Goal: Contribute content: Contribute content

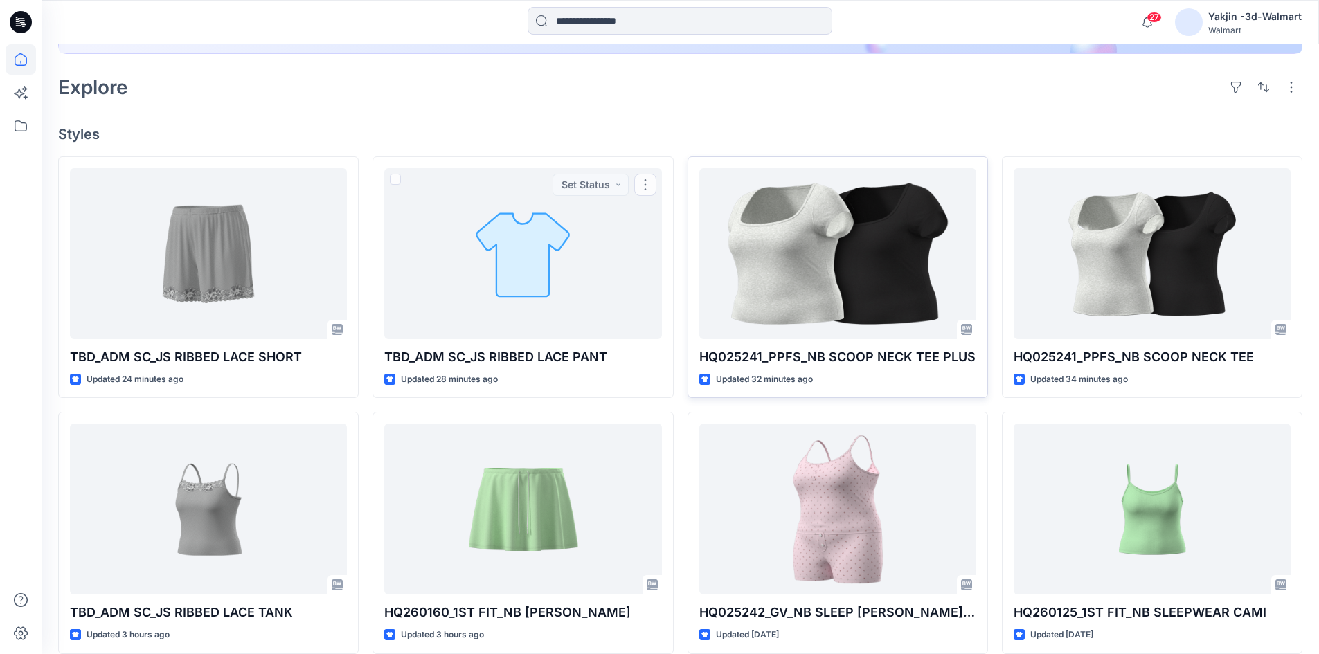
scroll to position [346, 0]
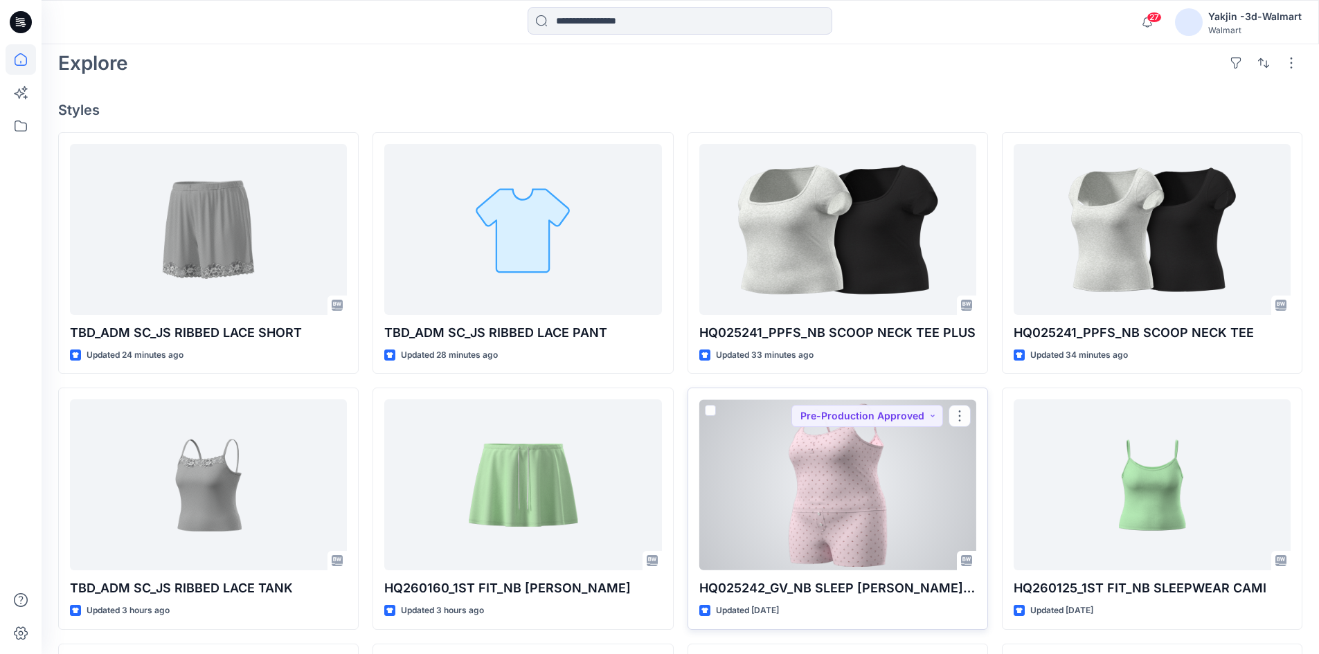
click at [840, 472] on div at bounding box center [837, 484] width 277 height 171
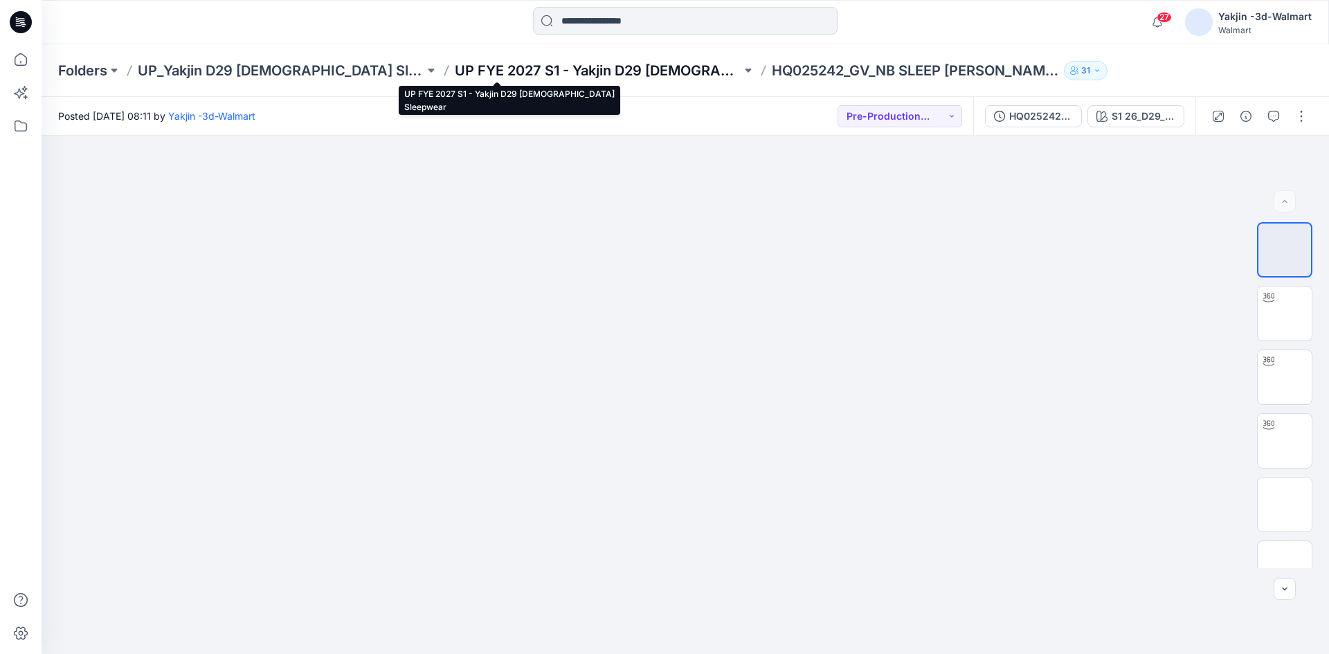
click at [564, 75] on p "UP FYE 2027 S1 - Yakjin D29 [DEMOGRAPHIC_DATA] Sleepwear" at bounding box center [598, 70] width 287 height 19
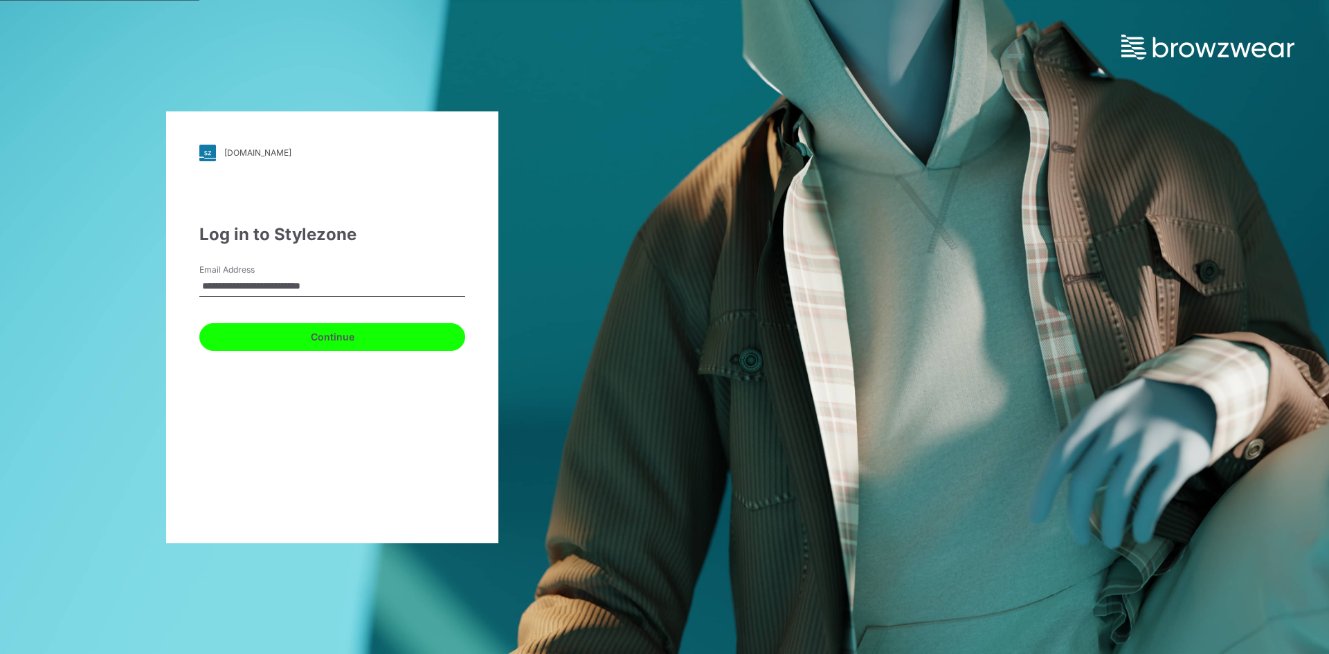
click at [241, 343] on button "Continue" at bounding box center [332, 337] width 266 height 28
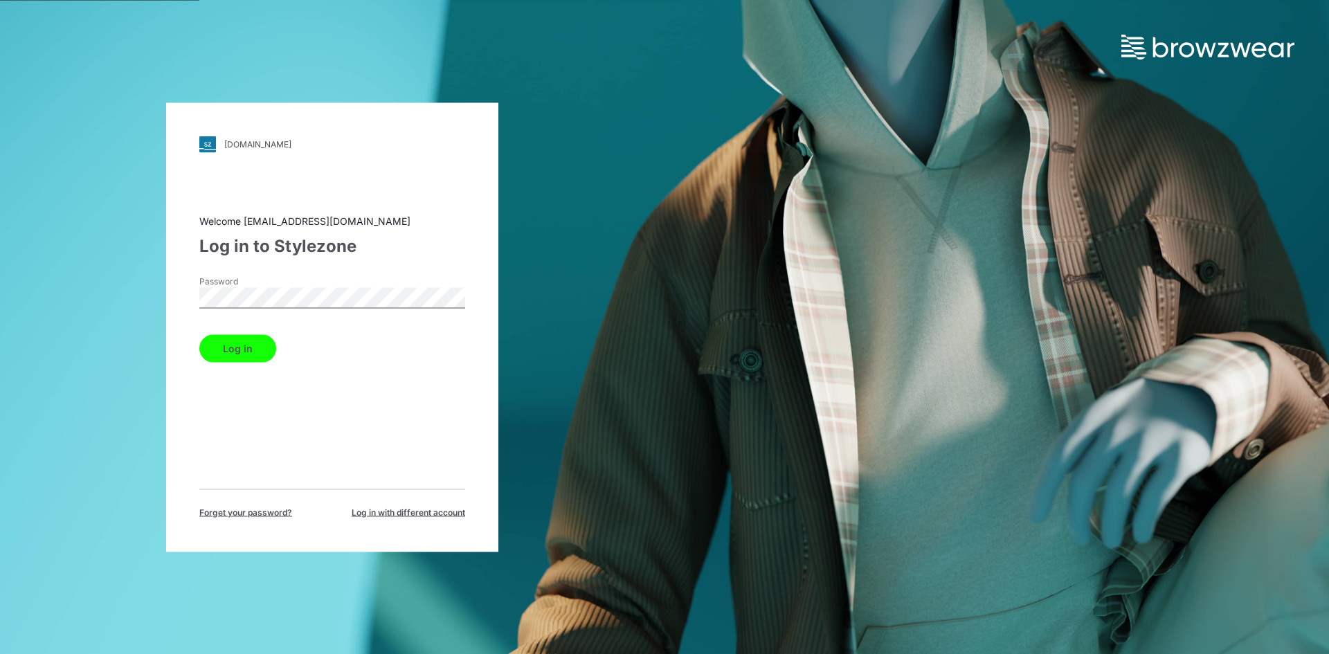
click at [237, 345] on button "Log in" at bounding box center [237, 348] width 77 height 28
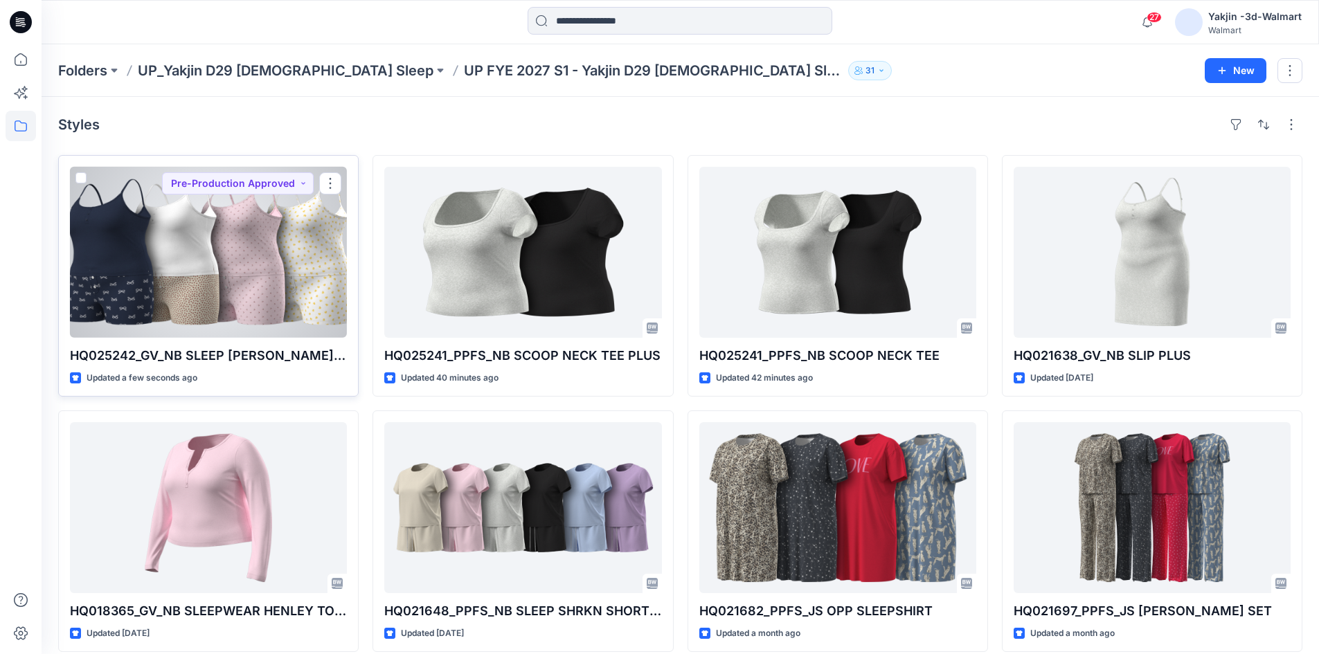
click at [214, 354] on p "HQ025242_GV_NB SLEEP [PERSON_NAME] SET PLUS" at bounding box center [208, 355] width 277 height 19
click at [249, 251] on div at bounding box center [208, 252] width 277 height 171
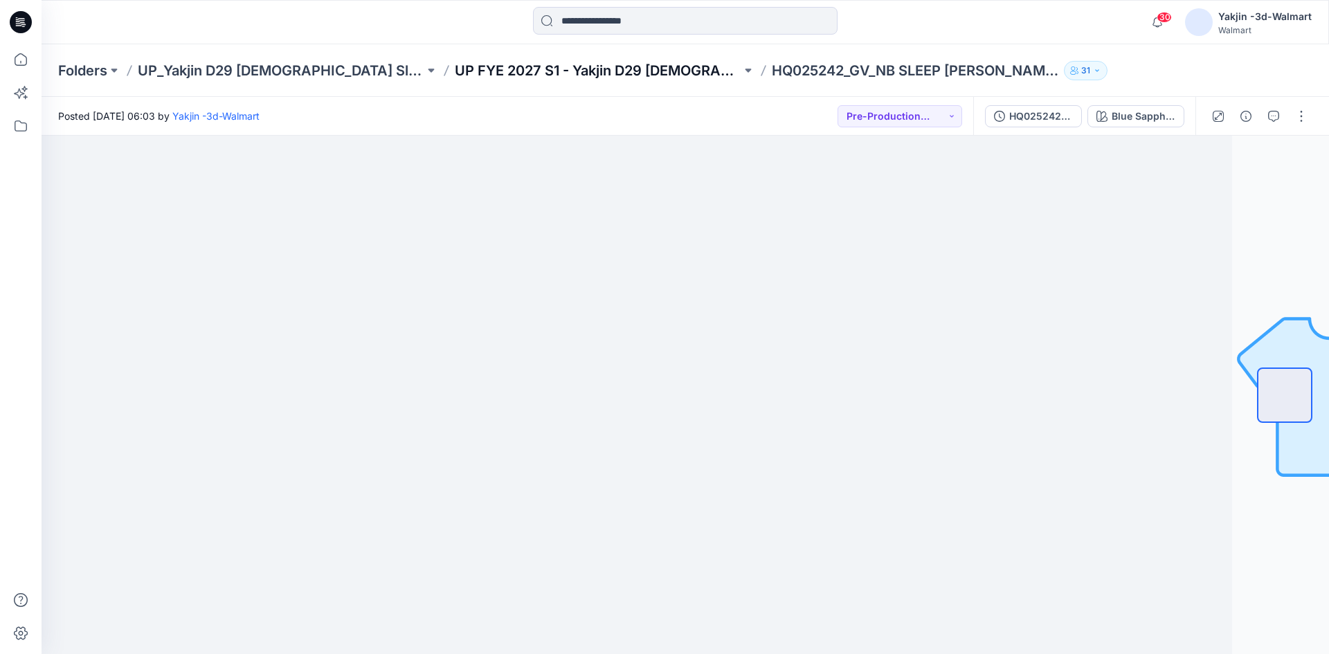
click at [519, 74] on p "UP FYE 2027 S1 - Yakjin D29 [DEMOGRAPHIC_DATA] Sleepwear" at bounding box center [598, 70] width 287 height 19
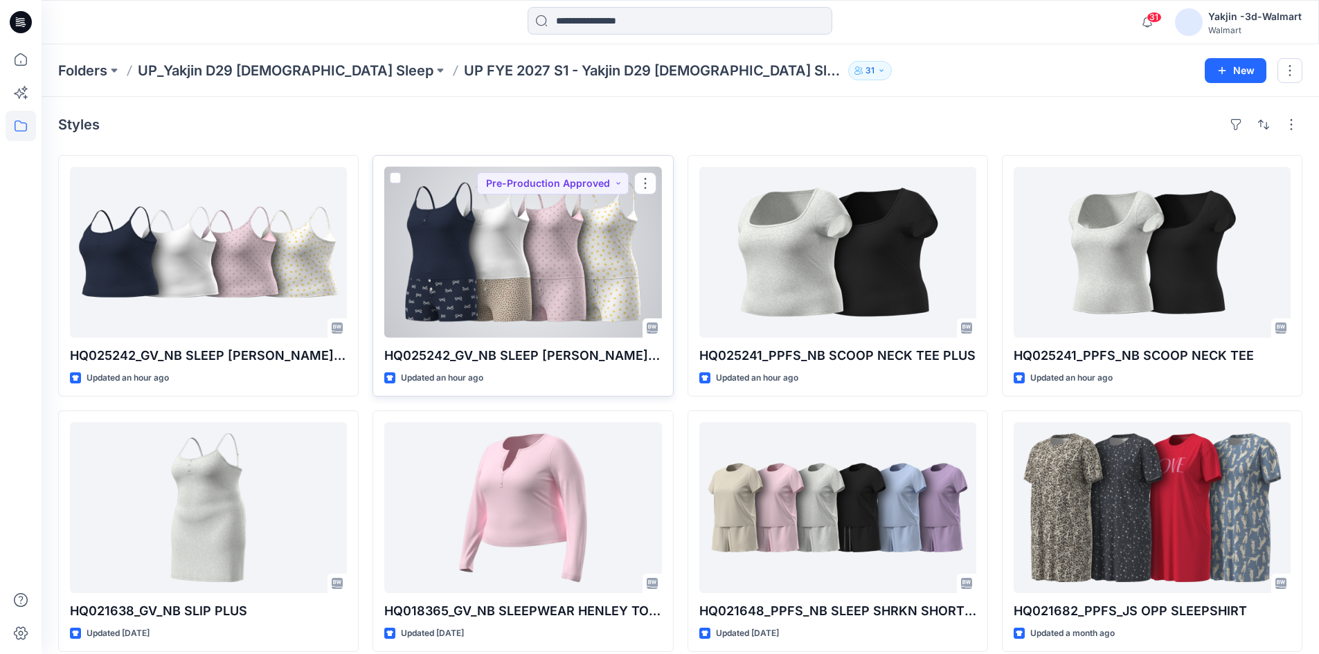
click at [494, 276] on div at bounding box center [522, 252] width 277 height 171
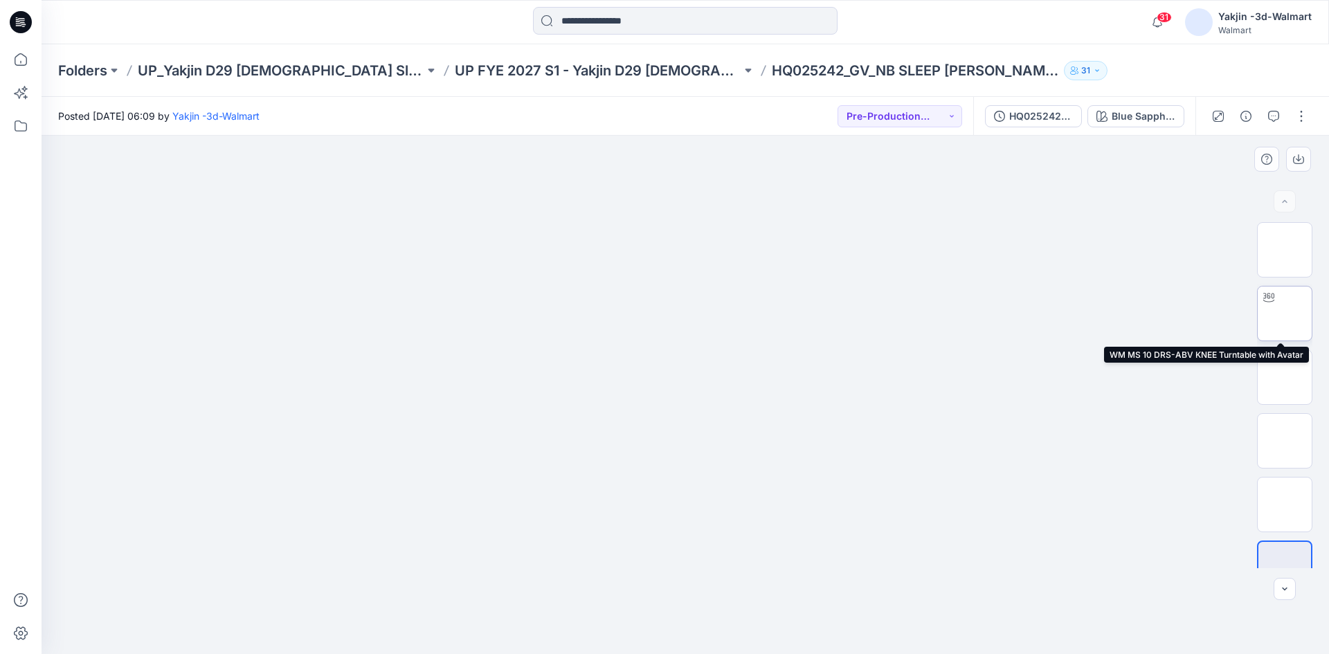
click at [1285, 314] on img at bounding box center [1285, 314] width 0 height 0
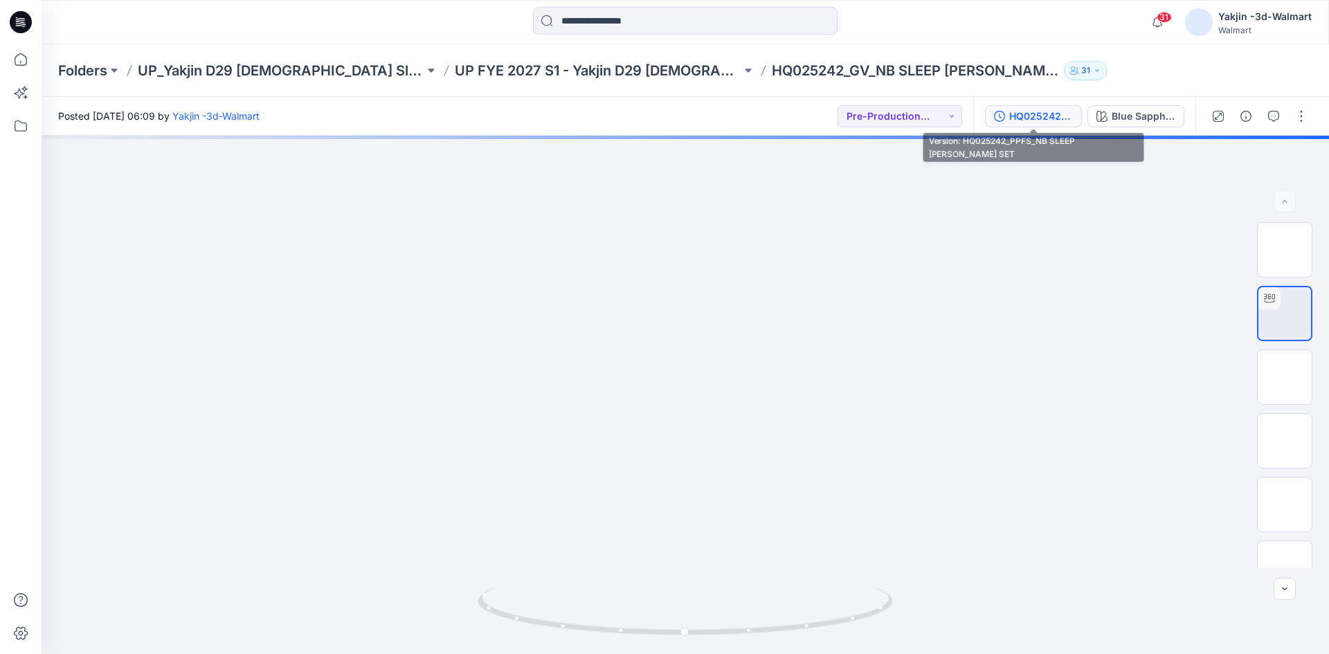
click at [1032, 111] on div "HQ025242_PPFS_NB SLEEP [PERSON_NAME] SET" at bounding box center [1041, 116] width 64 height 15
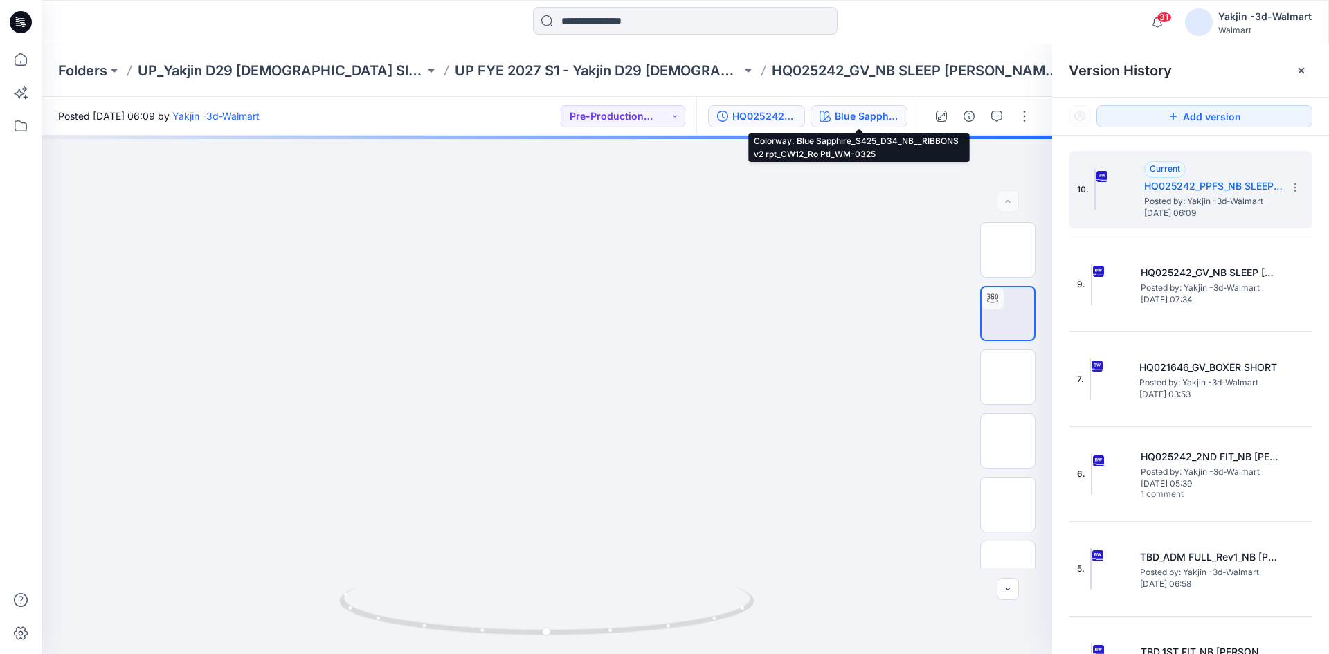
click at [888, 114] on div "Blue Sapphire_S425_D34_NB__RIBBONS v2 rpt_CW12_Ro Ptl_WM-0325" at bounding box center [867, 116] width 64 height 15
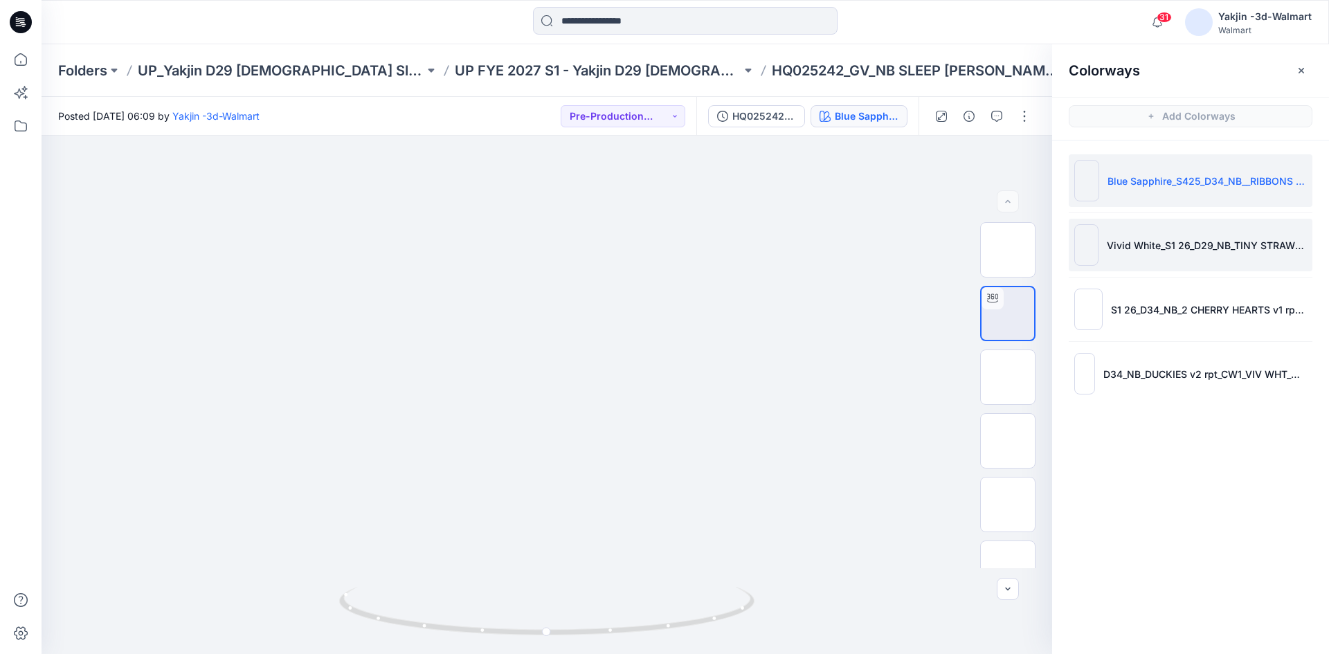
click at [1184, 254] on li "Vivid White_S1 26_D29_NB_TINY STRAWBERRY v1 rpt_CW13_LGT BIR_WM" at bounding box center [1191, 245] width 244 height 53
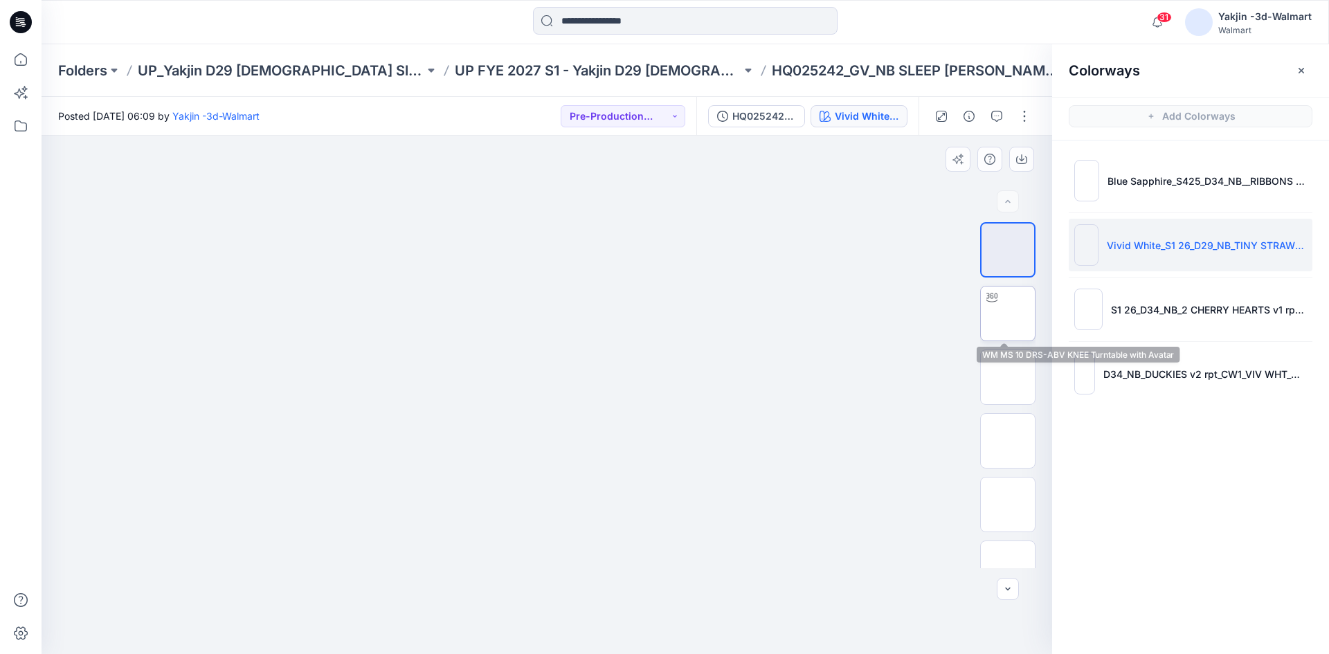
click at [1008, 314] on img at bounding box center [1008, 314] width 0 height 0
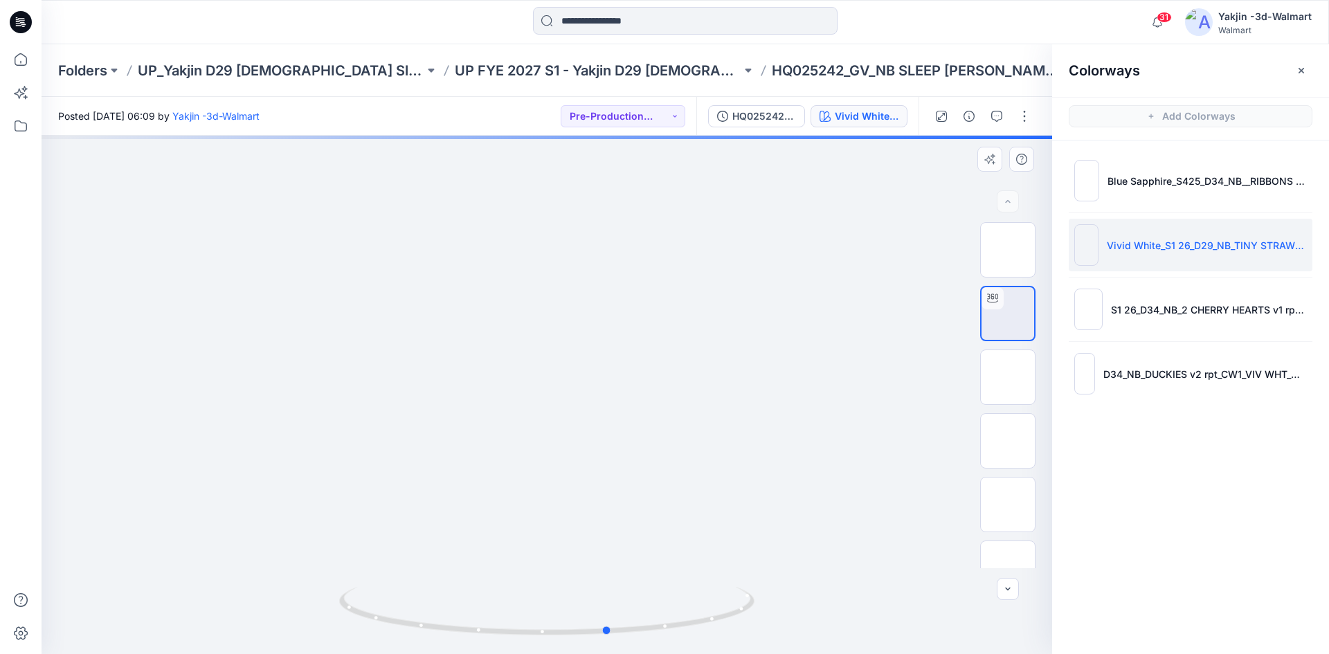
drag, startPoint x: 638, startPoint y: 623, endPoint x: 285, endPoint y: 613, distance: 353.2
click at [285, 613] on div at bounding box center [547, 395] width 1011 height 519
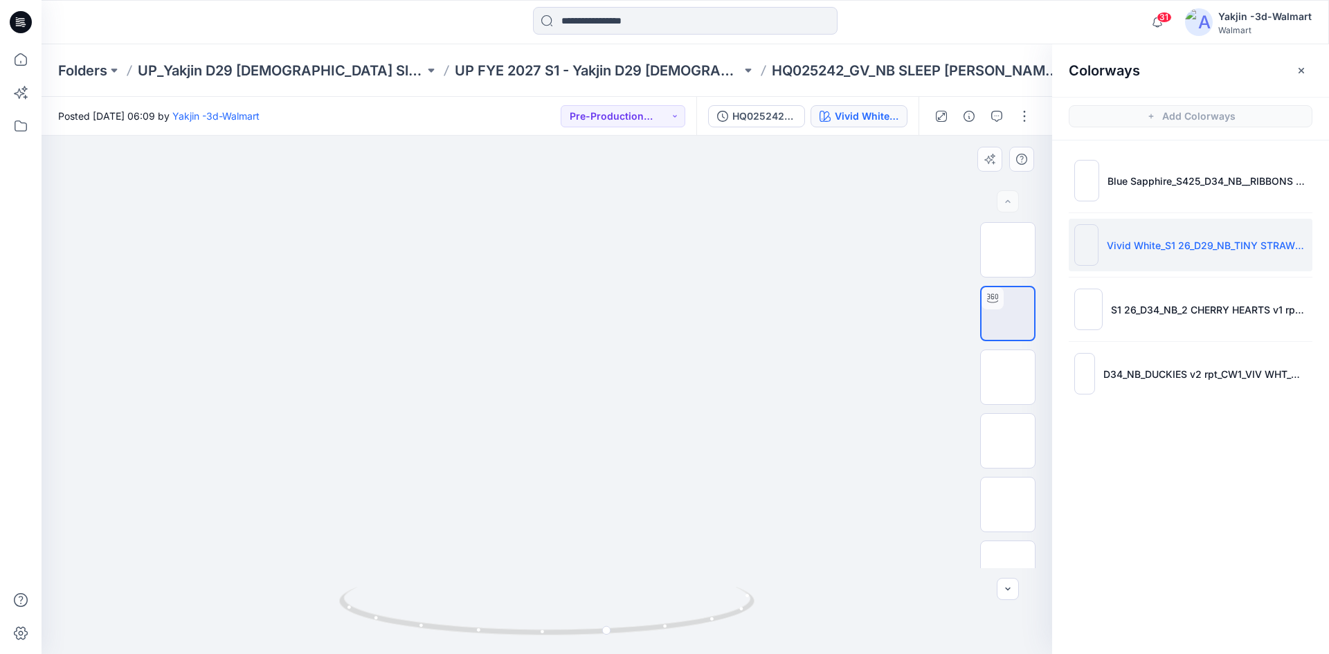
drag, startPoint x: 606, startPoint y: 346, endPoint x: 609, endPoint y: 462, distance: 116.4
drag, startPoint x: 674, startPoint y: 617, endPoint x: 264, endPoint y: 622, distance: 410.5
click at [264, 622] on div at bounding box center [547, 395] width 1011 height 519
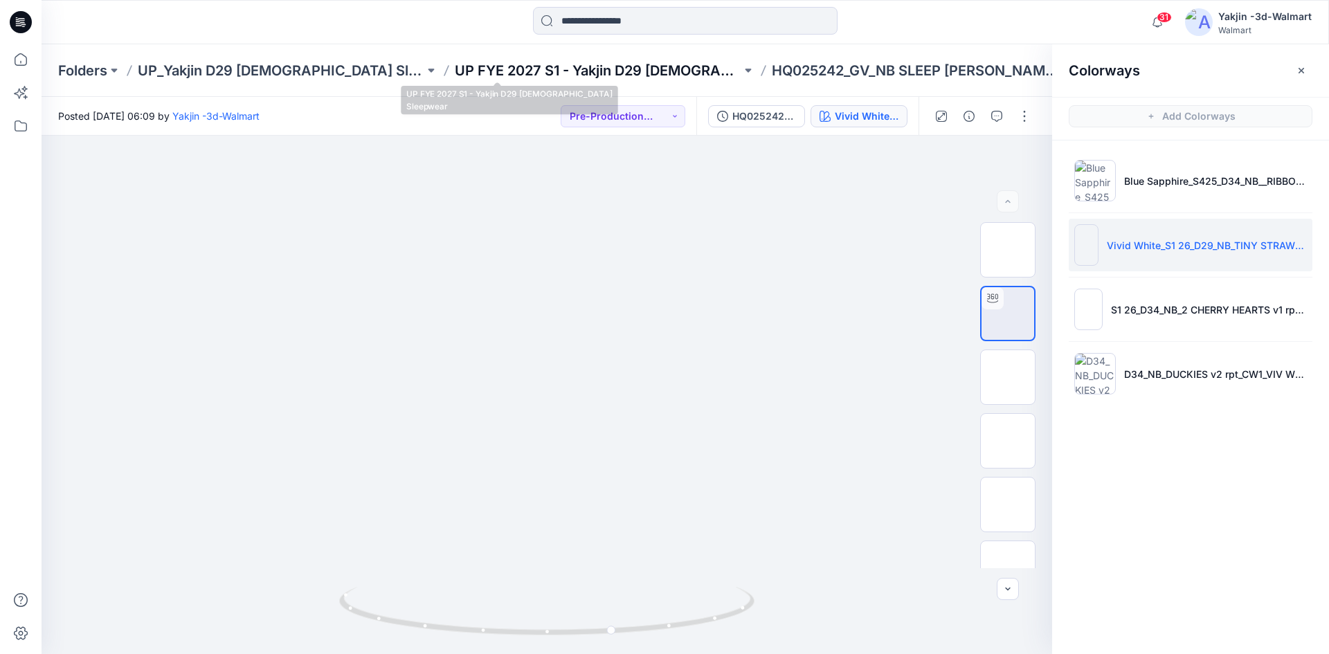
click at [591, 70] on p "UP FYE 2027 S1 - Yakjin D29 [DEMOGRAPHIC_DATA] Sleepwear" at bounding box center [598, 70] width 287 height 19
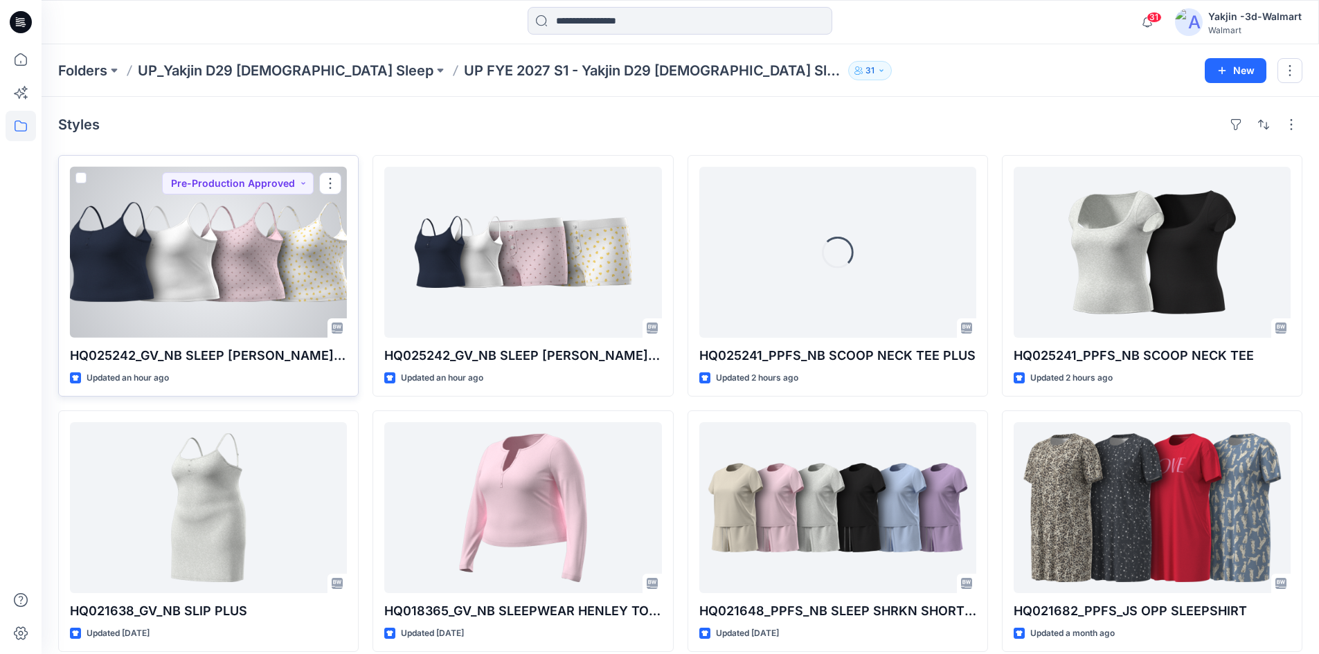
click at [261, 297] on div at bounding box center [208, 252] width 277 height 171
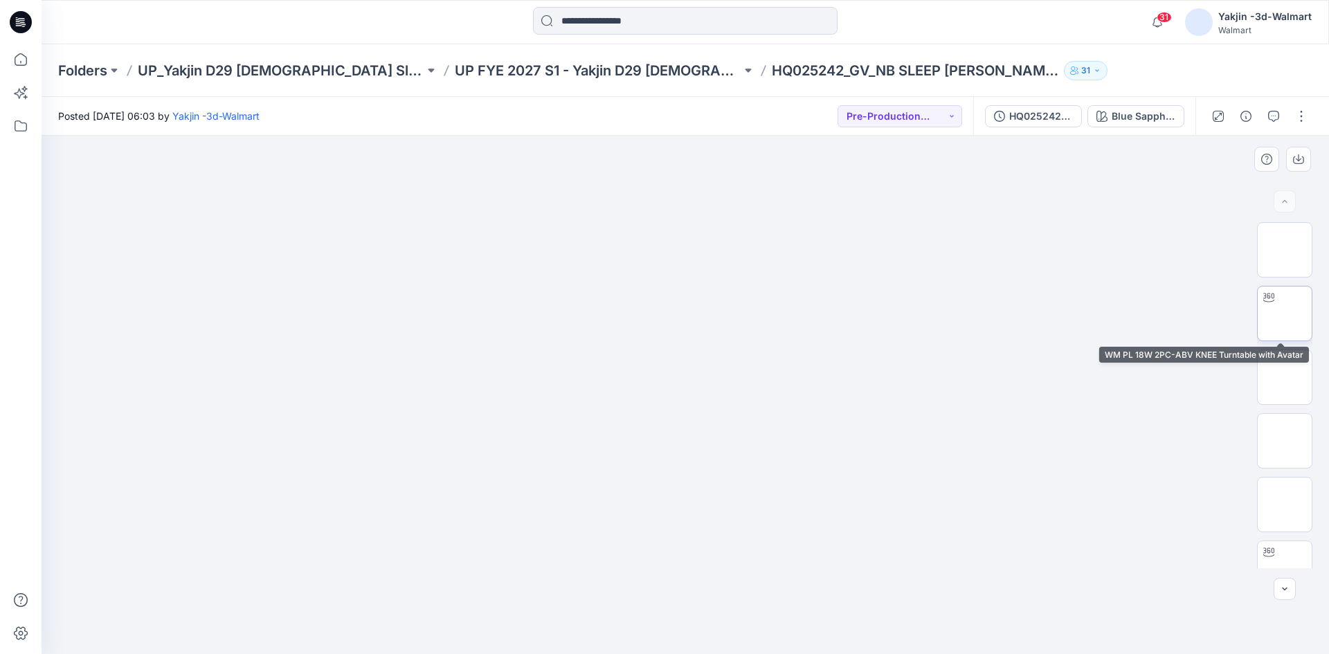
click at [1285, 314] on img at bounding box center [1285, 314] width 0 height 0
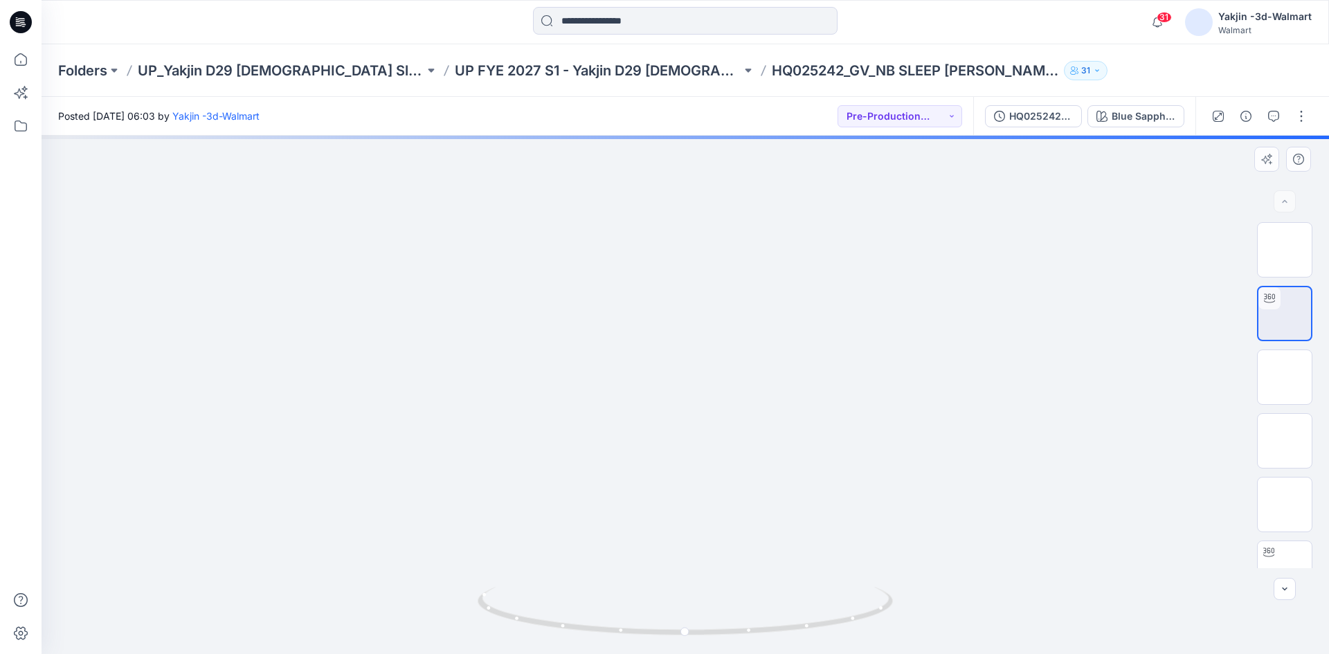
drag, startPoint x: 738, startPoint y: 365, endPoint x: 740, endPoint y: 531, distance: 166.2
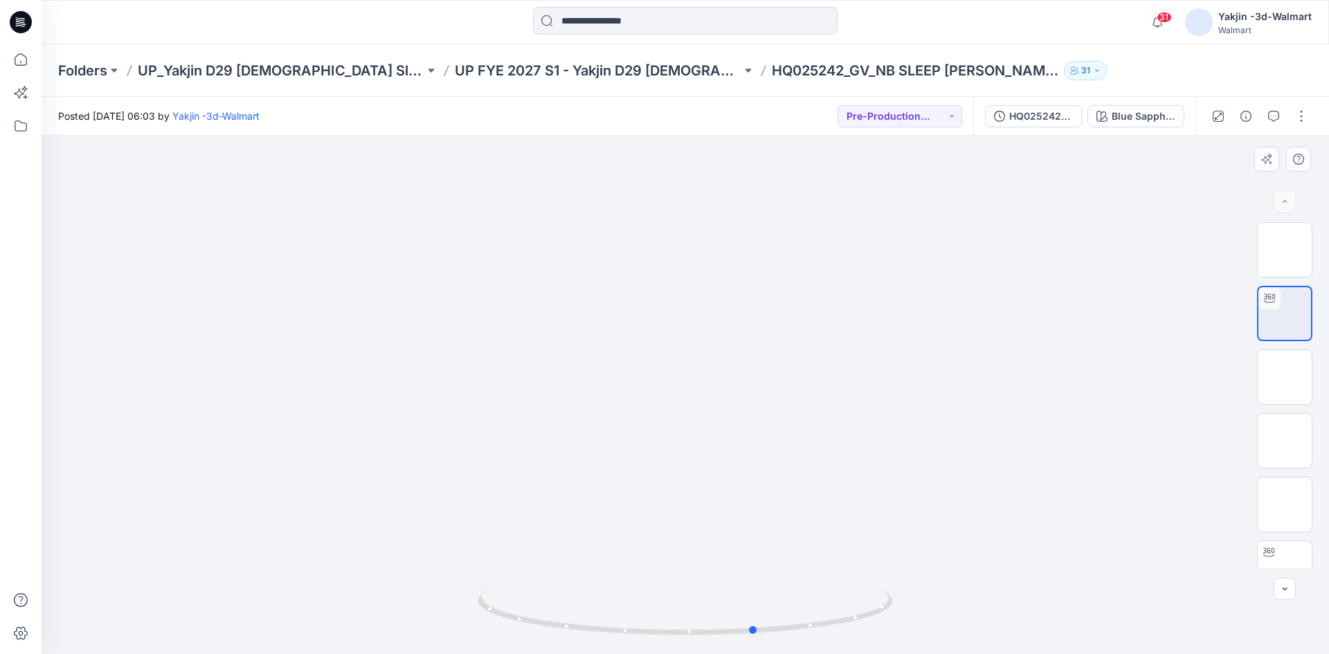
drag, startPoint x: 780, startPoint y: 619, endPoint x: 433, endPoint y: 620, distance: 347.5
click at [433, 620] on div at bounding box center [686, 395] width 1288 height 519
drag, startPoint x: 719, startPoint y: 368, endPoint x: 703, endPoint y: 511, distance: 144.2
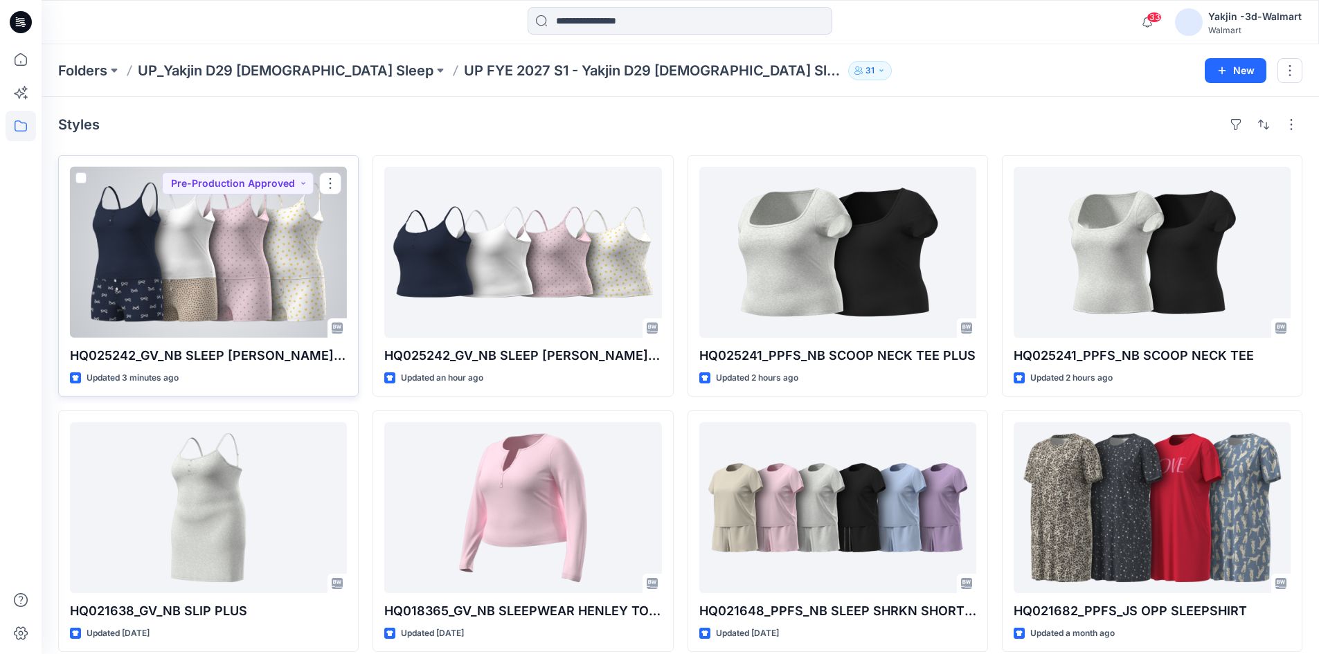
click at [201, 303] on div at bounding box center [208, 252] width 277 height 171
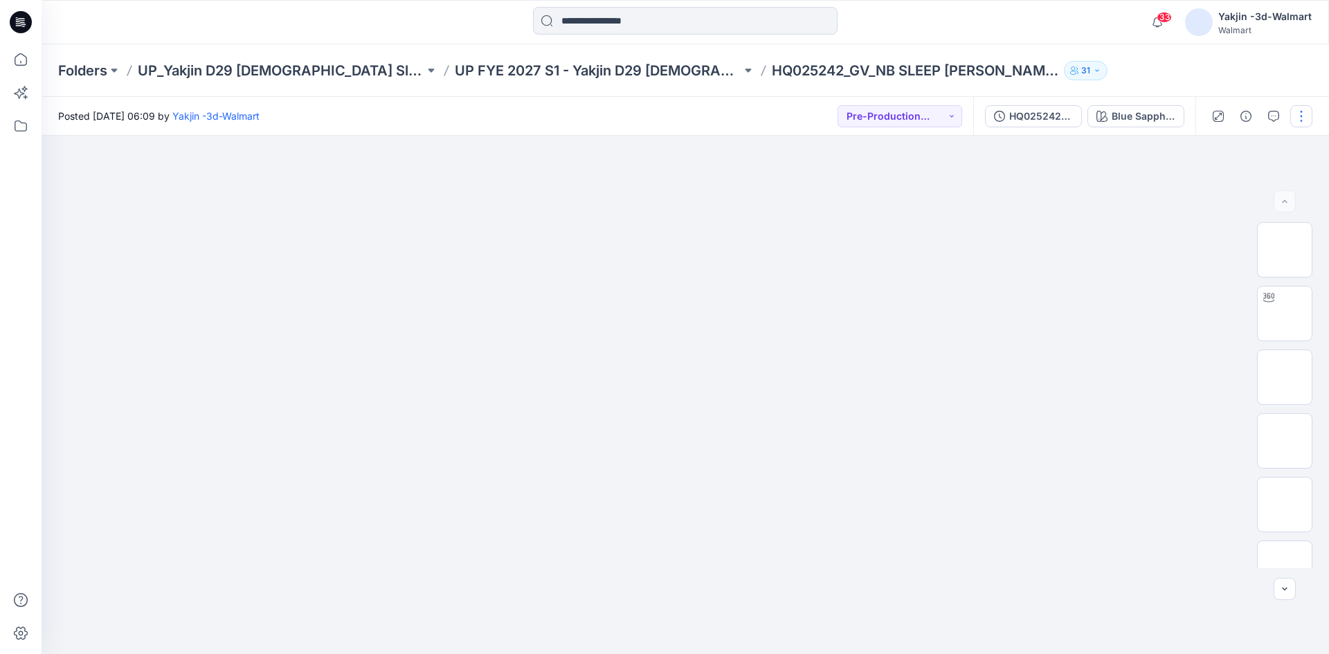
click at [1304, 120] on button "button" at bounding box center [1301, 116] width 22 height 22
click at [1239, 184] on button "Edit" at bounding box center [1243, 187] width 127 height 26
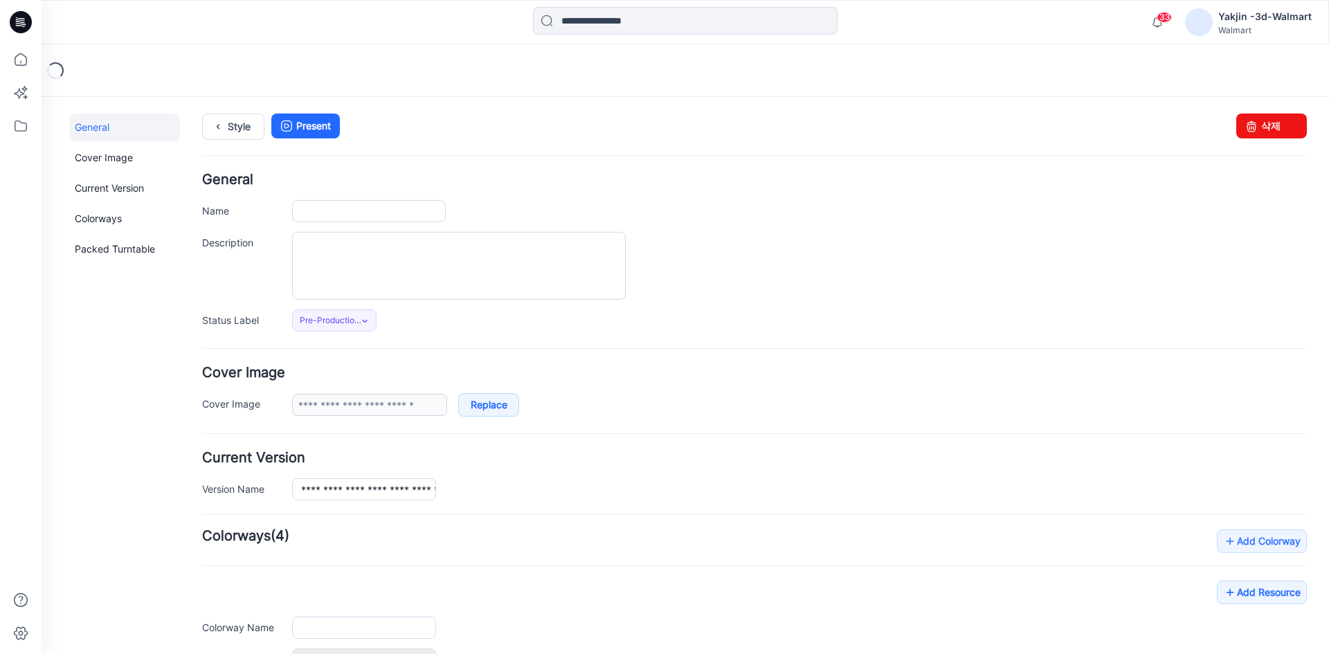
type input "**********"
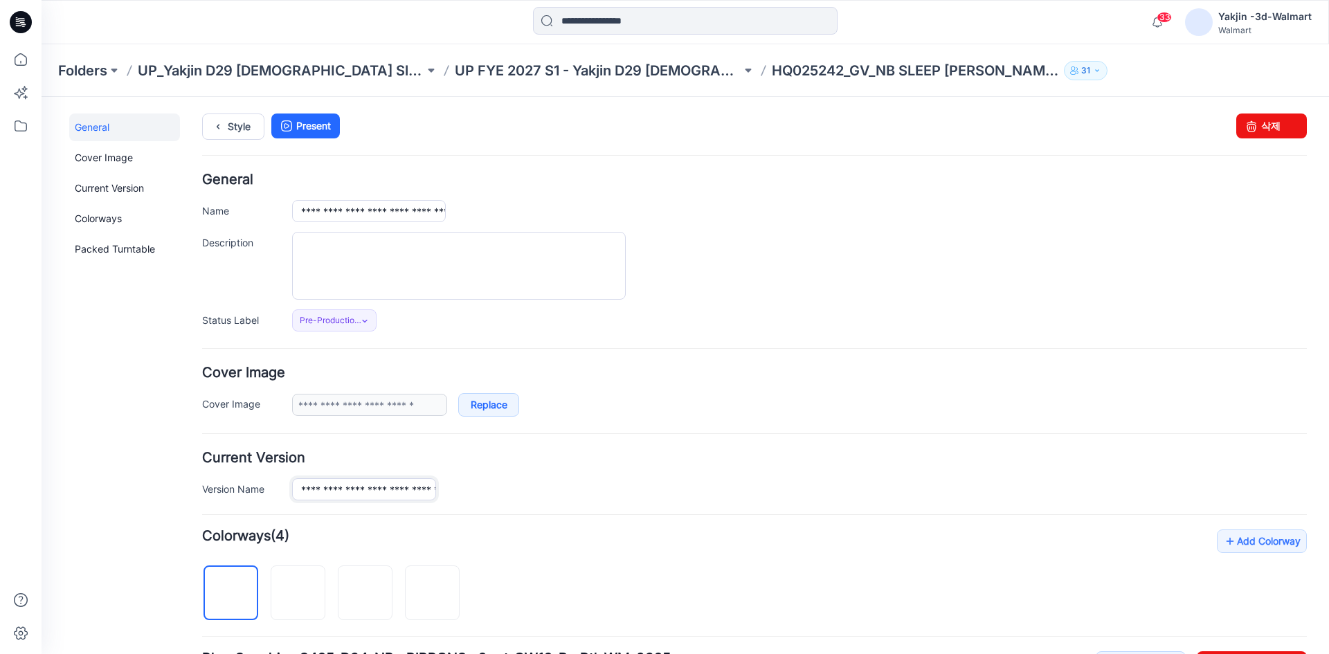
click at [379, 485] on input "**********" at bounding box center [364, 489] width 144 height 22
click at [411, 213] on input "**********" at bounding box center [369, 211] width 154 height 22
paste input "**"
type input "**********"
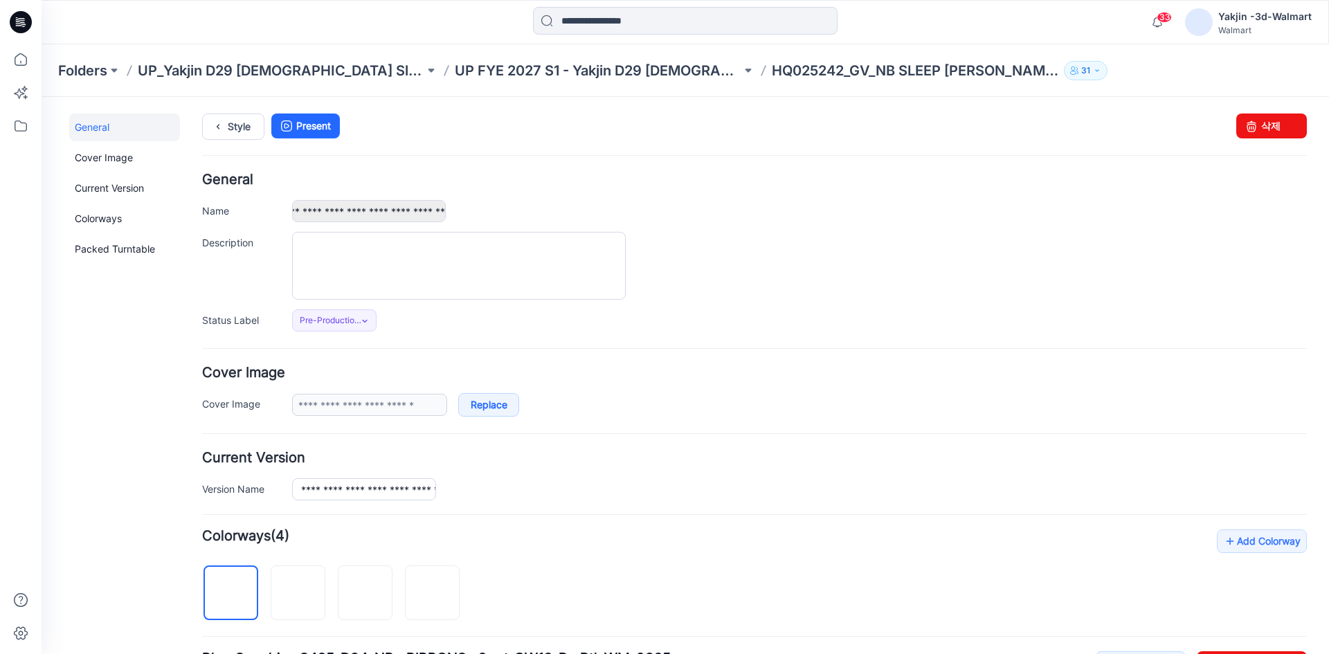
scroll to position [0, 0]
click at [489, 201] on div "**********" at bounding box center [799, 211] width 1015 height 22
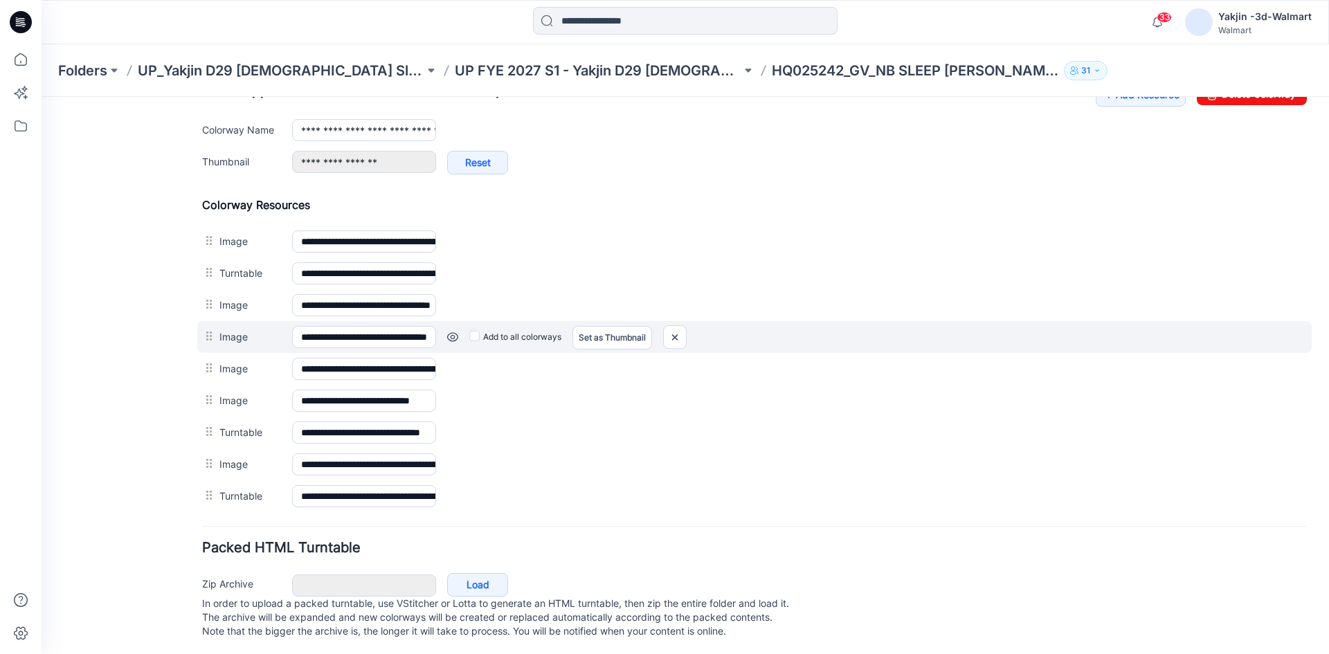
scroll to position [585, 0]
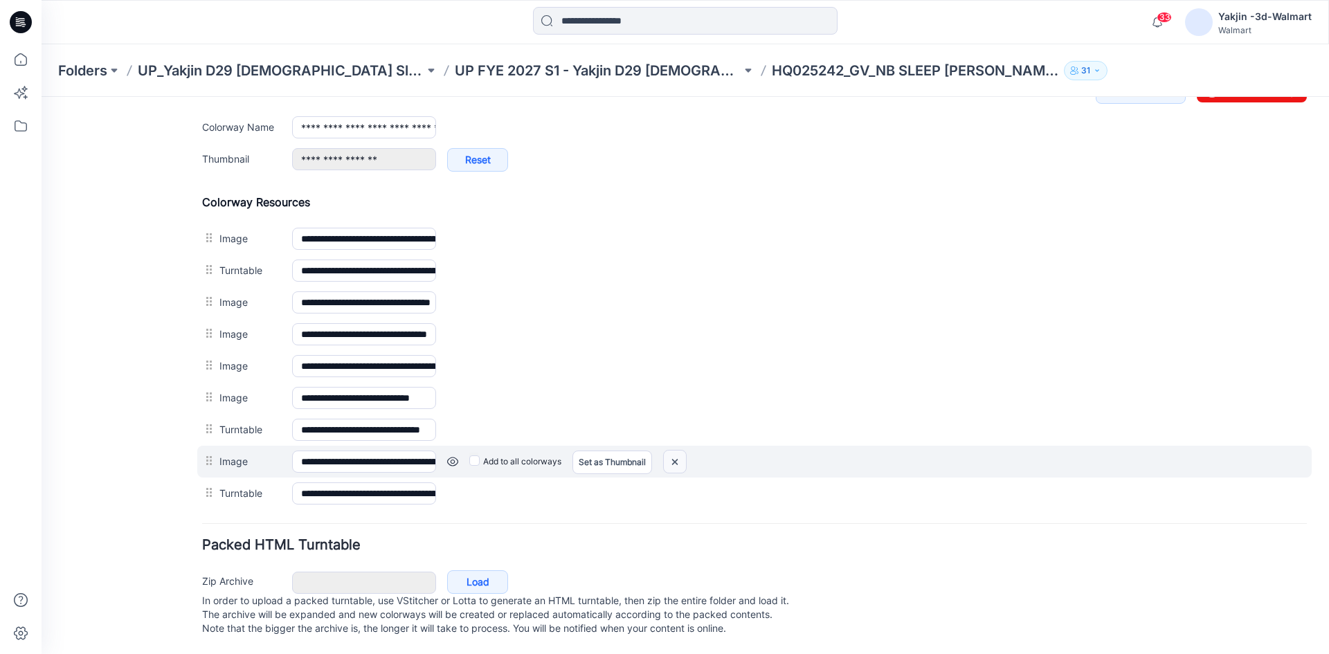
click at [679, 451] on img at bounding box center [675, 462] width 22 height 23
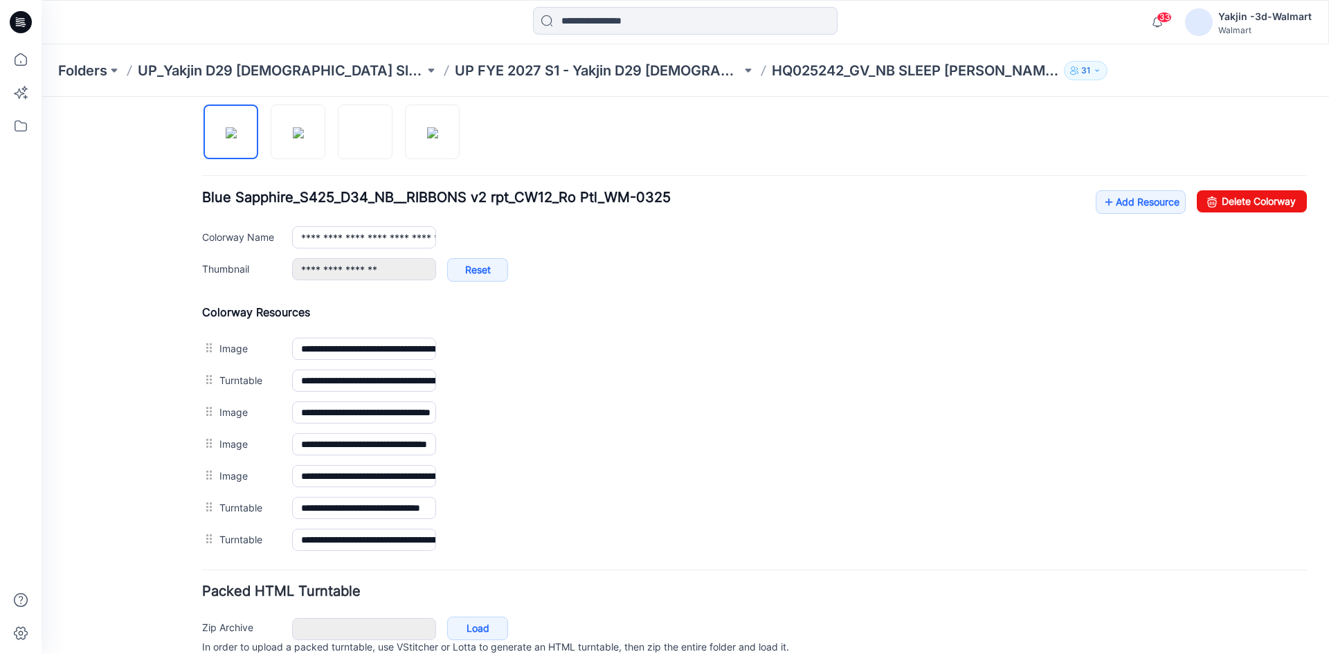
scroll to position [452, 0]
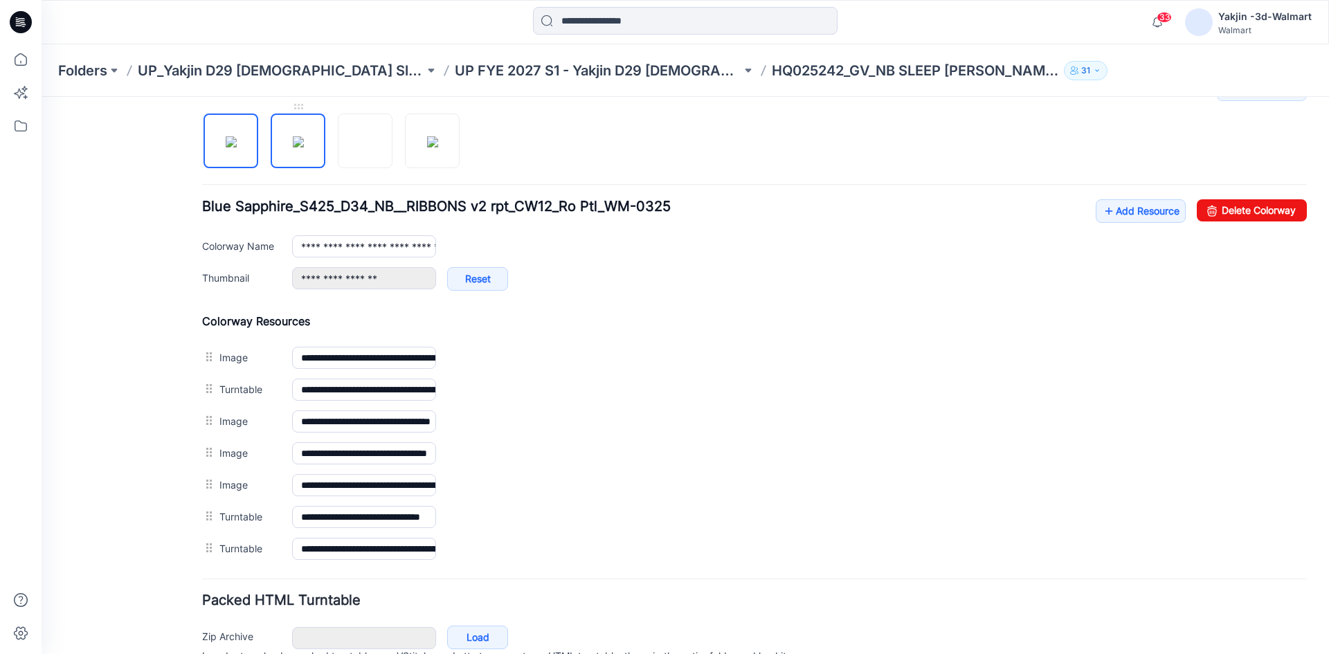
click at [293, 147] on img at bounding box center [298, 141] width 11 height 11
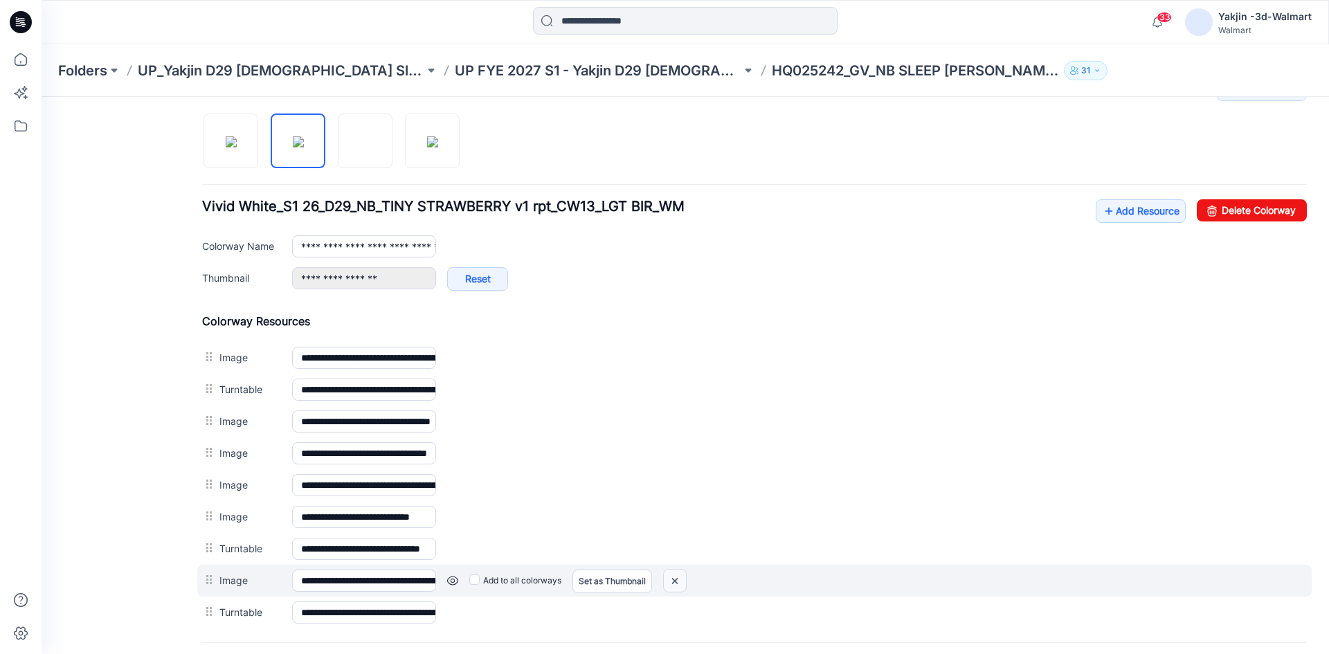
drag, startPoint x: 679, startPoint y: 580, endPoint x: 775, endPoint y: 186, distance: 405.5
click at [679, 580] on img at bounding box center [675, 581] width 22 height 23
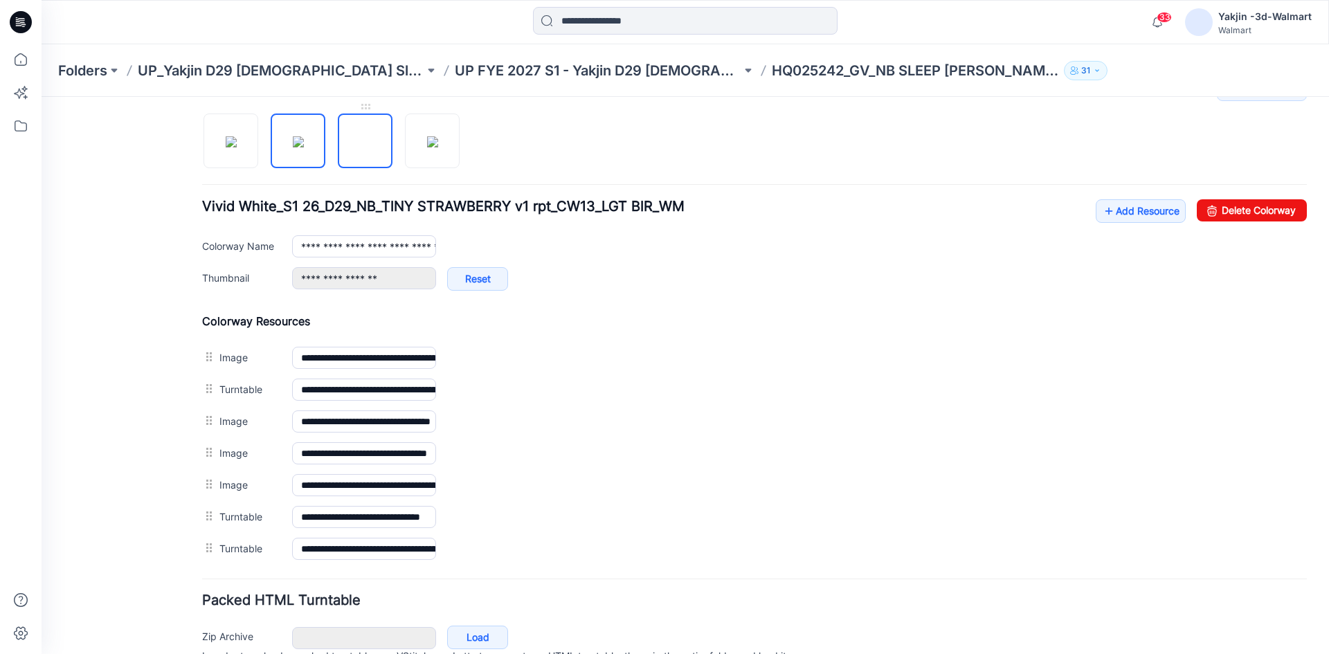
click at [366, 142] on img at bounding box center [366, 142] width 0 height 0
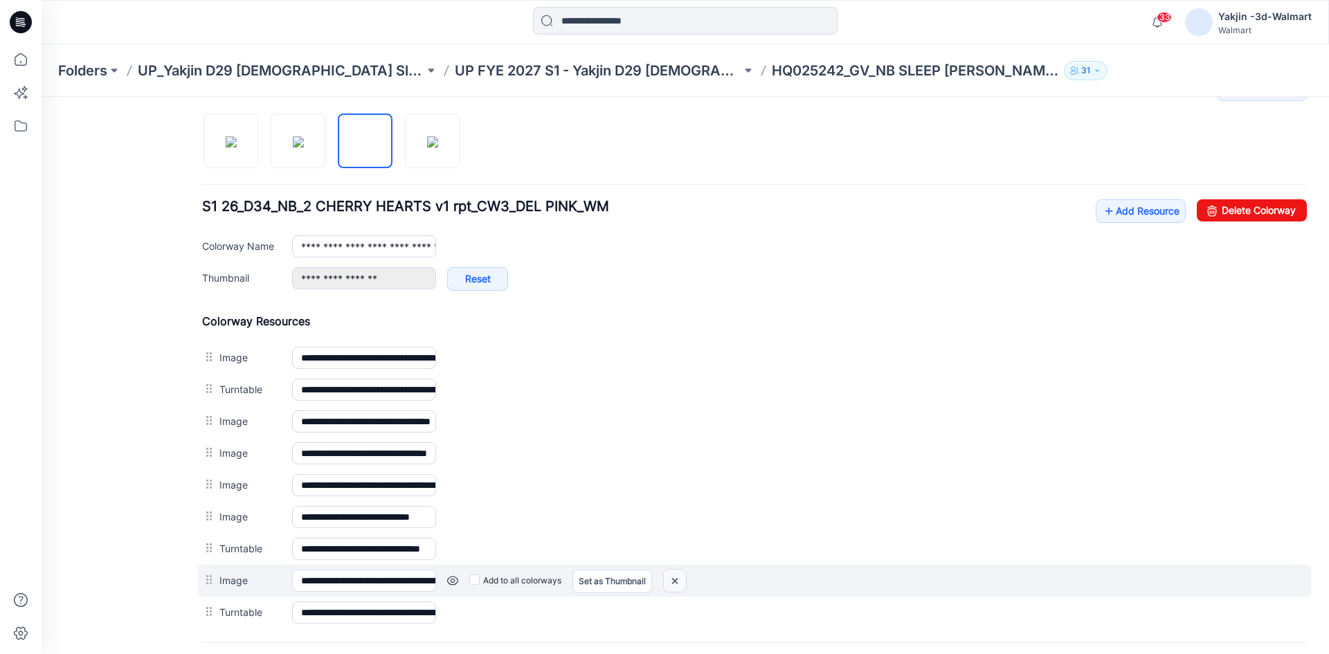
drag, startPoint x: 668, startPoint y: 583, endPoint x: 775, endPoint y: 188, distance: 409.4
click at [668, 583] on img at bounding box center [675, 581] width 22 height 23
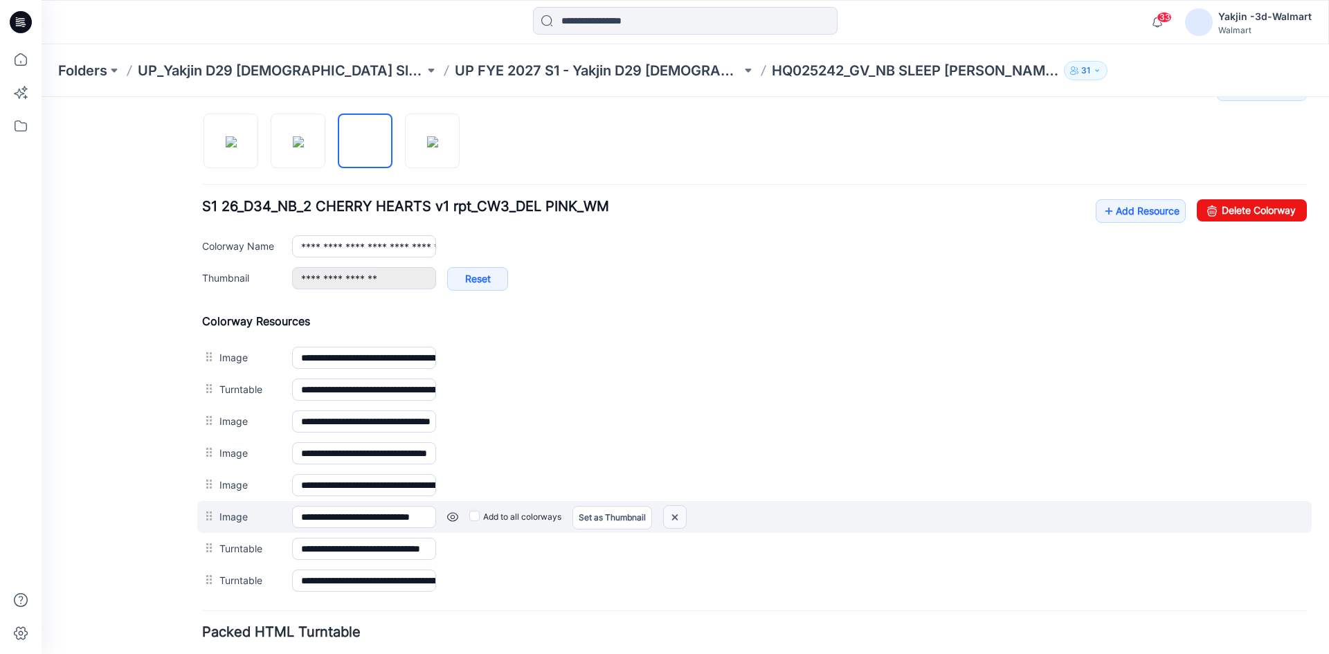
click at [675, 521] on img at bounding box center [675, 517] width 22 height 23
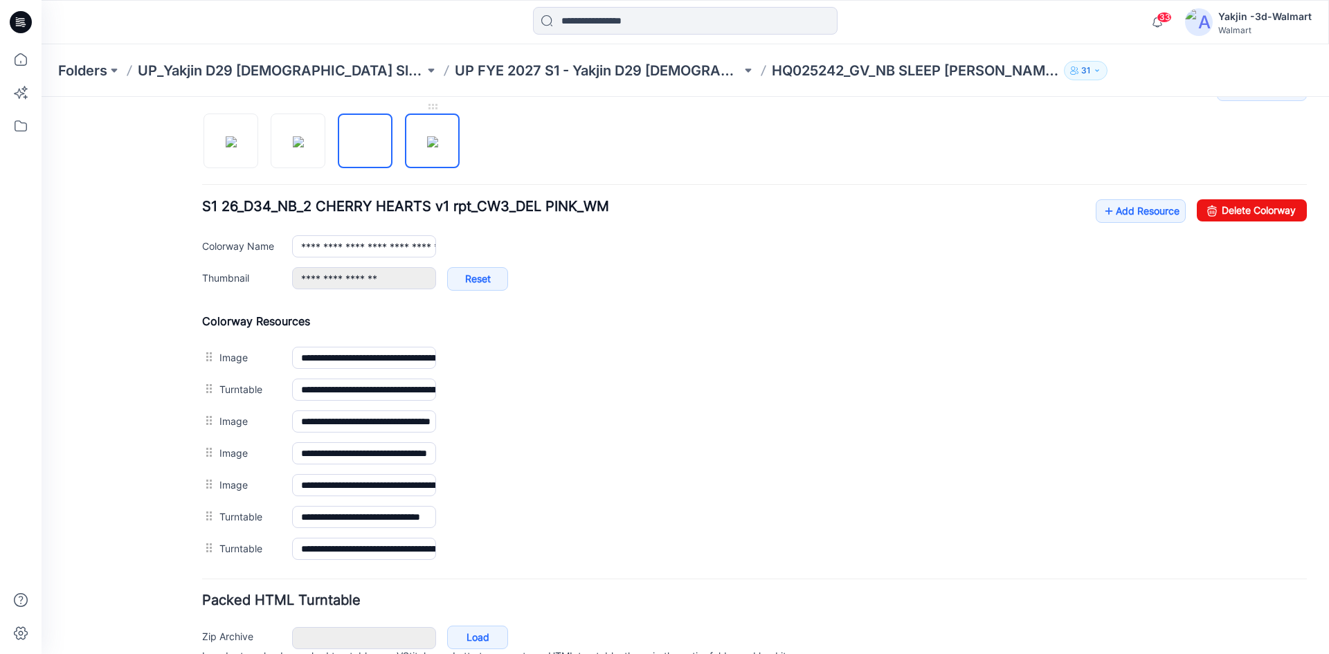
click at [429, 147] on img at bounding box center [432, 141] width 11 height 11
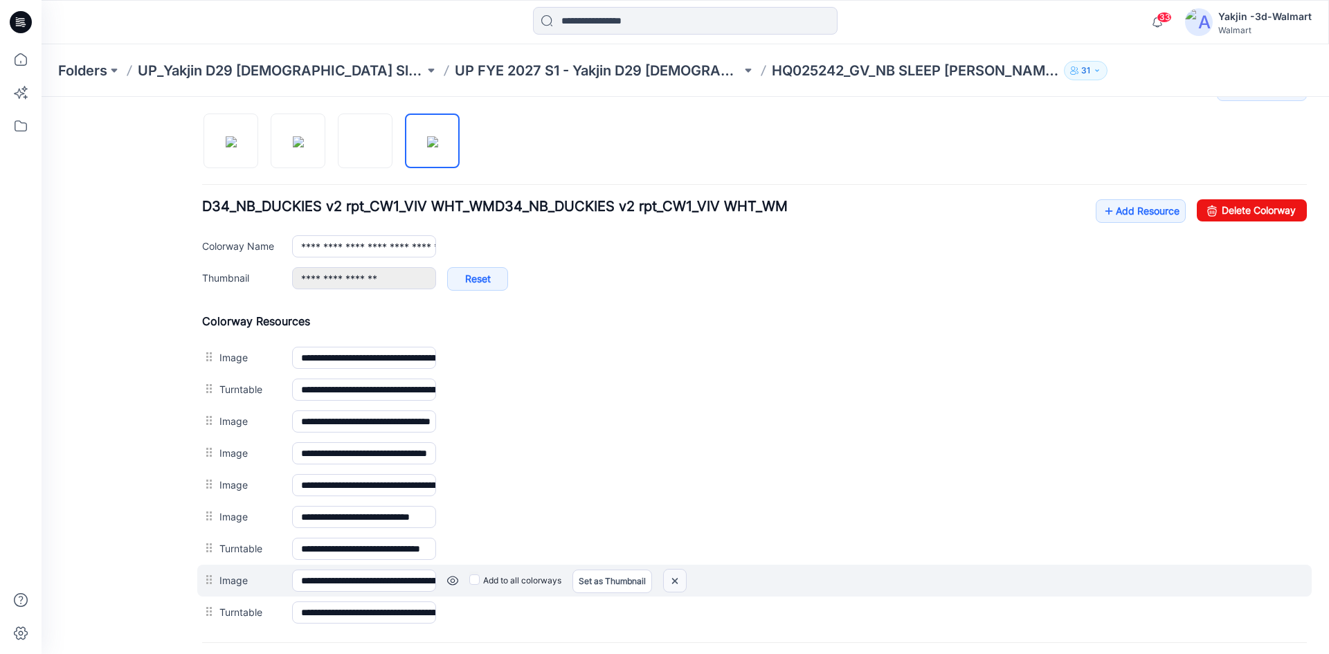
drag, startPoint x: 682, startPoint y: 580, endPoint x: 783, endPoint y: 192, distance: 400.6
click at [682, 580] on img at bounding box center [675, 581] width 22 height 23
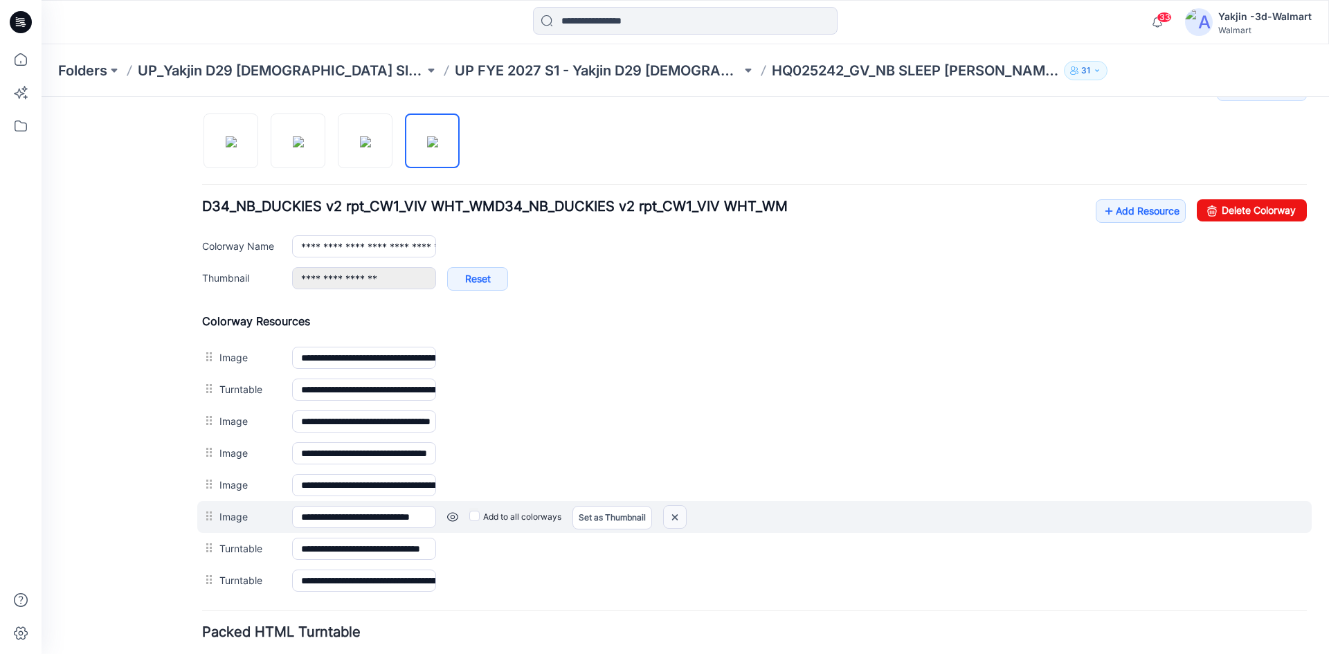
click at [683, 517] on img at bounding box center [675, 517] width 22 height 23
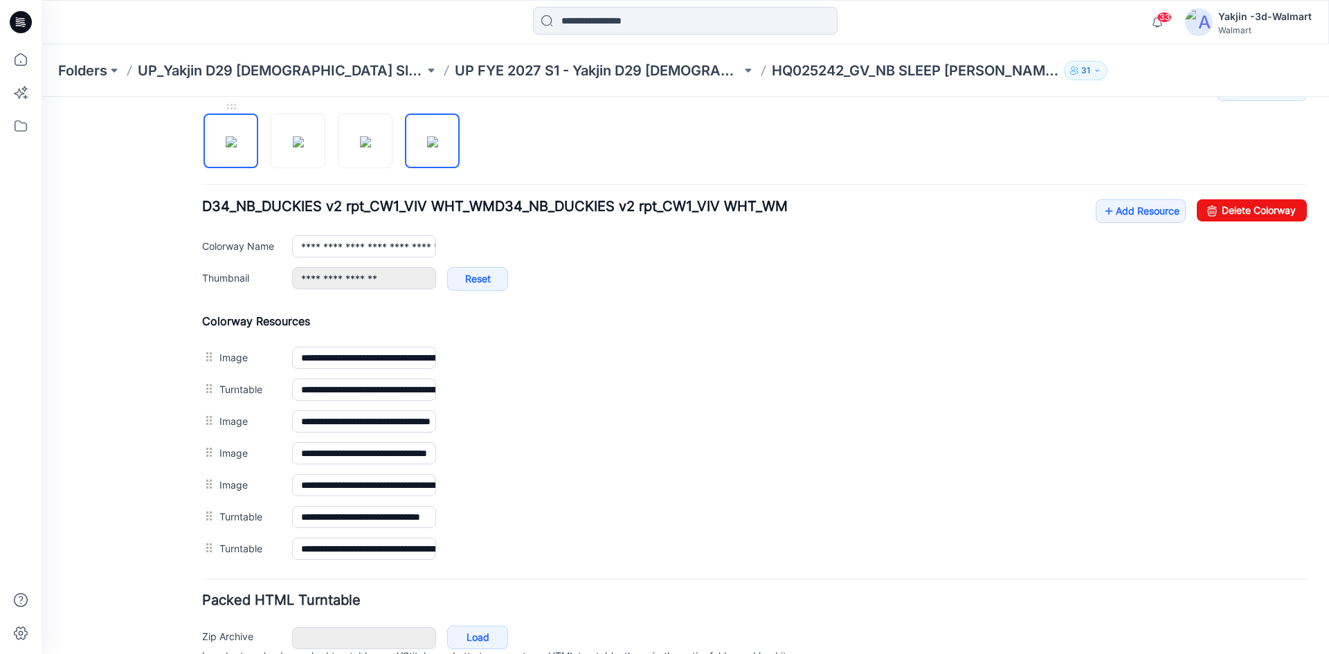
click at [237, 143] on img at bounding box center [231, 141] width 11 height 11
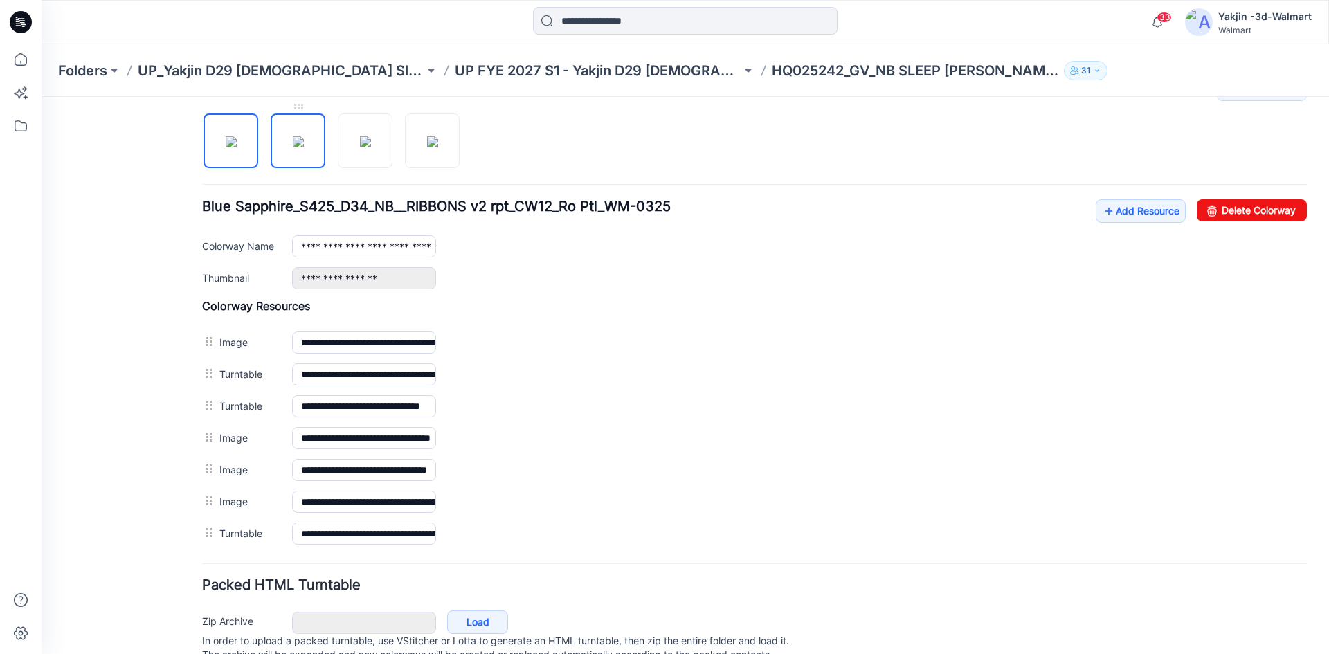
drag, startPoint x: 289, startPoint y: 146, endPoint x: 291, endPoint y: 159, distance: 13.2
click at [293, 146] on img at bounding box center [298, 141] width 11 height 11
click at [360, 147] on img at bounding box center [365, 141] width 11 height 11
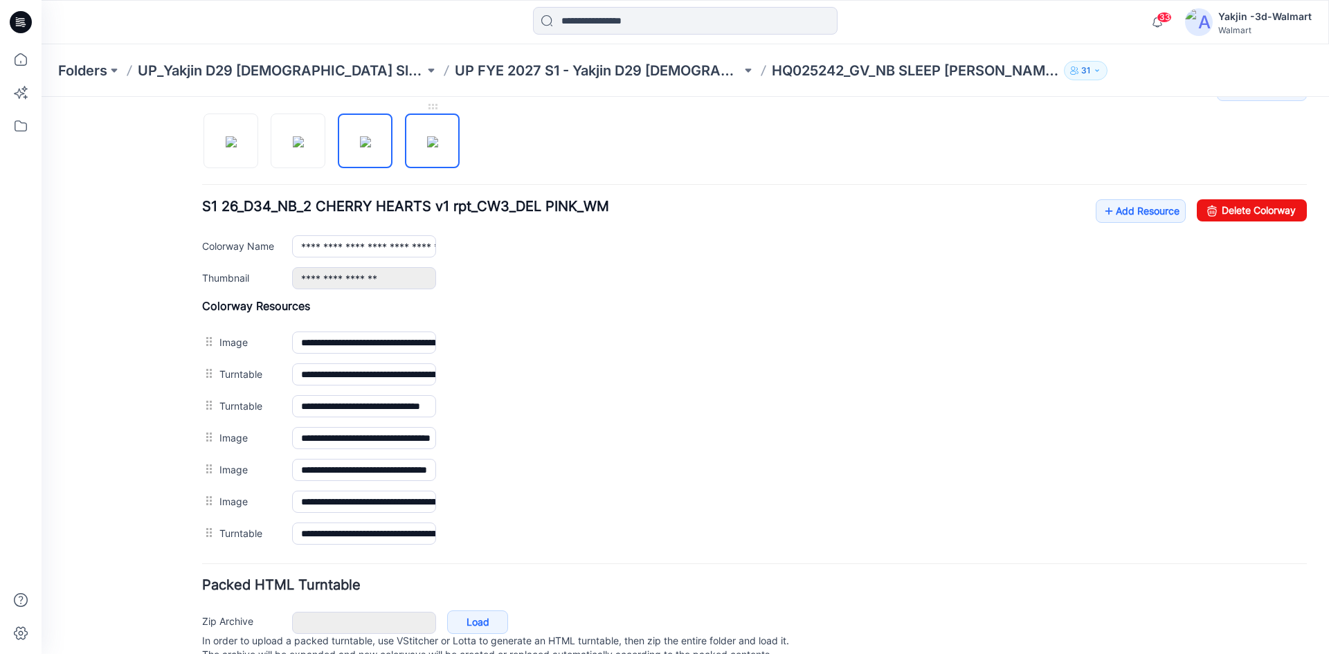
click at [427, 147] on img at bounding box center [432, 141] width 11 height 11
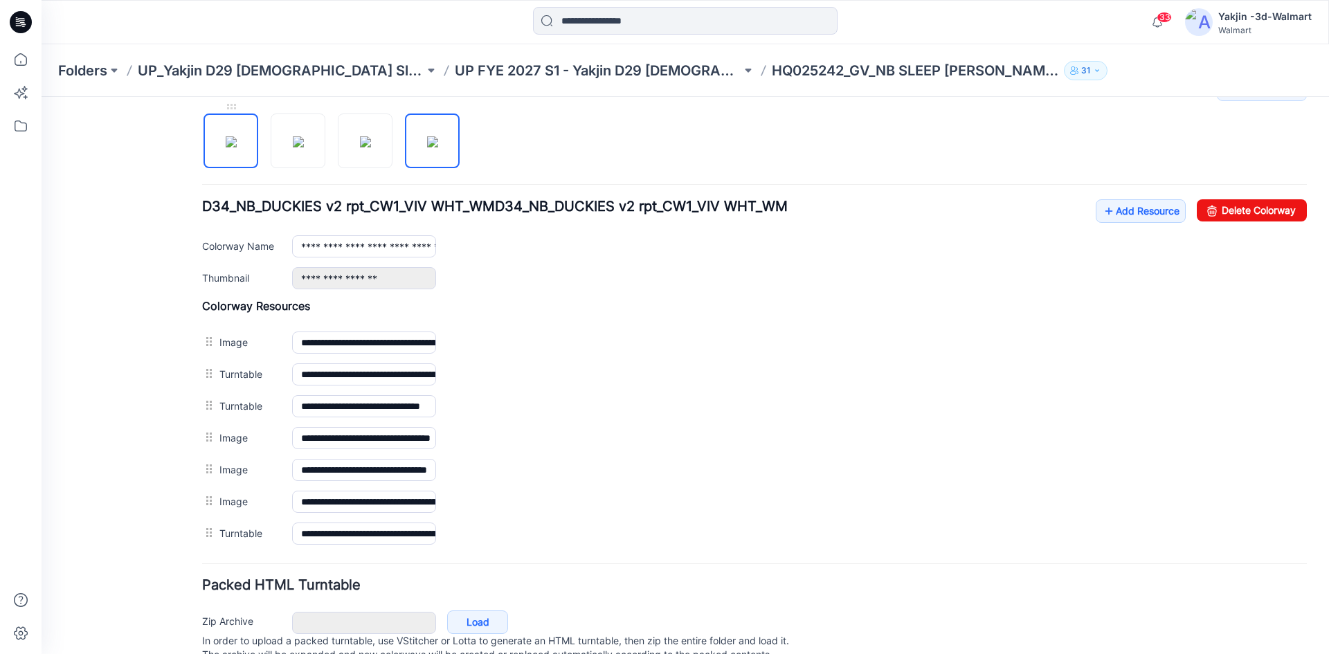
click at [237, 147] on img at bounding box center [231, 141] width 11 height 11
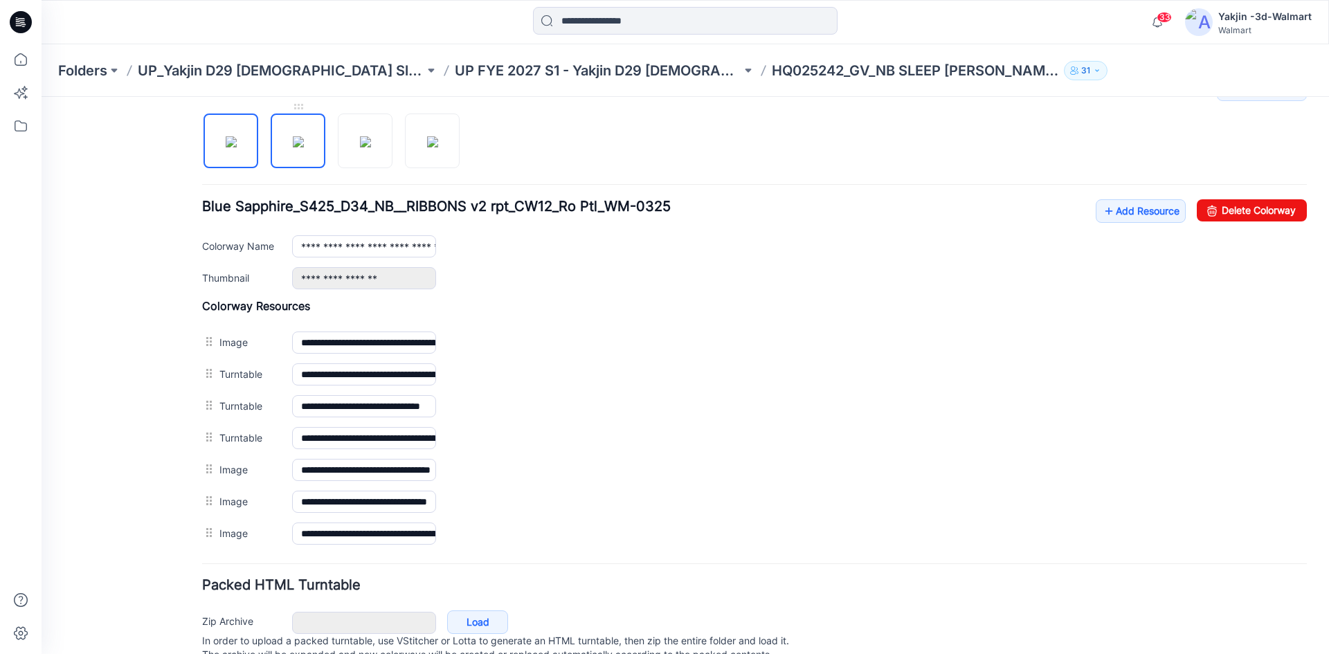
click at [293, 147] on img at bounding box center [298, 141] width 11 height 11
click at [334, 155] on div at bounding box center [336, 133] width 269 height 71
click at [368, 147] on img at bounding box center [365, 141] width 11 height 11
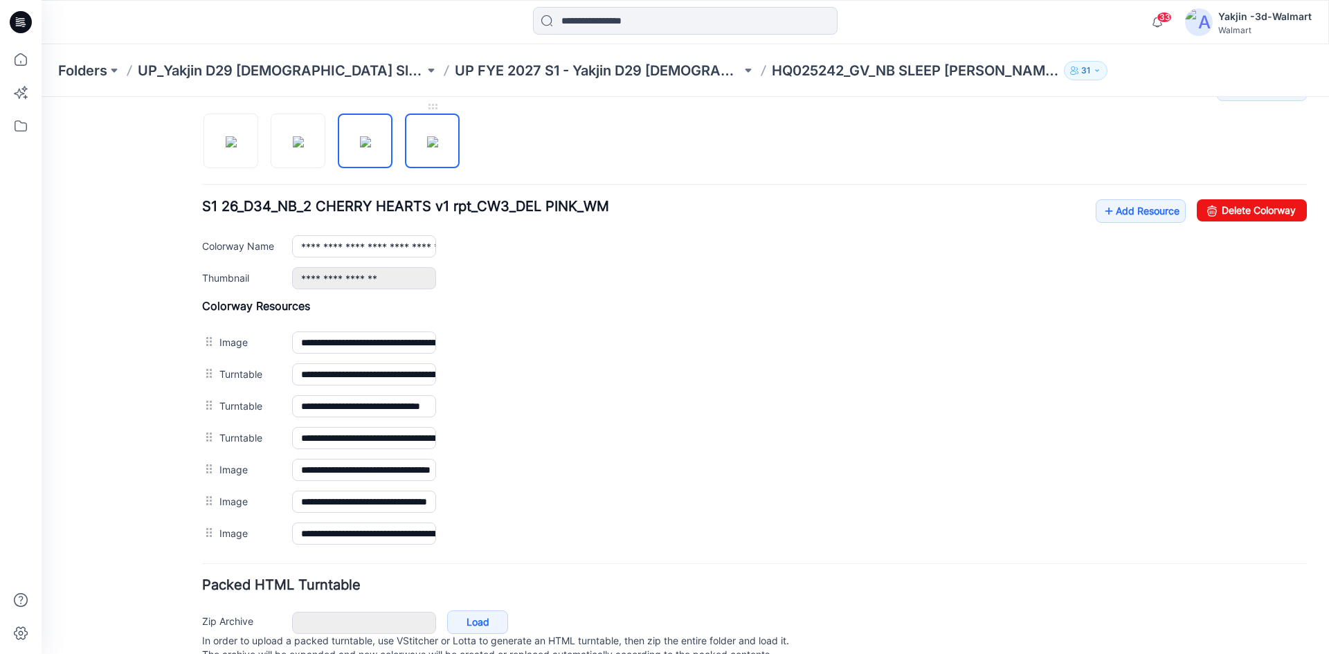
click at [427, 147] on img at bounding box center [432, 141] width 11 height 11
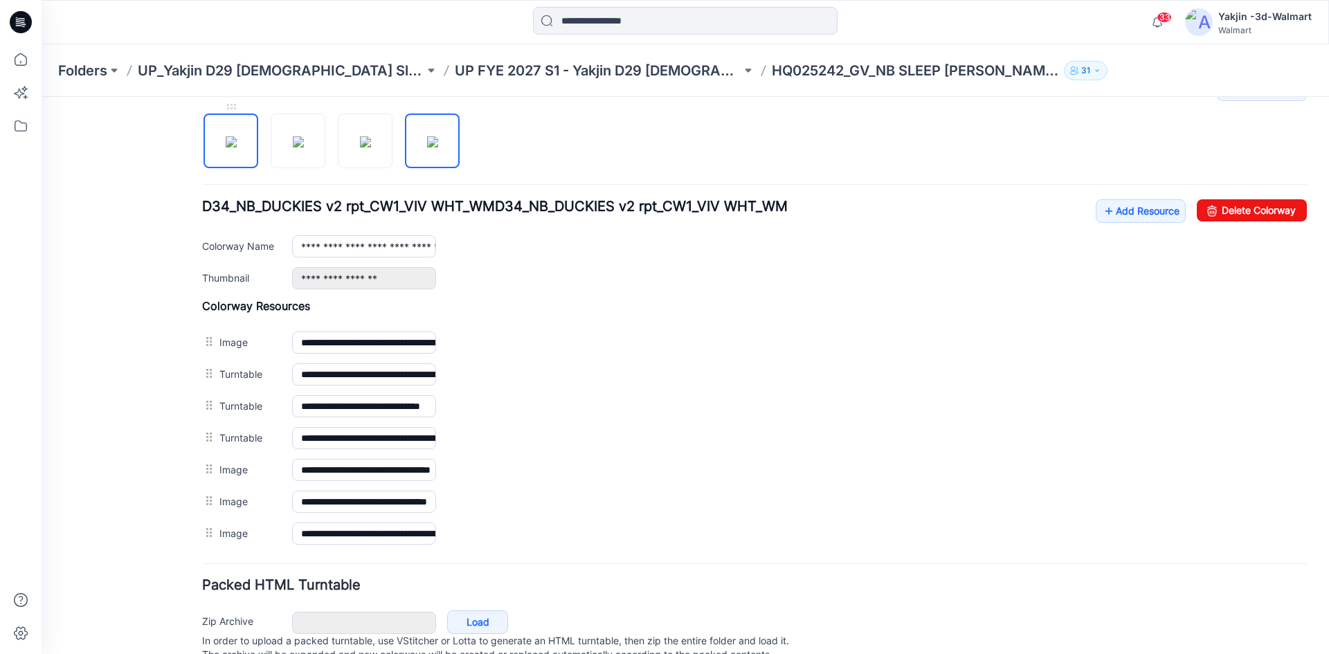
click at [226, 147] on img at bounding box center [231, 141] width 11 height 11
click at [228, 147] on img at bounding box center [231, 141] width 11 height 11
click at [1118, 217] on link "Add Resource" at bounding box center [1141, 211] width 90 height 24
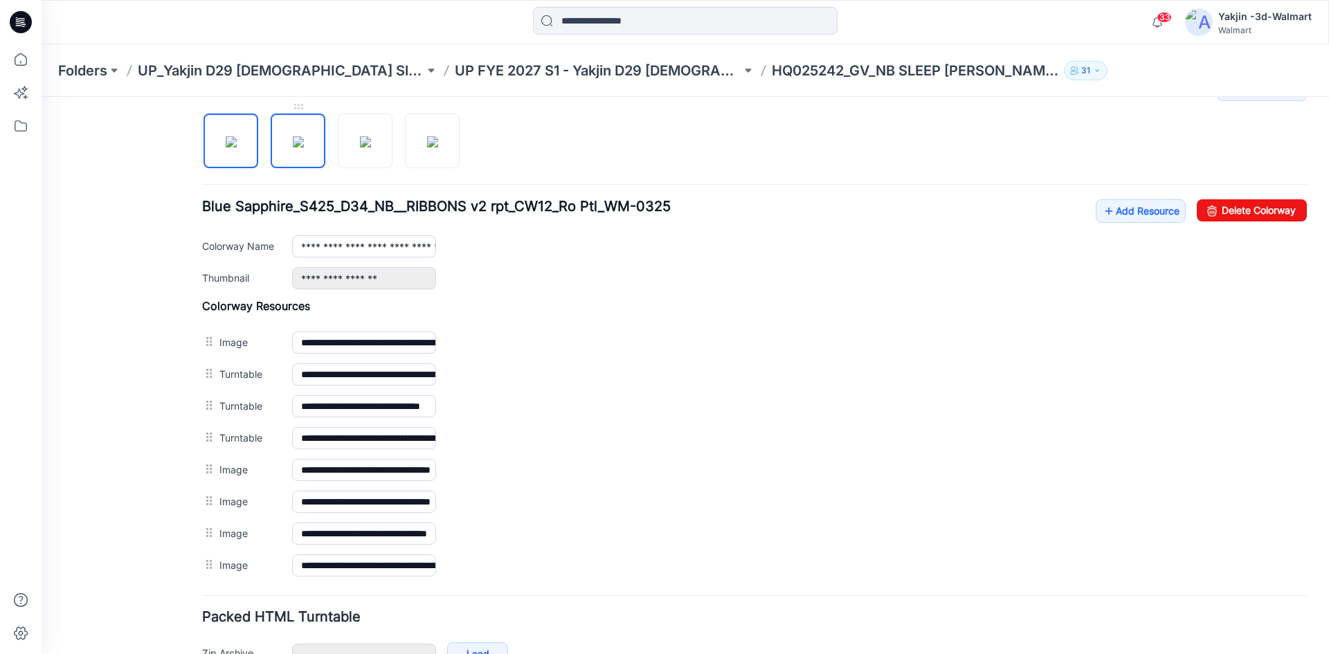
click at [304, 147] on img at bounding box center [298, 141] width 11 height 11
click at [360, 145] on img at bounding box center [365, 141] width 11 height 11
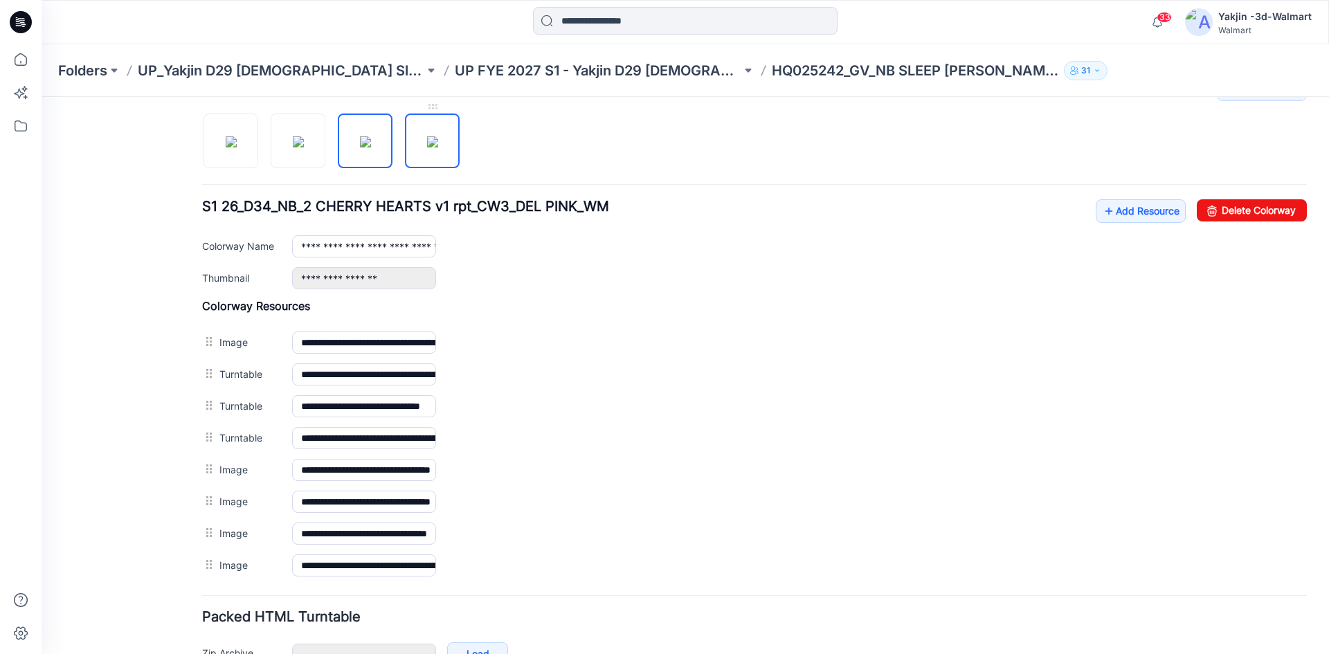
click at [434, 147] on img at bounding box center [432, 141] width 11 height 11
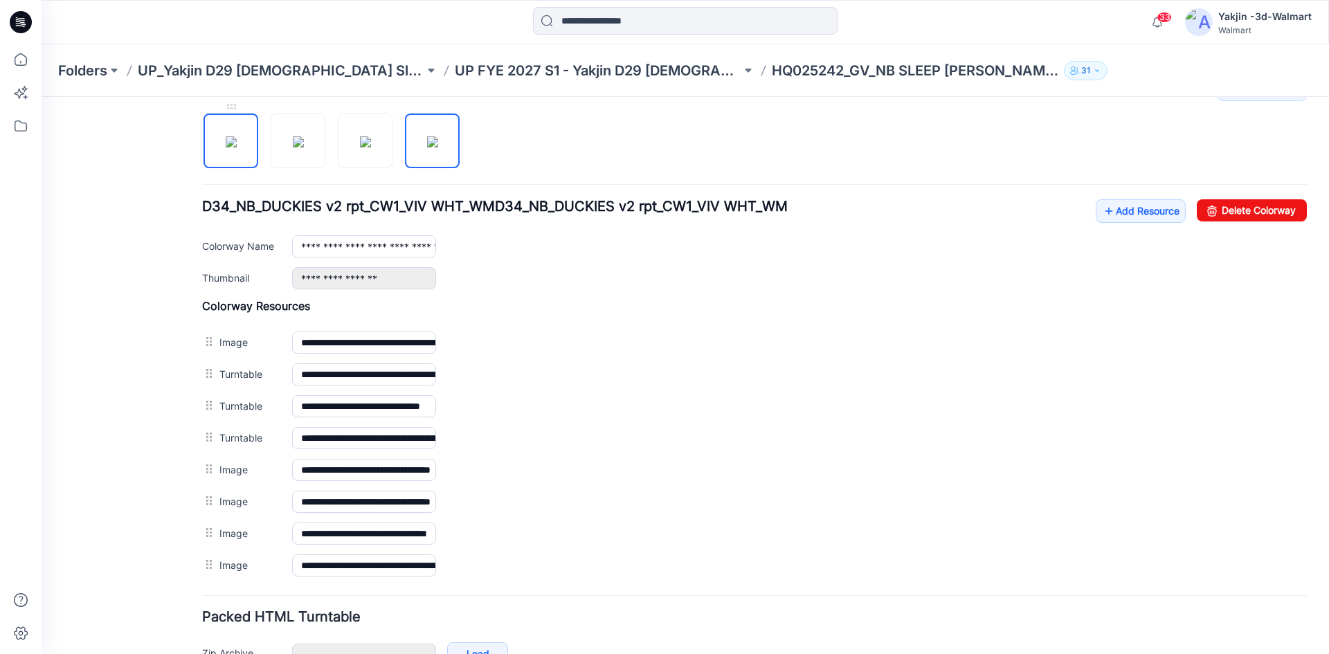
click at [237, 147] on img at bounding box center [231, 141] width 11 height 11
click at [293, 147] on img at bounding box center [298, 141] width 11 height 11
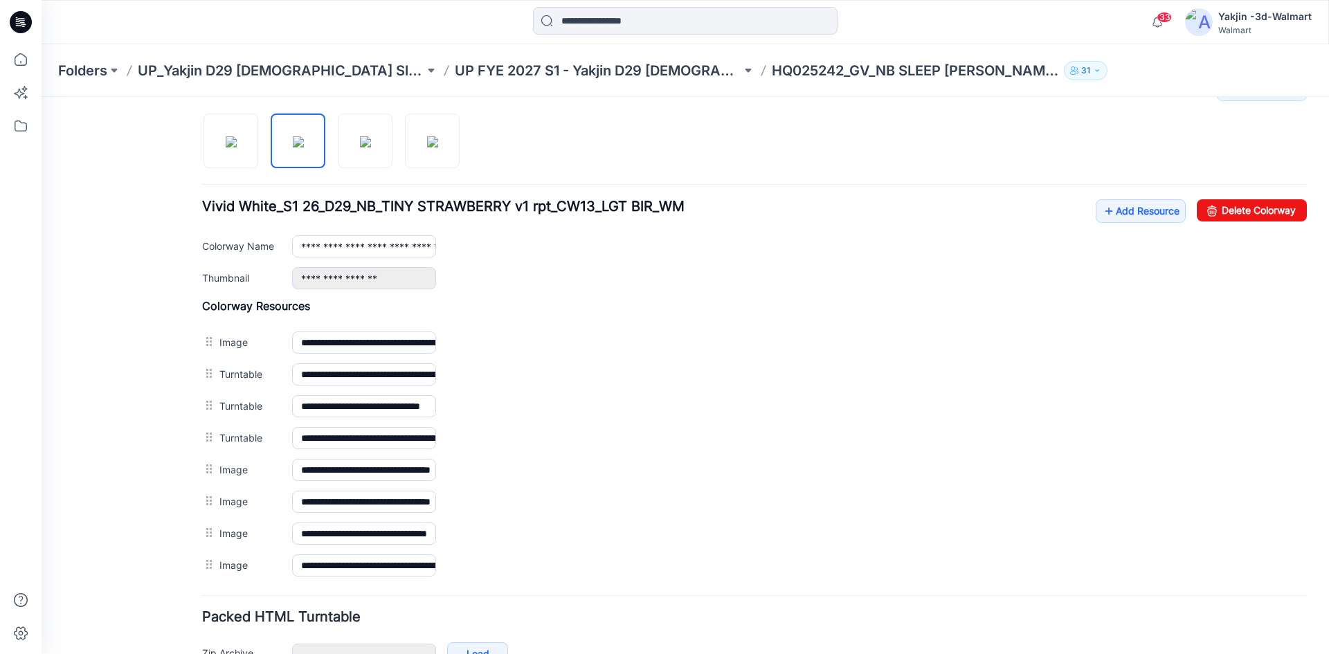
click at [327, 151] on div at bounding box center [336, 133] width 269 height 71
click at [360, 146] on img at bounding box center [365, 141] width 11 height 11
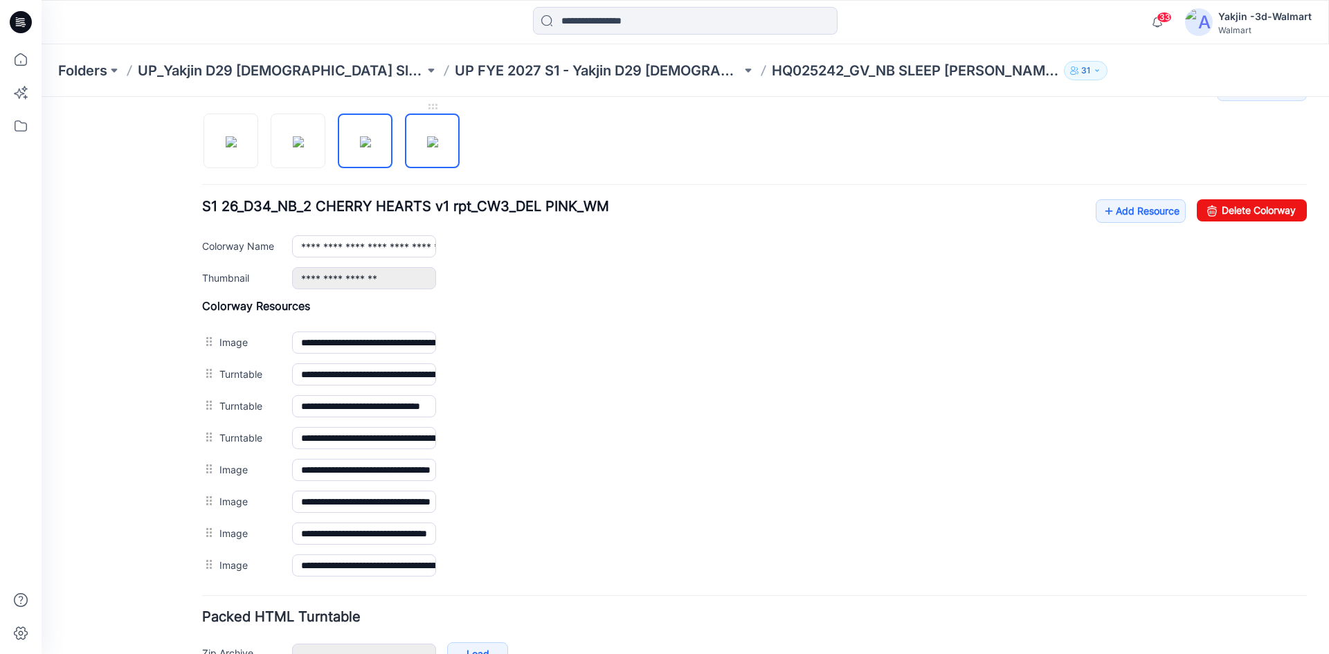
click at [438, 147] on img at bounding box center [432, 141] width 11 height 11
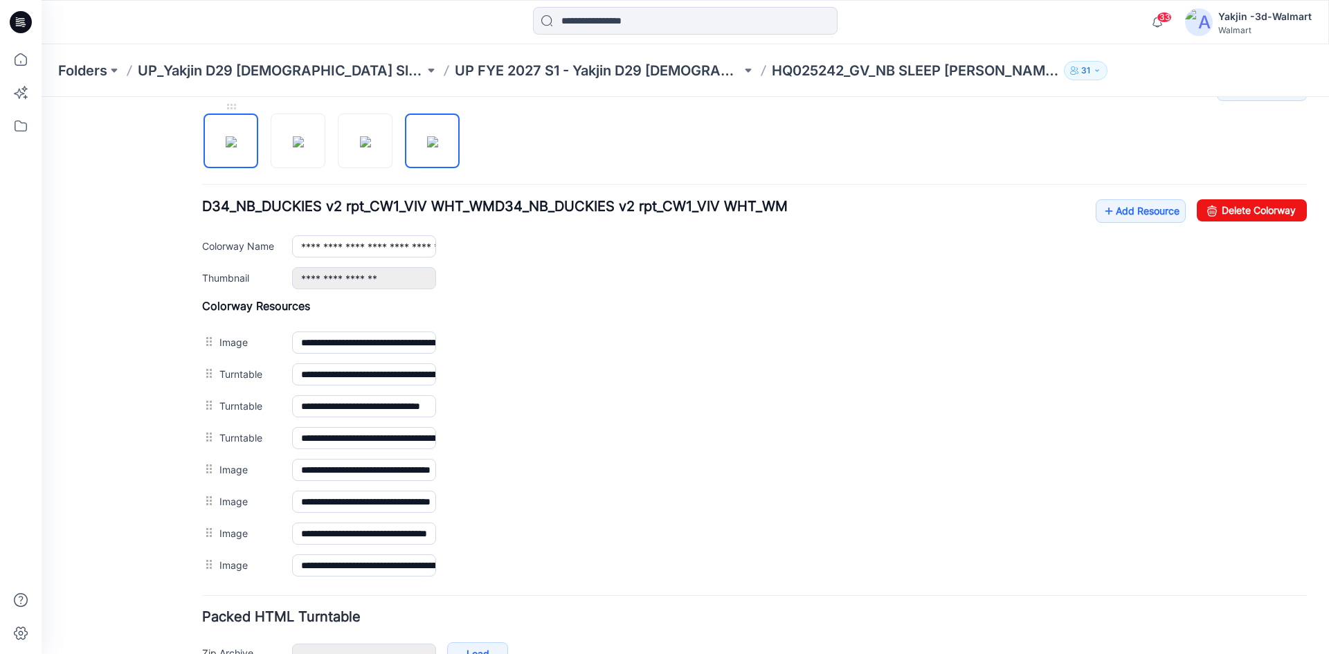
click at [231, 147] on img at bounding box center [231, 141] width 11 height 11
click at [1128, 210] on link "Add Resource" at bounding box center [1141, 211] width 90 height 24
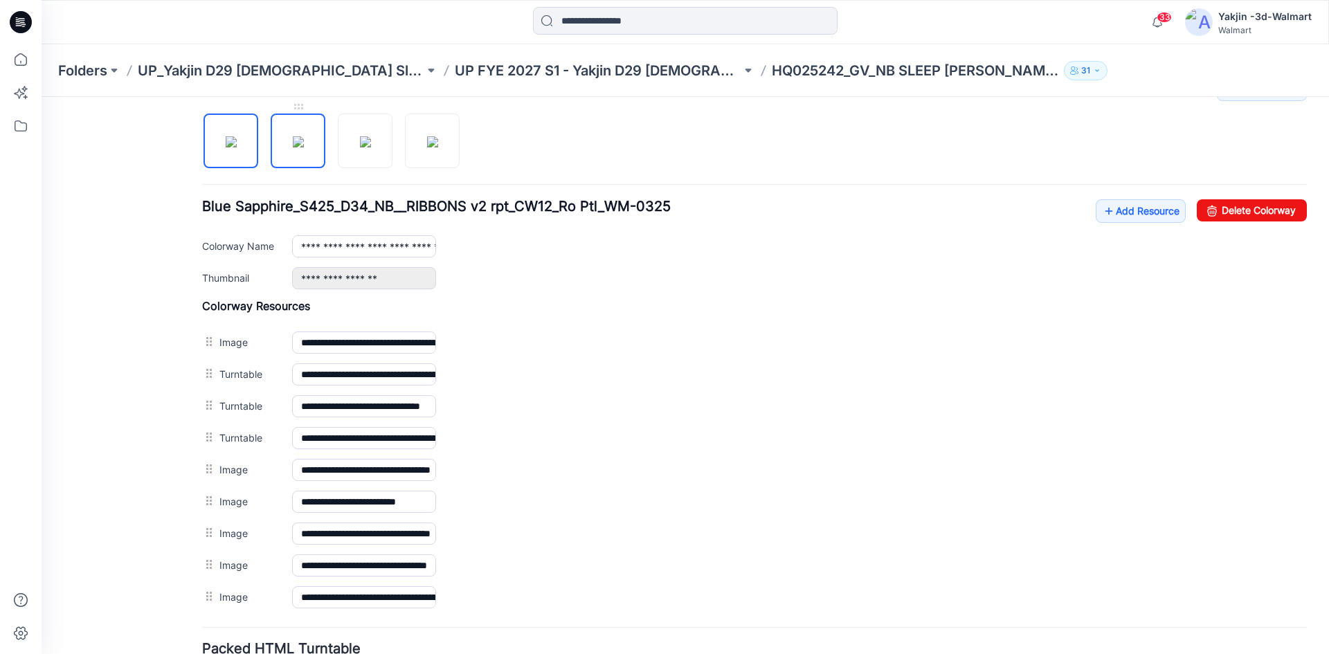
click at [303, 147] on img at bounding box center [298, 141] width 11 height 11
click at [360, 147] on img at bounding box center [365, 141] width 11 height 11
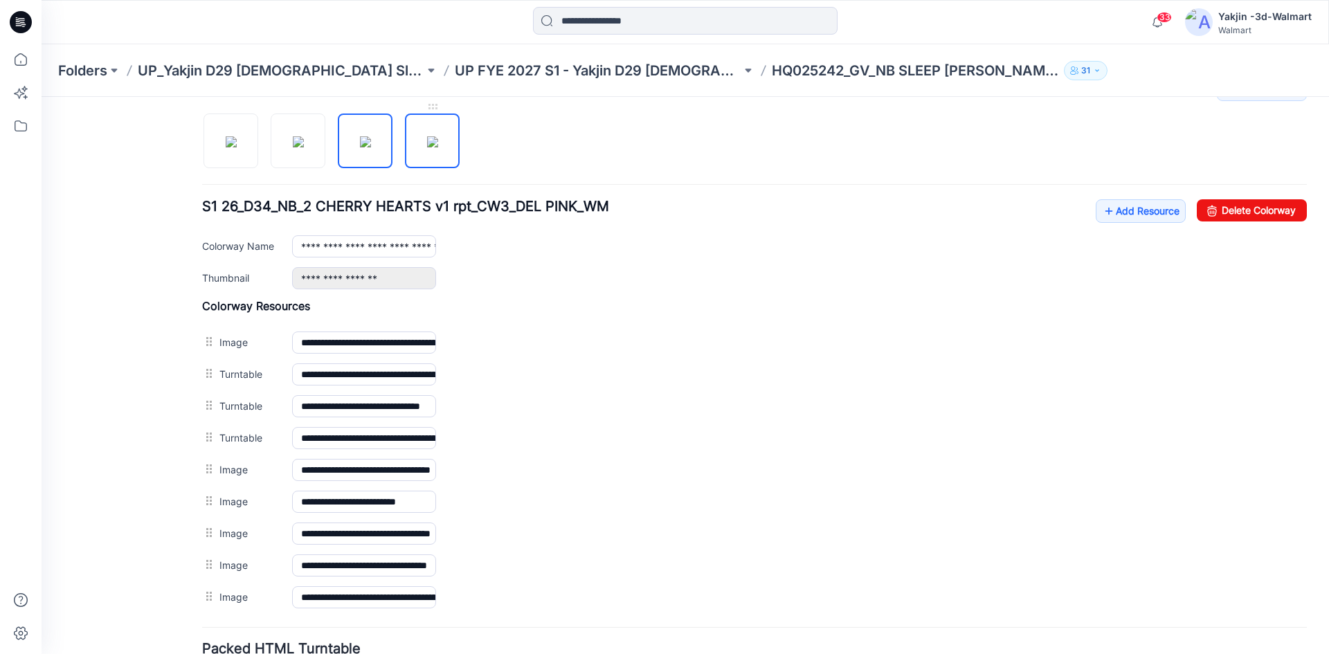
click at [433, 143] on img at bounding box center [432, 141] width 11 height 11
click at [371, 147] on img at bounding box center [365, 141] width 11 height 11
click at [293, 147] on img at bounding box center [298, 141] width 11 height 11
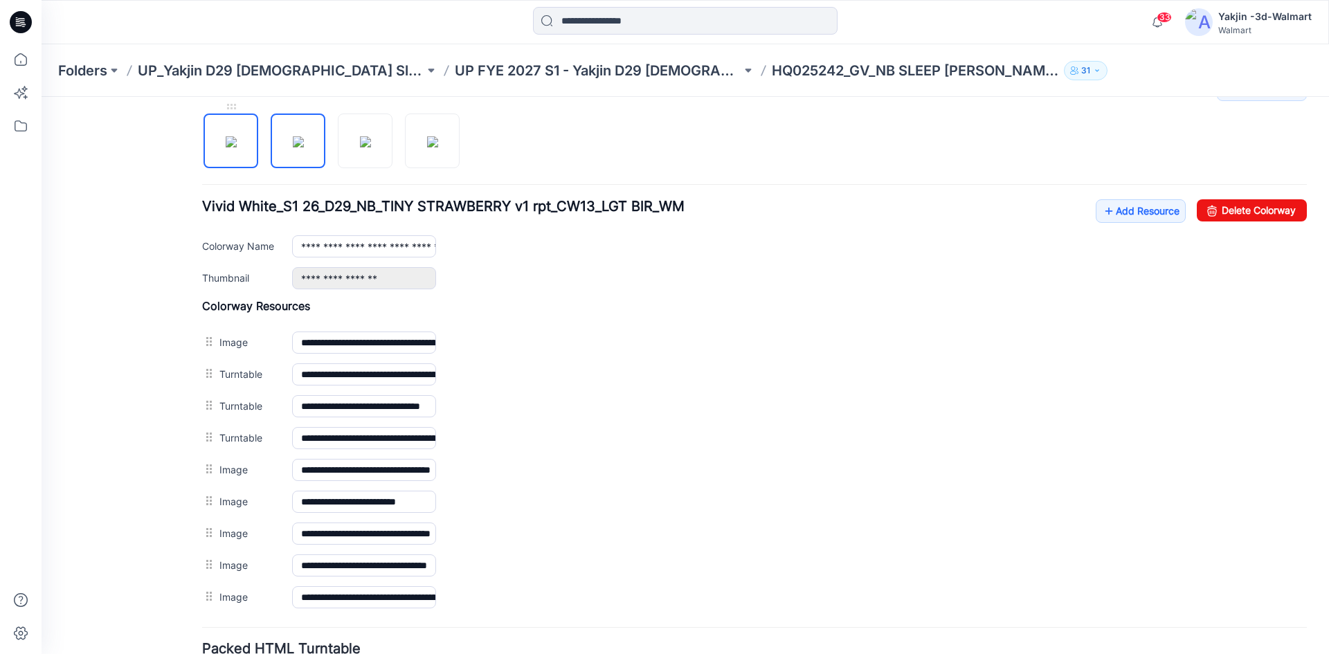
click at [237, 147] on img at bounding box center [231, 141] width 11 height 11
click at [1108, 222] on link "Add Resource" at bounding box center [1141, 211] width 90 height 24
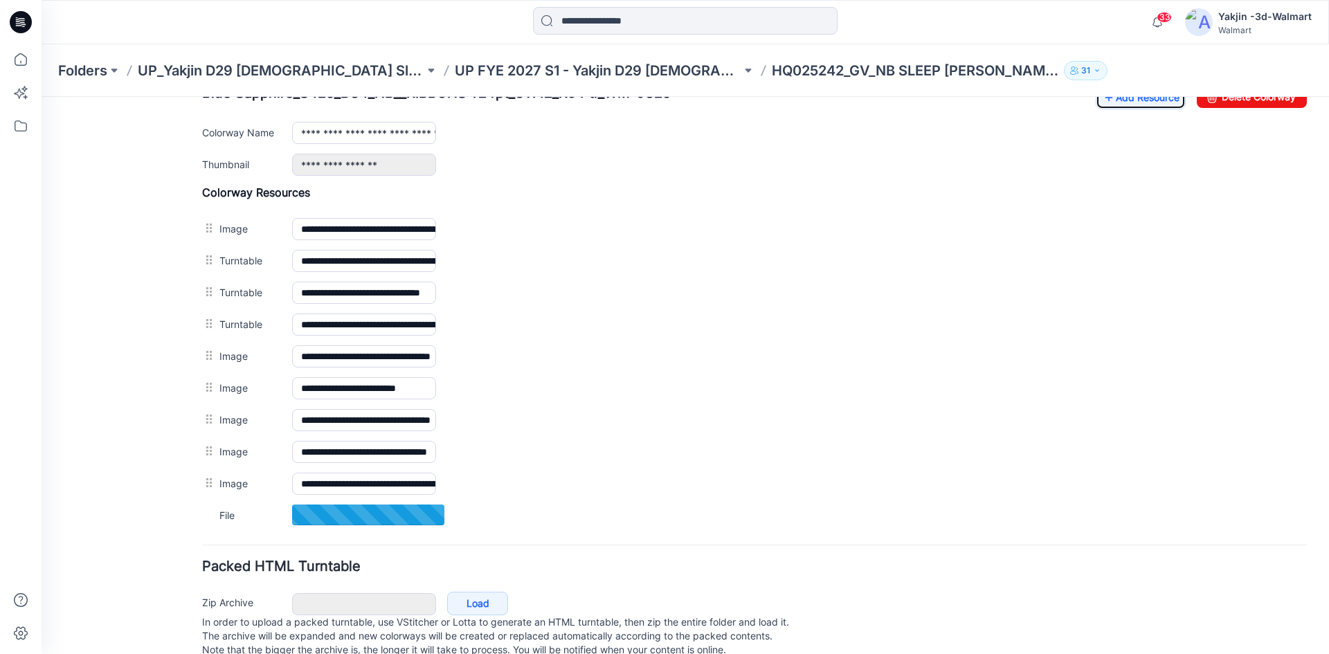
scroll to position [590, 0]
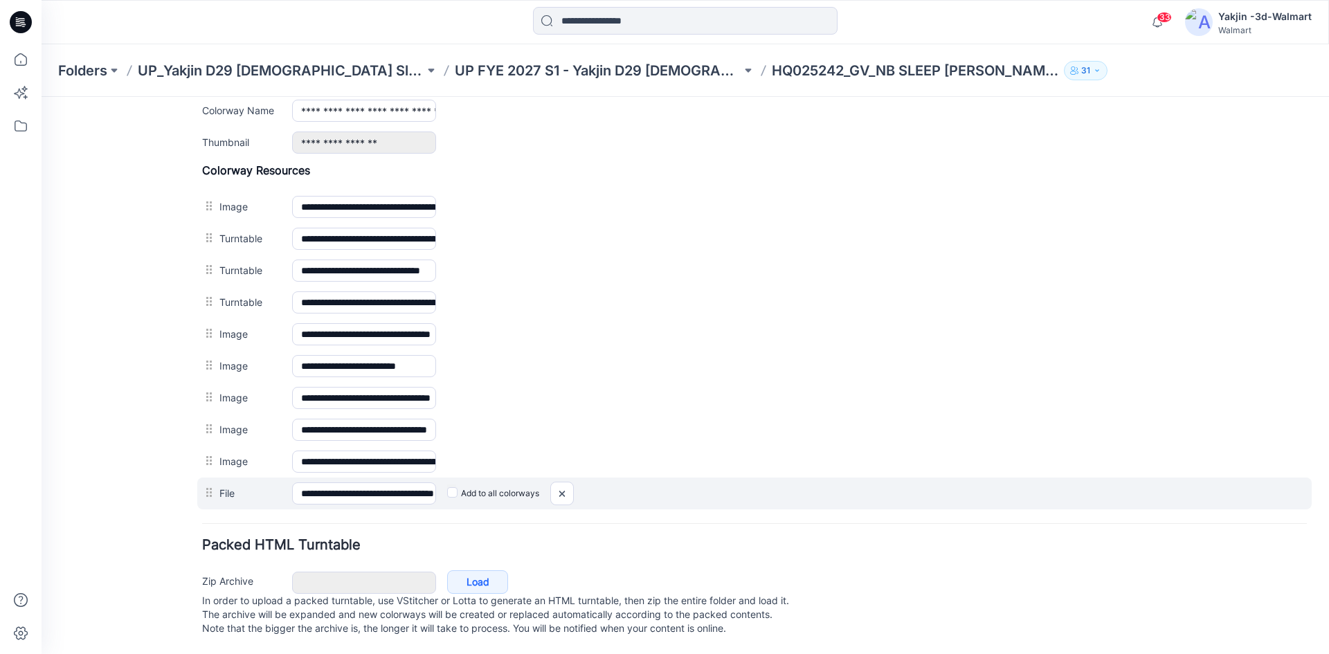
click at [476, 491] on label "Add to all colorways" at bounding box center [493, 494] width 92 height 22
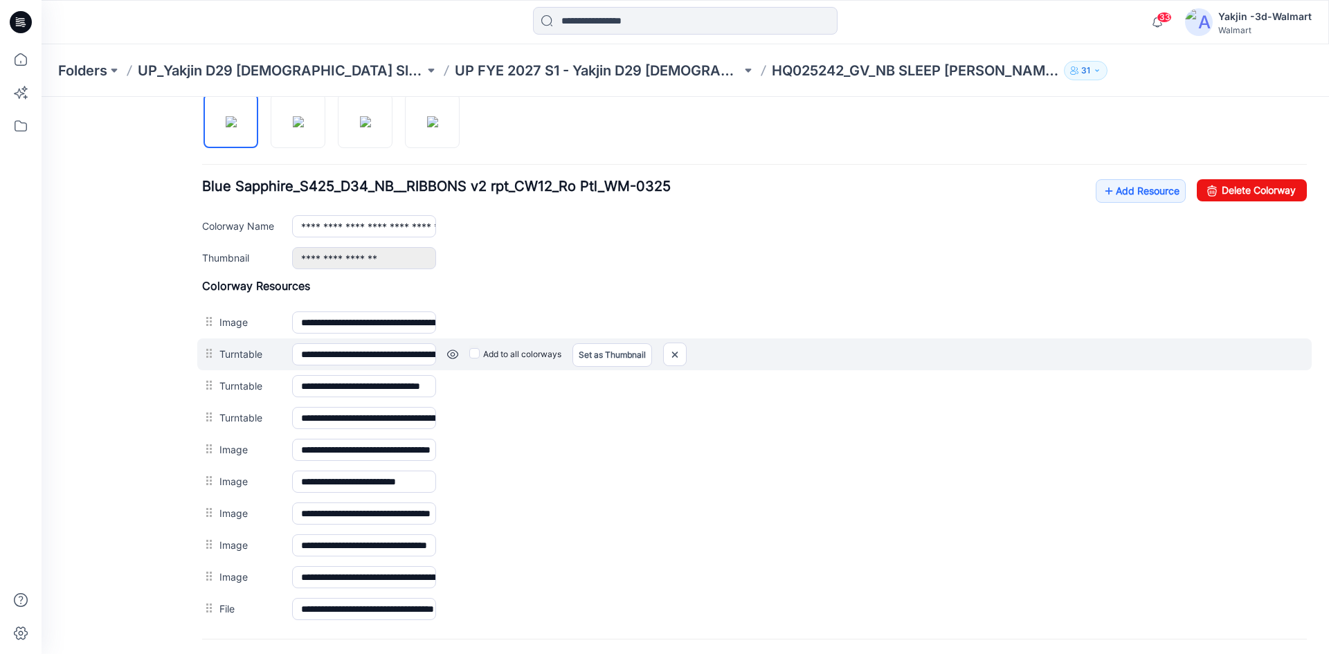
scroll to position [452, 0]
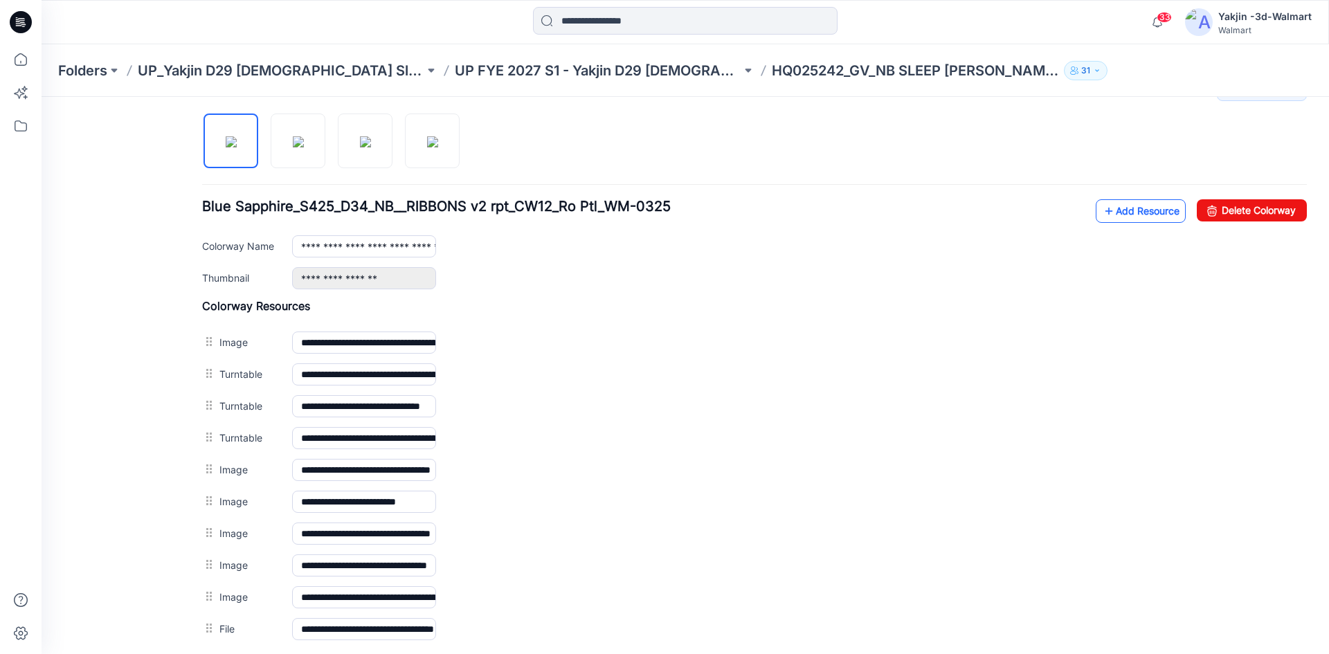
click at [1114, 205] on link "Add Resource" at bounding box center [1141, 211] width 90 height 24
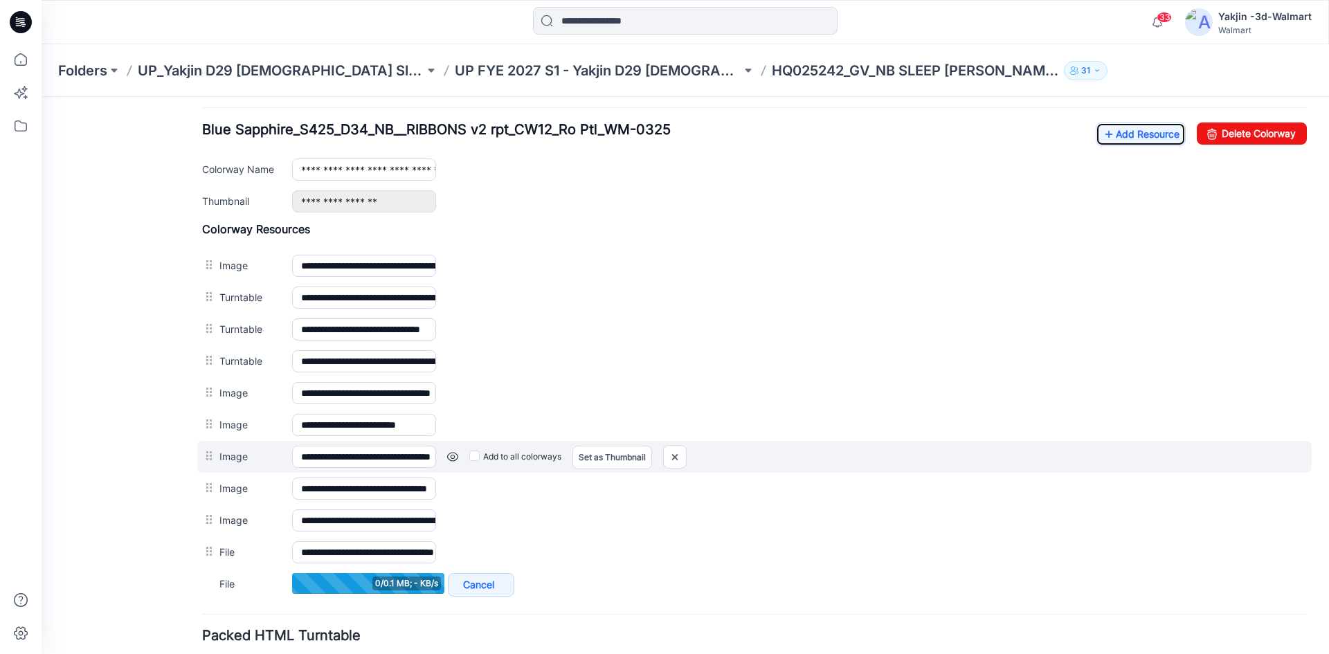
scroll to position [590, 0]
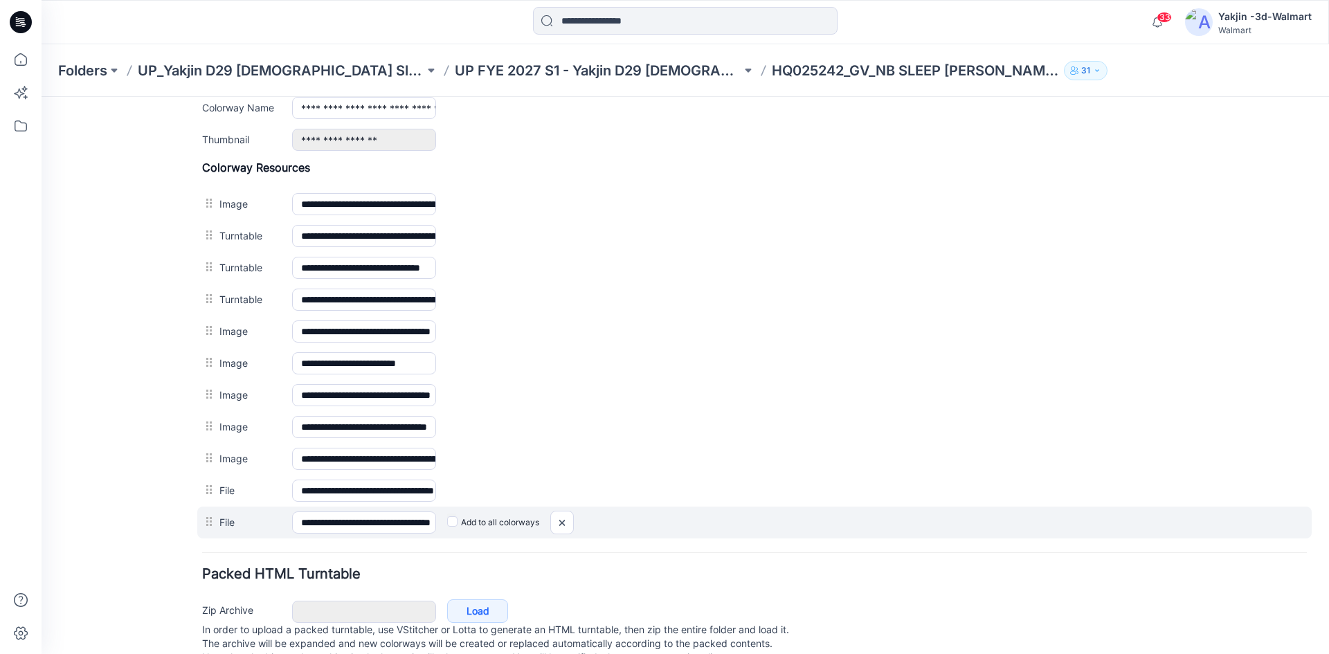
click at [463, 521] on label "Add to all colorways" at bounding box center [493, 523] width 92 height 22
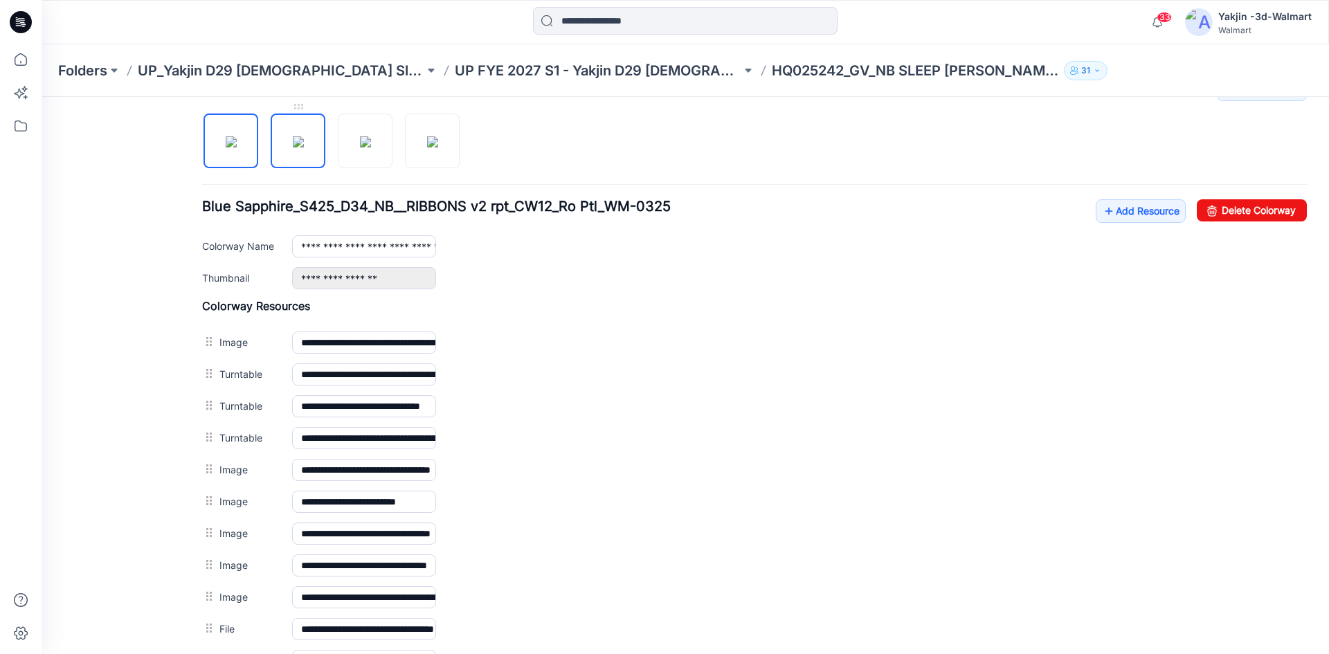
click at [304, 147] on img at bounding box center [298, 141] width 11 height 11
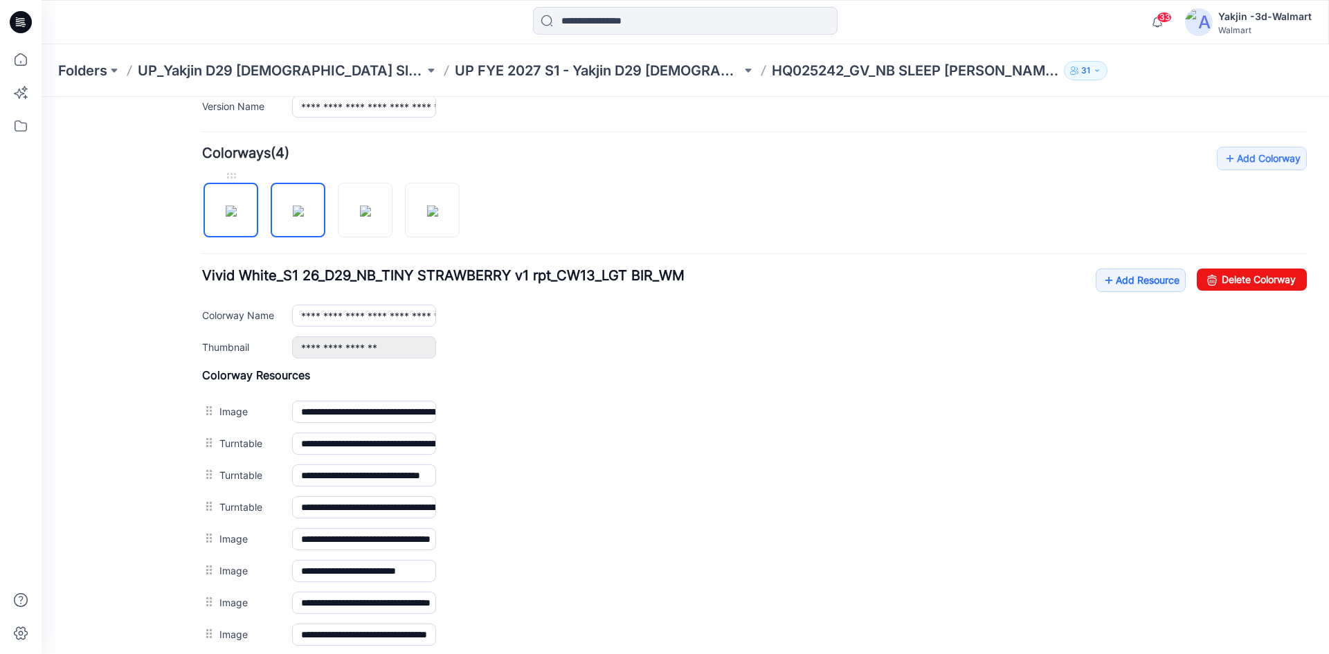
click at [228, 206] on img at bounding box center [231, 211] width 11 height 11
type input "**********"
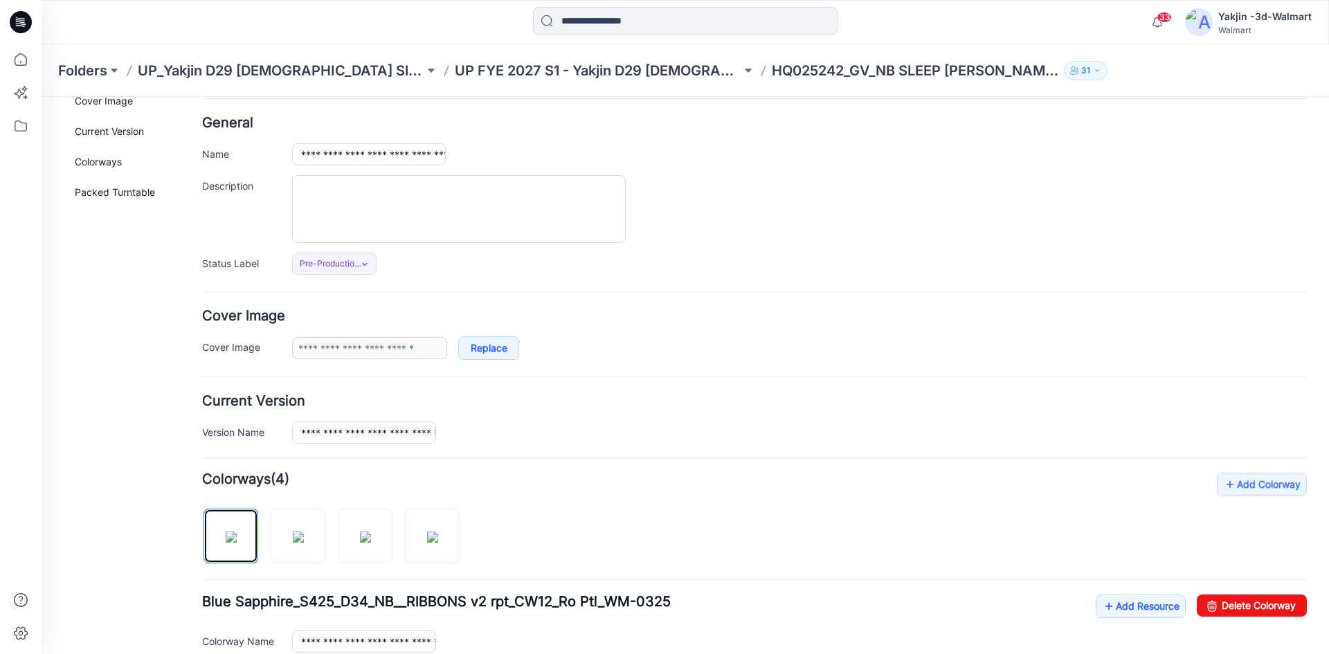
scroll to position [0, 0]
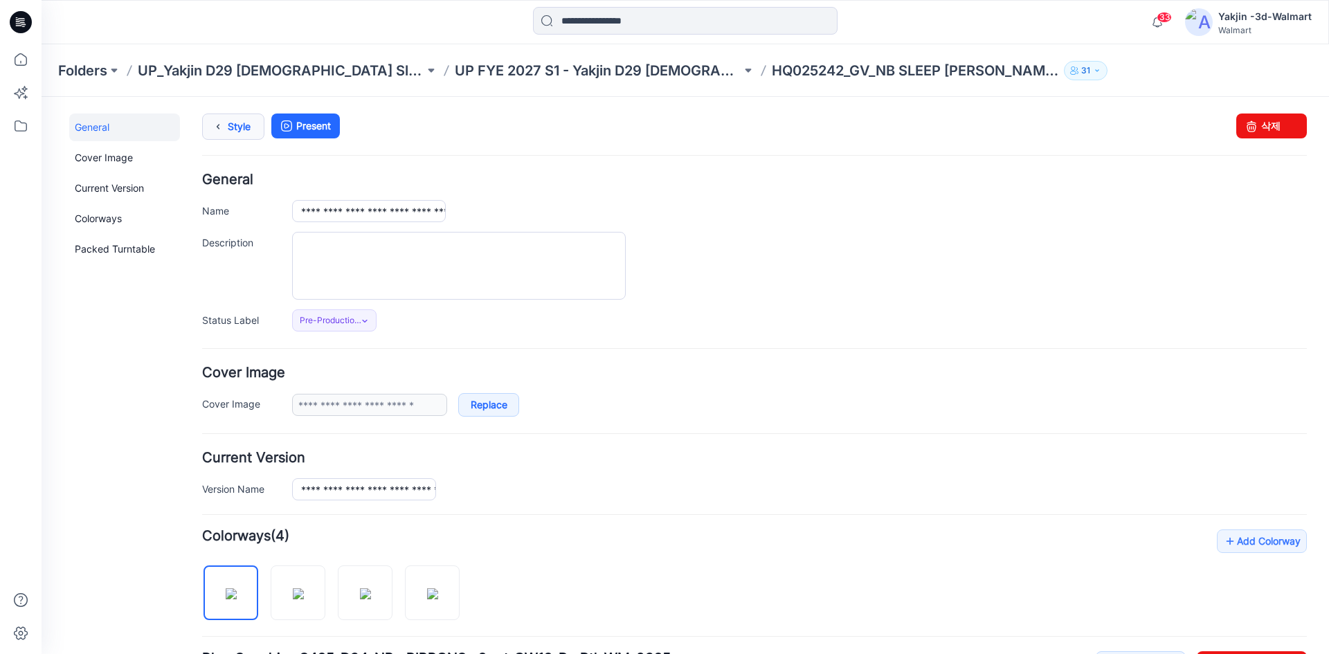
click at [253, 133] on link "Style" at bounding box center [233, 127] width 62 height 26
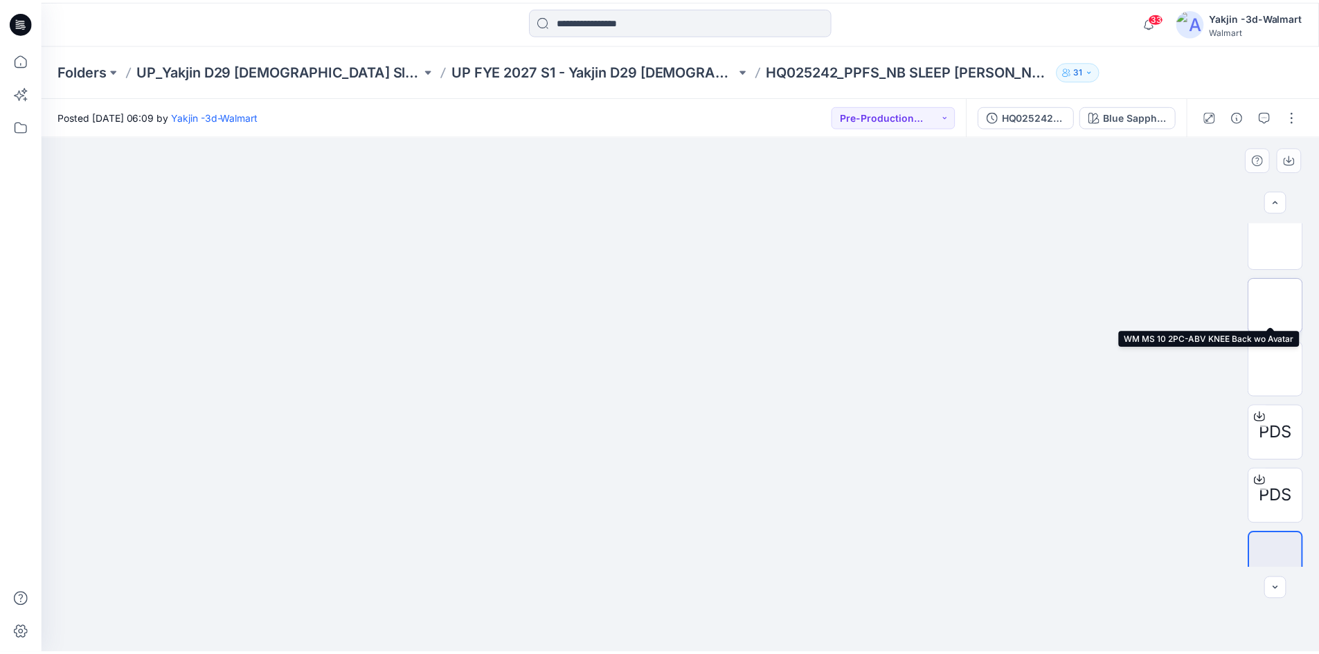
scroll to position [410, 0]
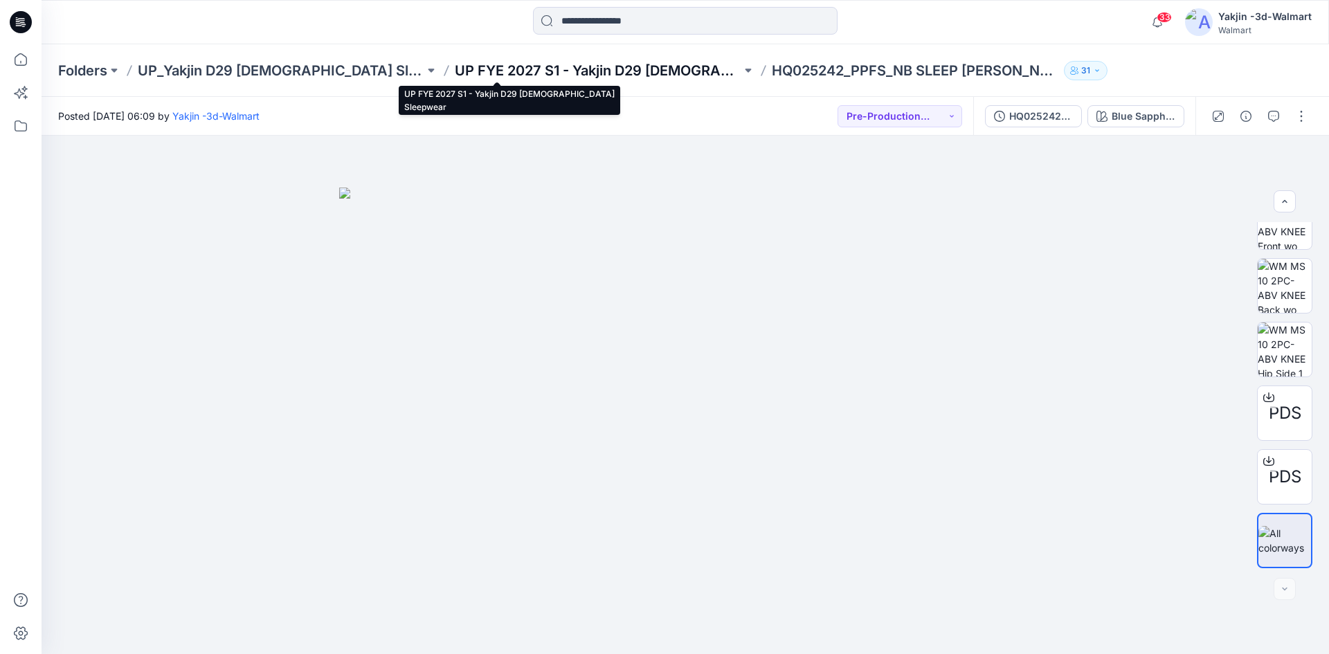
click at [586, 73] on p "UP FYE 2027 S1 - Yakjin D29 [DEMOGRAPHIC_DATA] Sleepwear" at bounding box center [598, 70] width 287 height 19
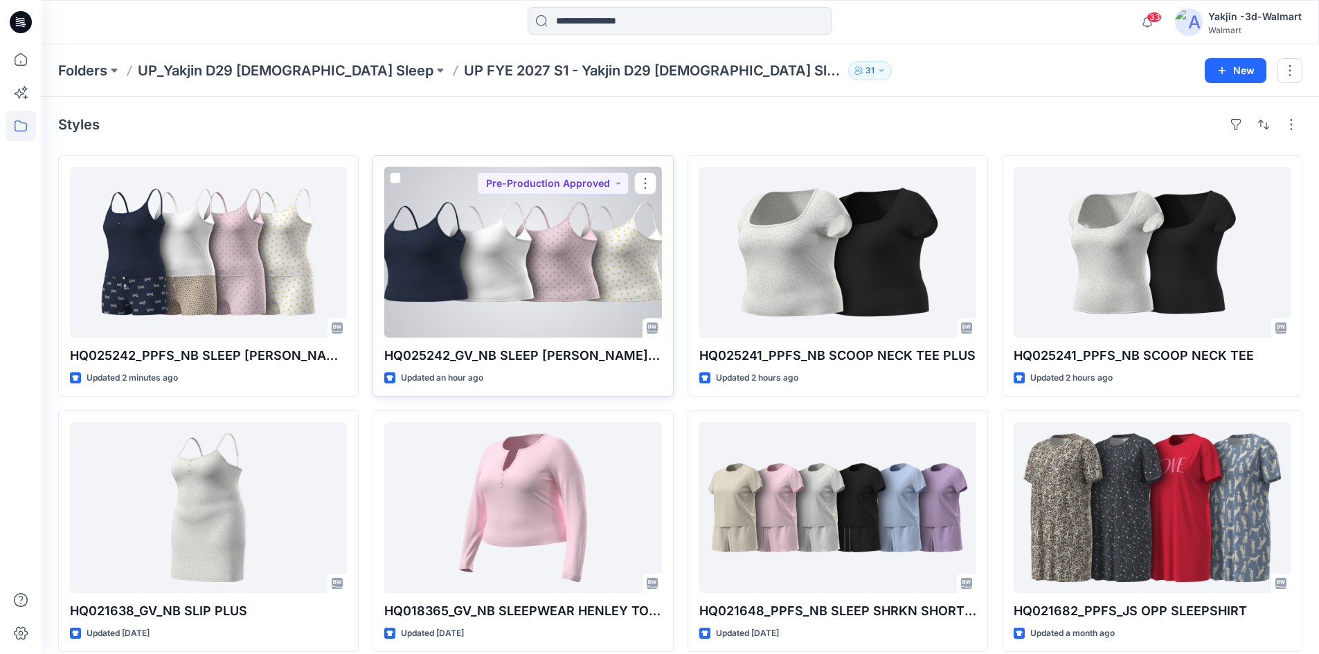
click at [501, 292] on div at bounding box center [522, 252] width 277 height 171
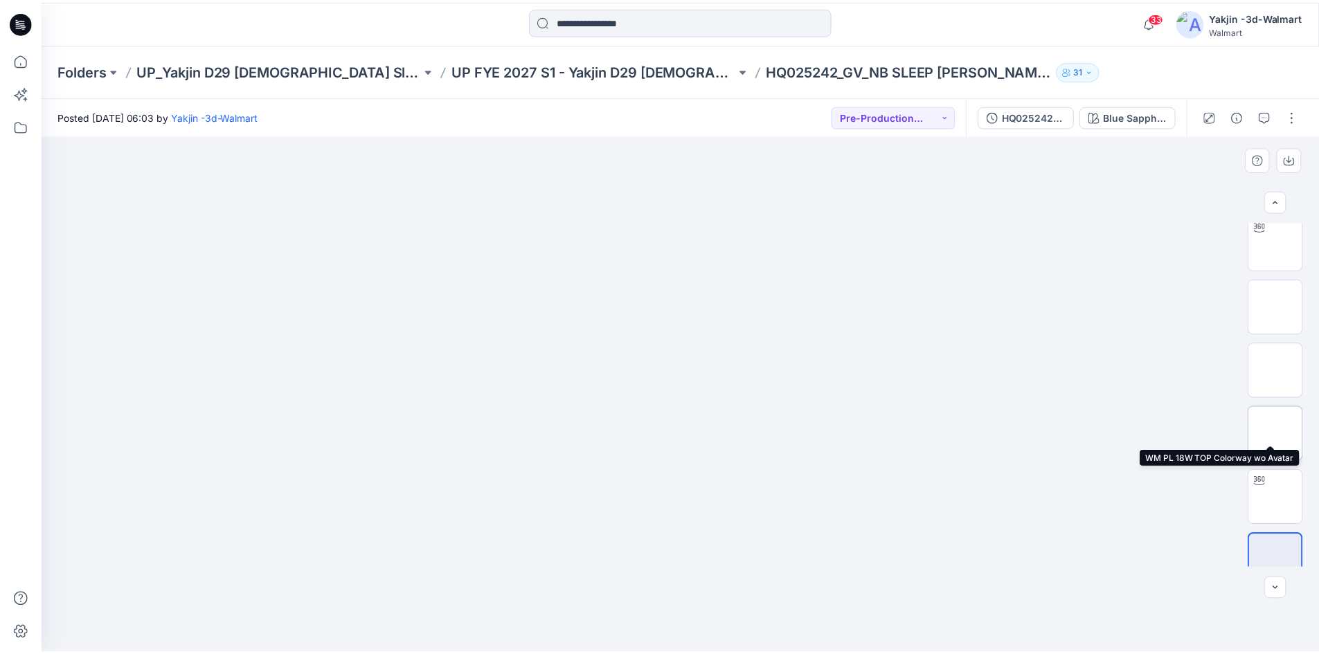
scroll to position [91, 0]
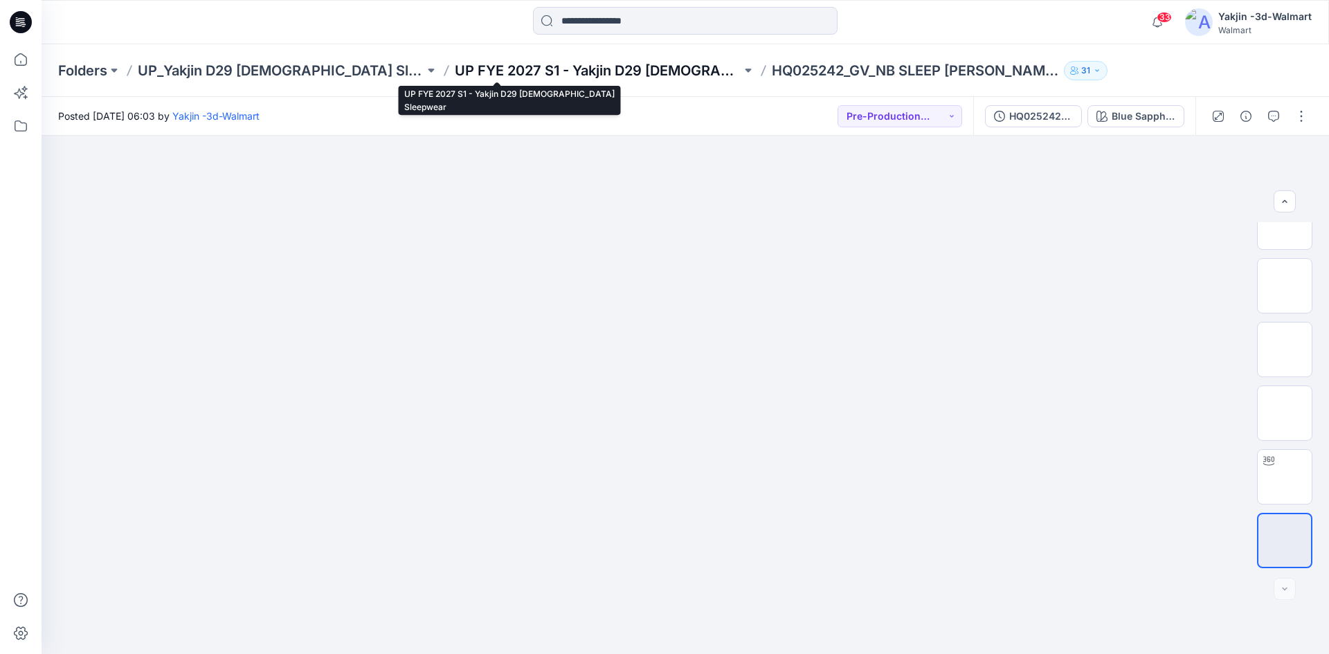
click at [515, 61] on p "UP FYE 2027 S1 - Yakjin D29 [DEMOGRAPHIC_DATA] Sleepwear" at bounding box center [598, 70] width 287 height 19
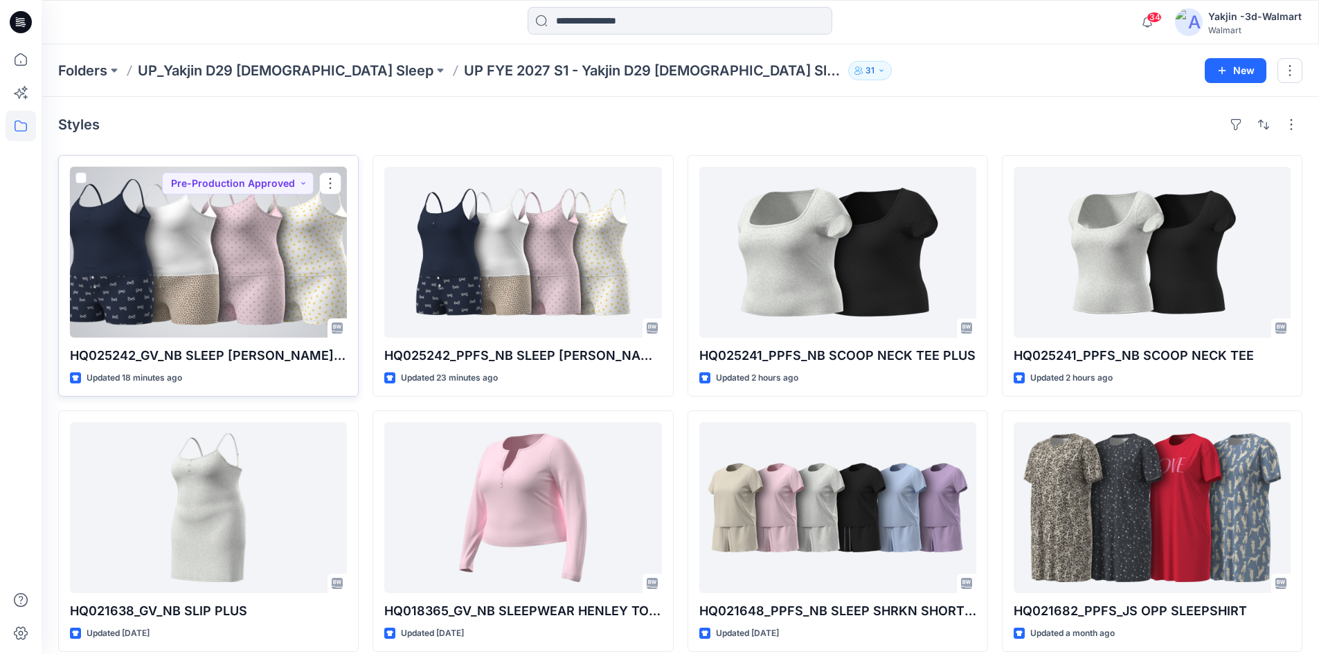
click at [251, 282] on div at bounding box center [208, 252] width 277 height 171
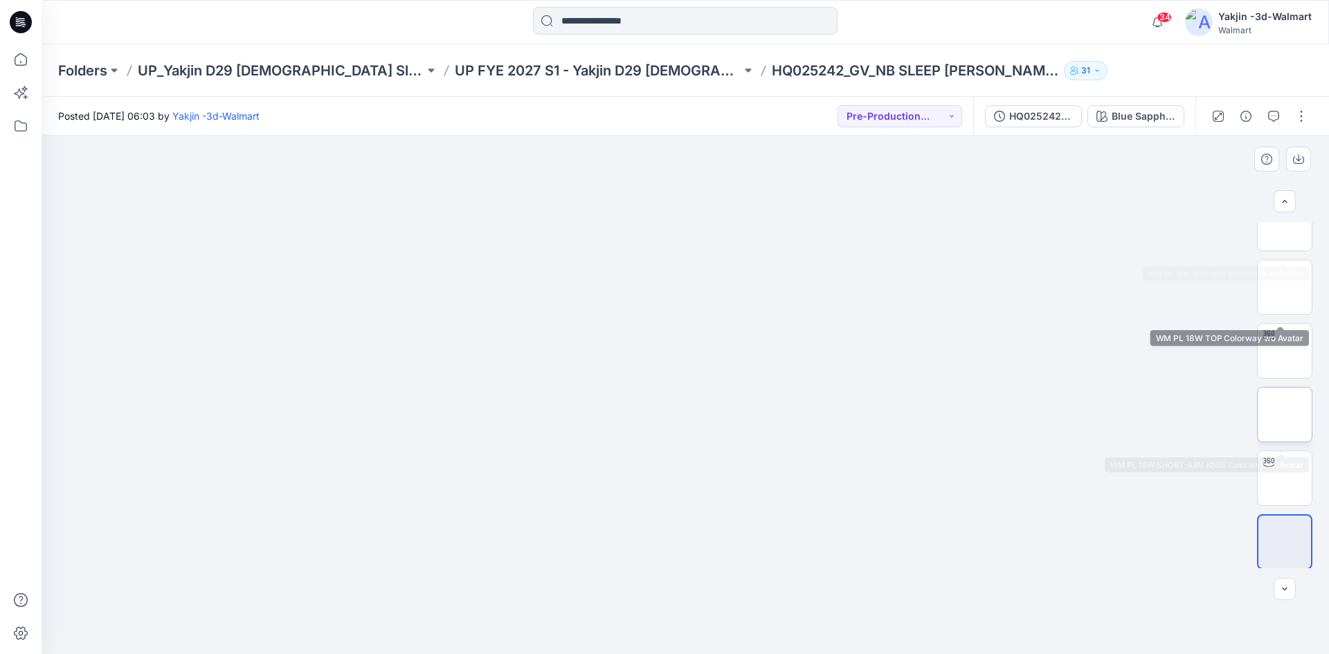
scroll to position [219, 0]
click at [1304, 119] on button "button" at bounding box center [1301, 116] width 22 height 22
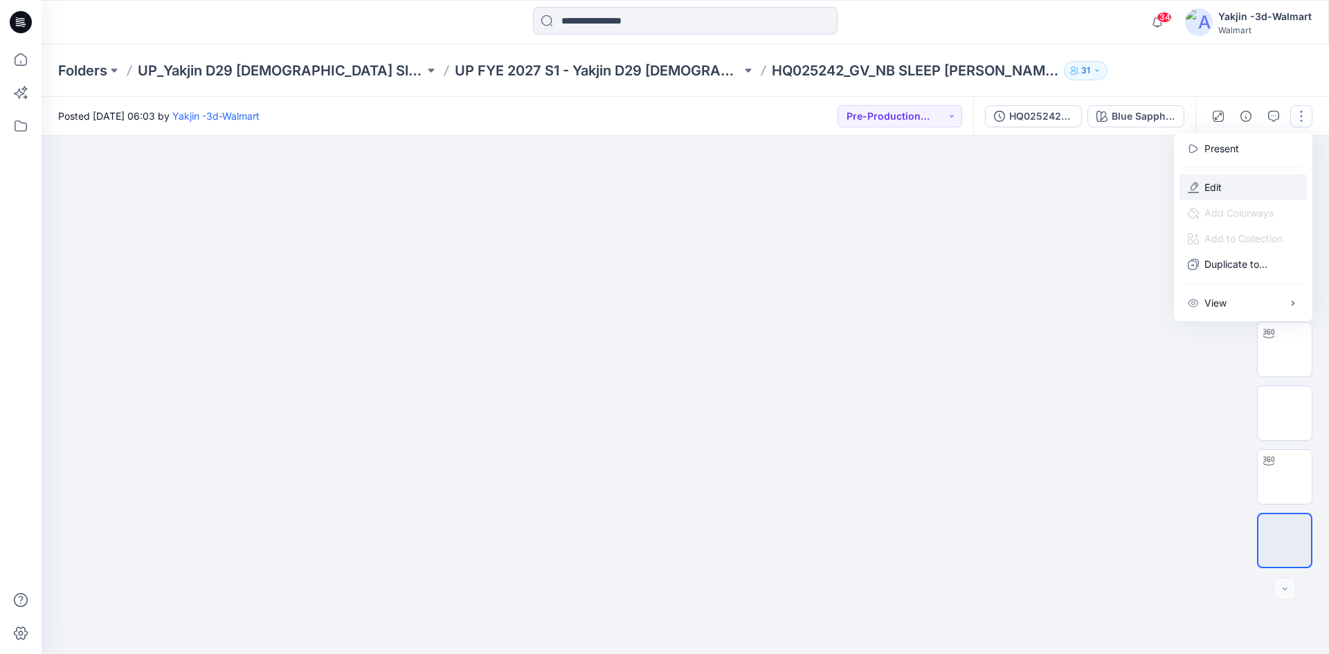
click at [1241, 195] on button "Edit" at bounding box center [1243, 187] width 127 height 26
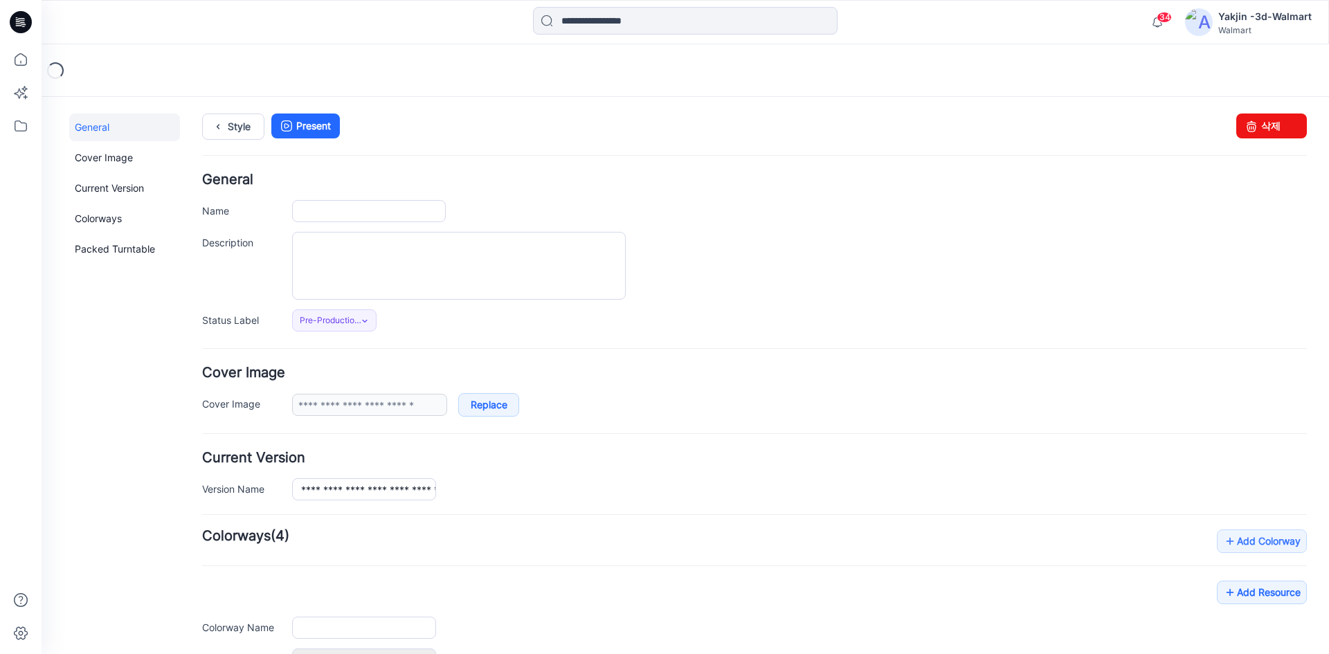
type input "**********"
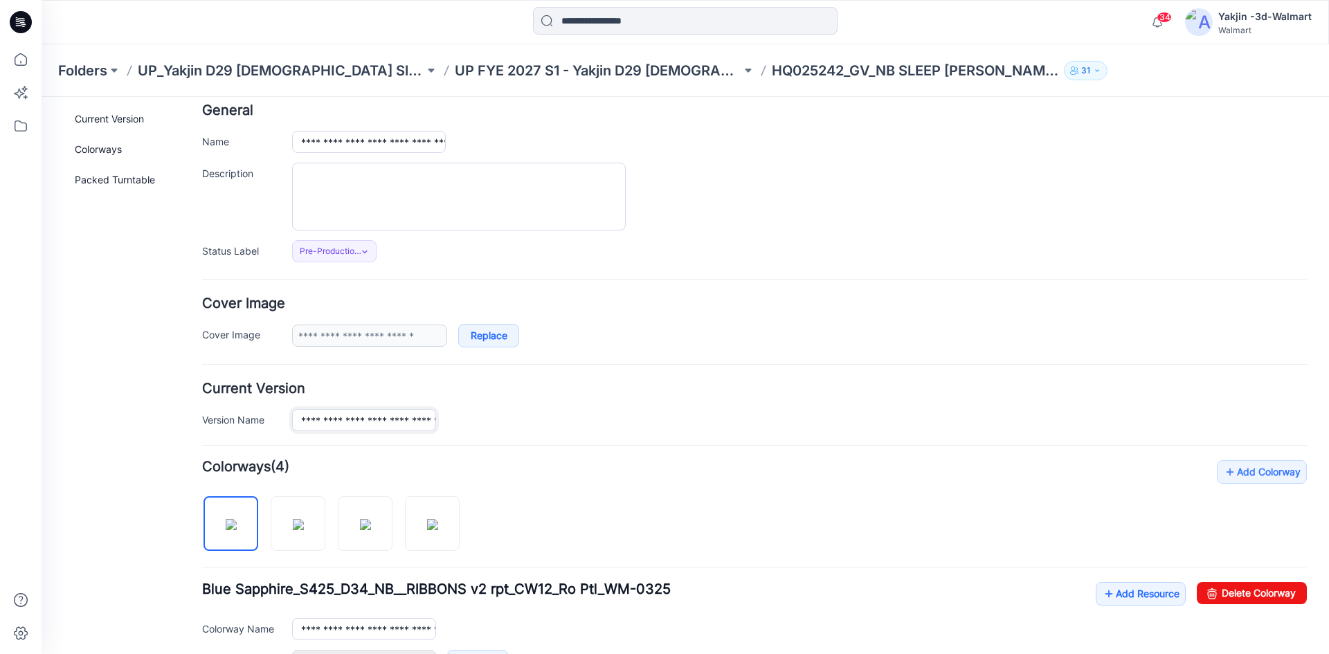
click at [413, 424] on input "**********" at bounding box center [364, 420] width 144 height 22
click at [417, 141] on input "**********" at bounding box center [369, 142] width 154 height 22
paste input "**"
type input "**********"
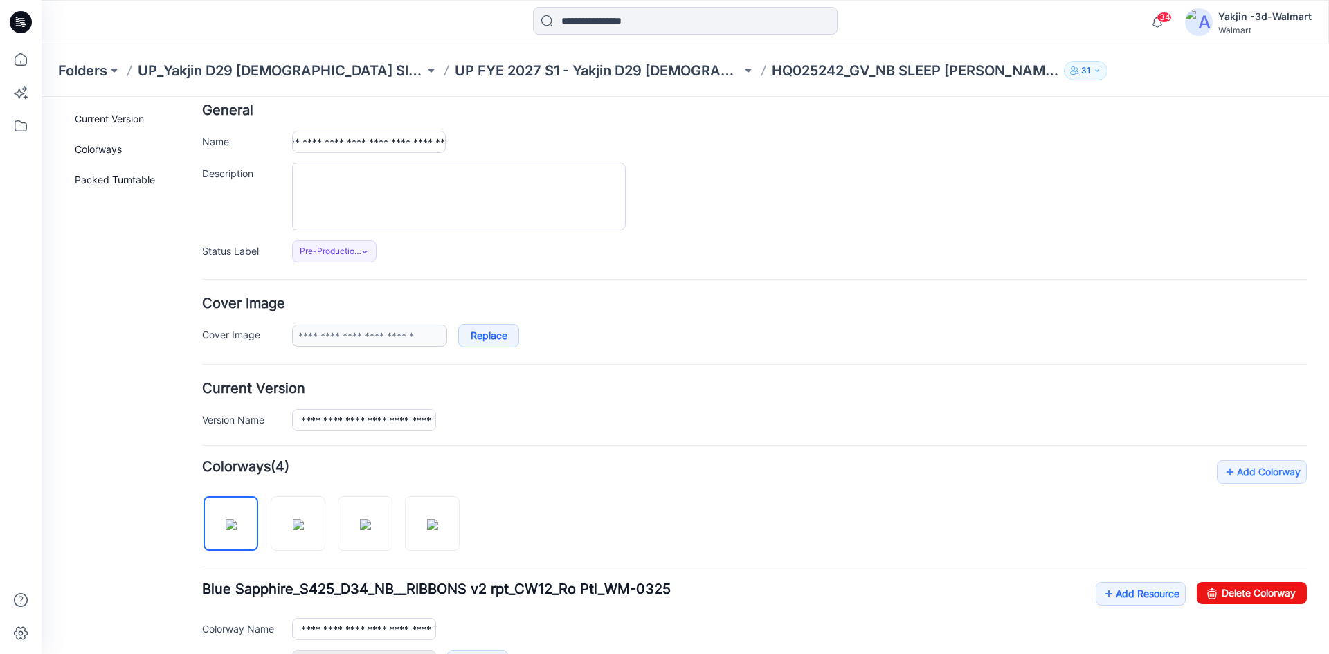
click at [474, 136] on div "**********" at bounding box center [799, 142] width 1015 height 22
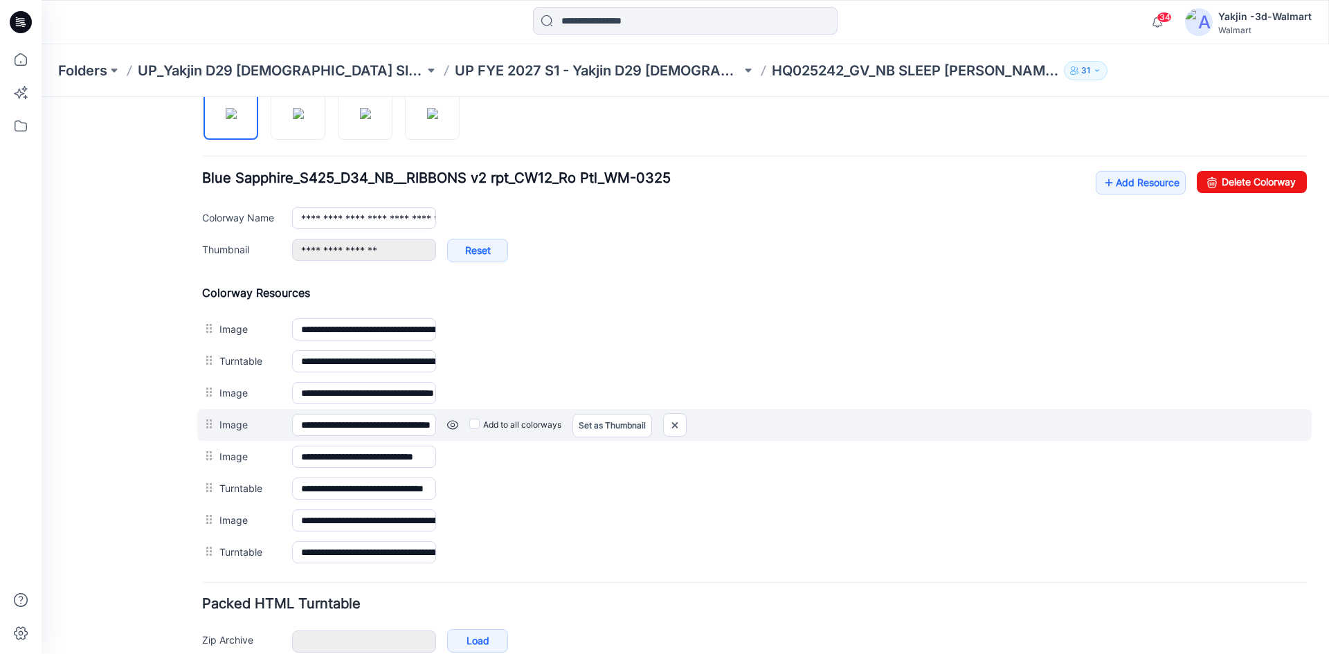
scroll to position [553, 0]
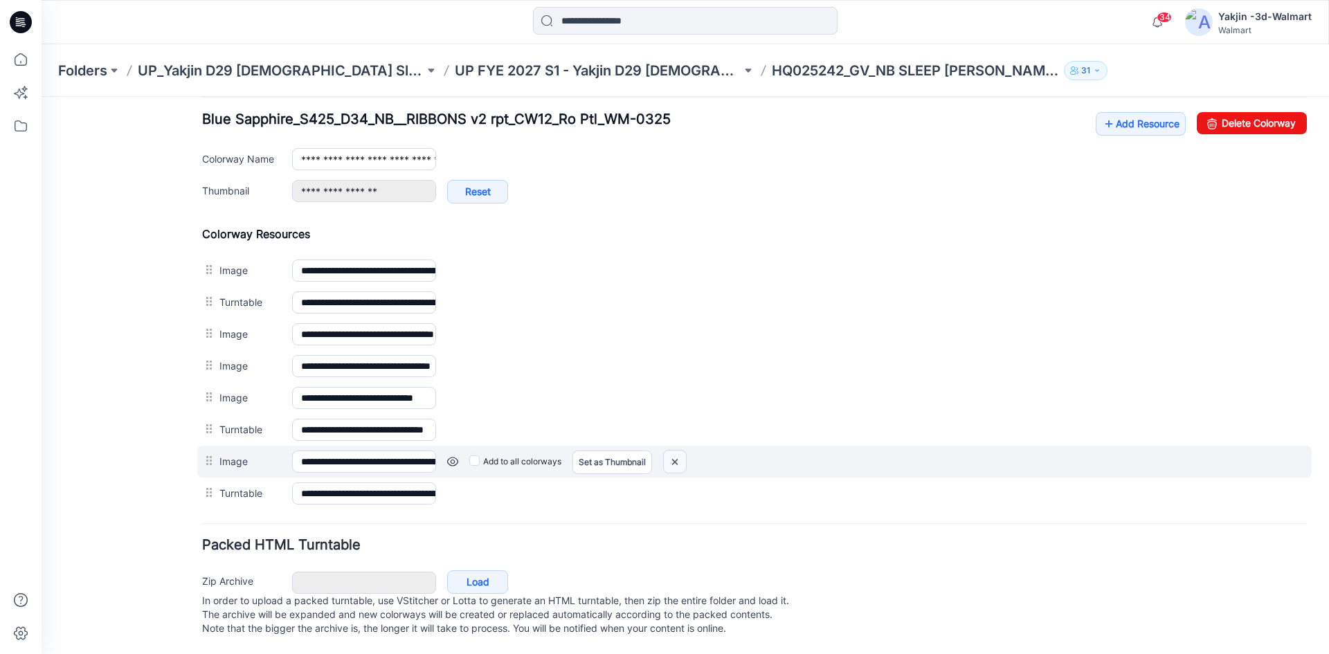
drag, startPoint x: 686, startPoint y: 448, endPoint x: 787, endPoint y: 188, distance: 278.6
click at [686, 451] on img at bounding box center [675, 462] width 22 height 23
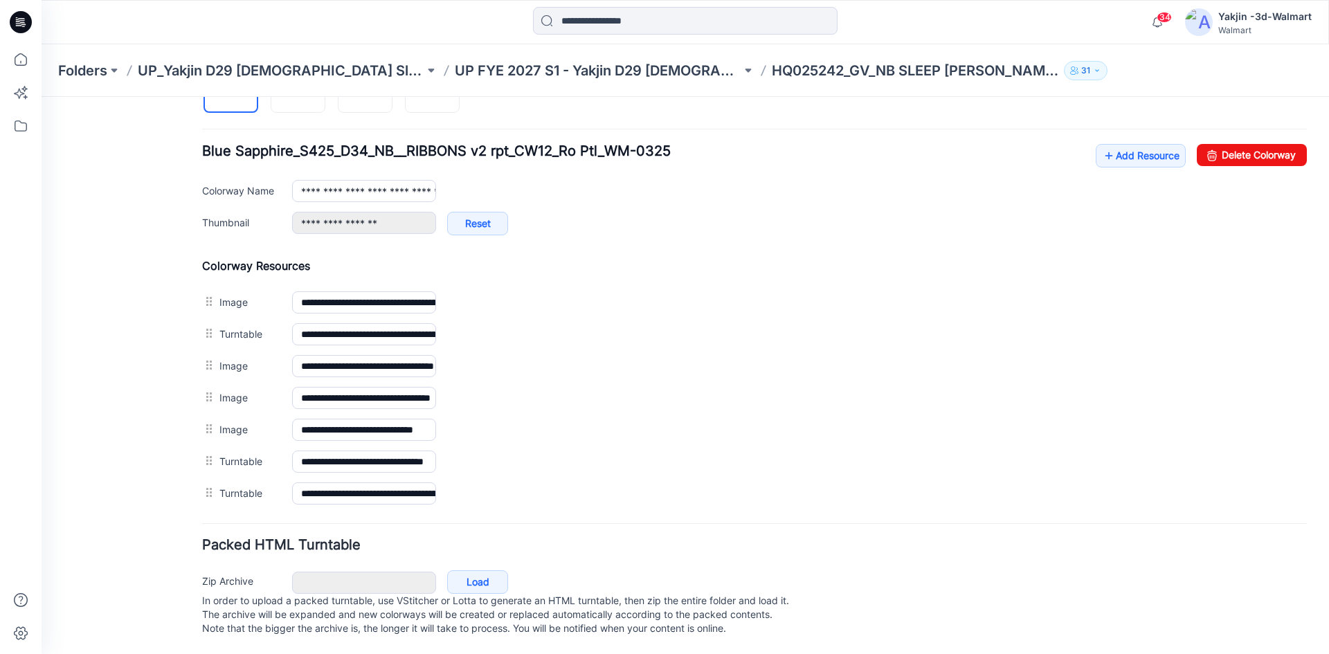
scroll to position [489, 0]
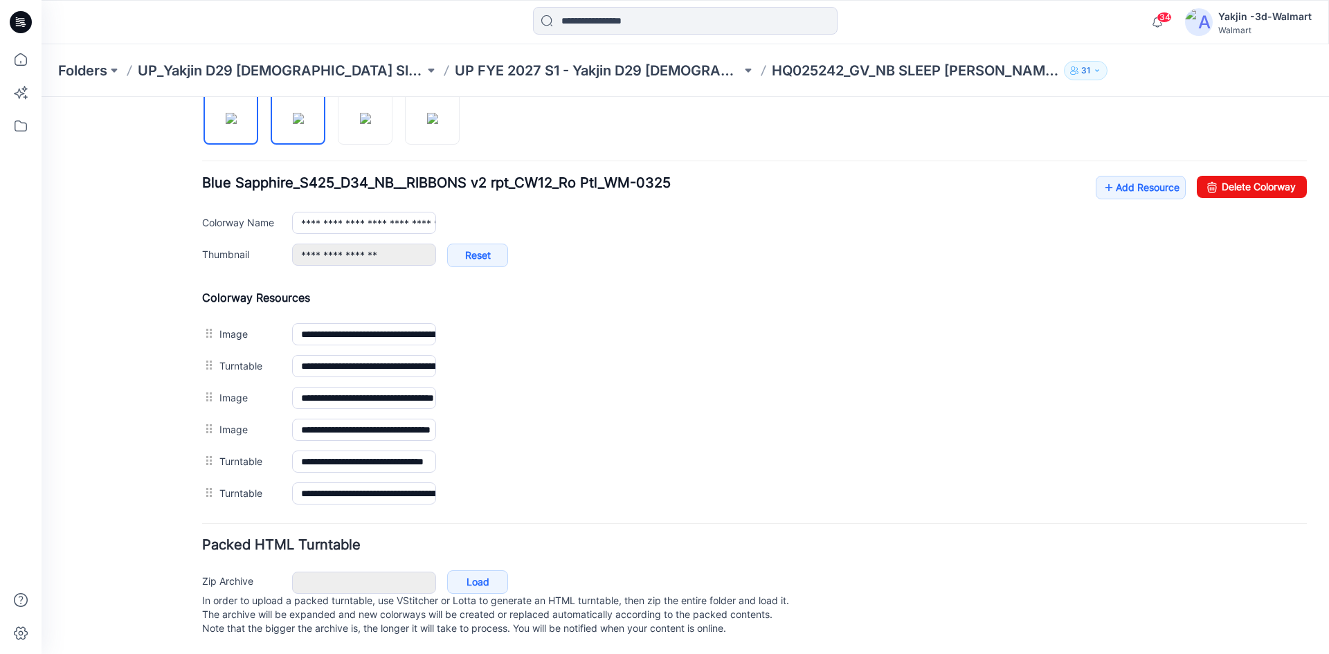
click at [304, 113] on img at bounding box center [298, 118] width 11 height 11
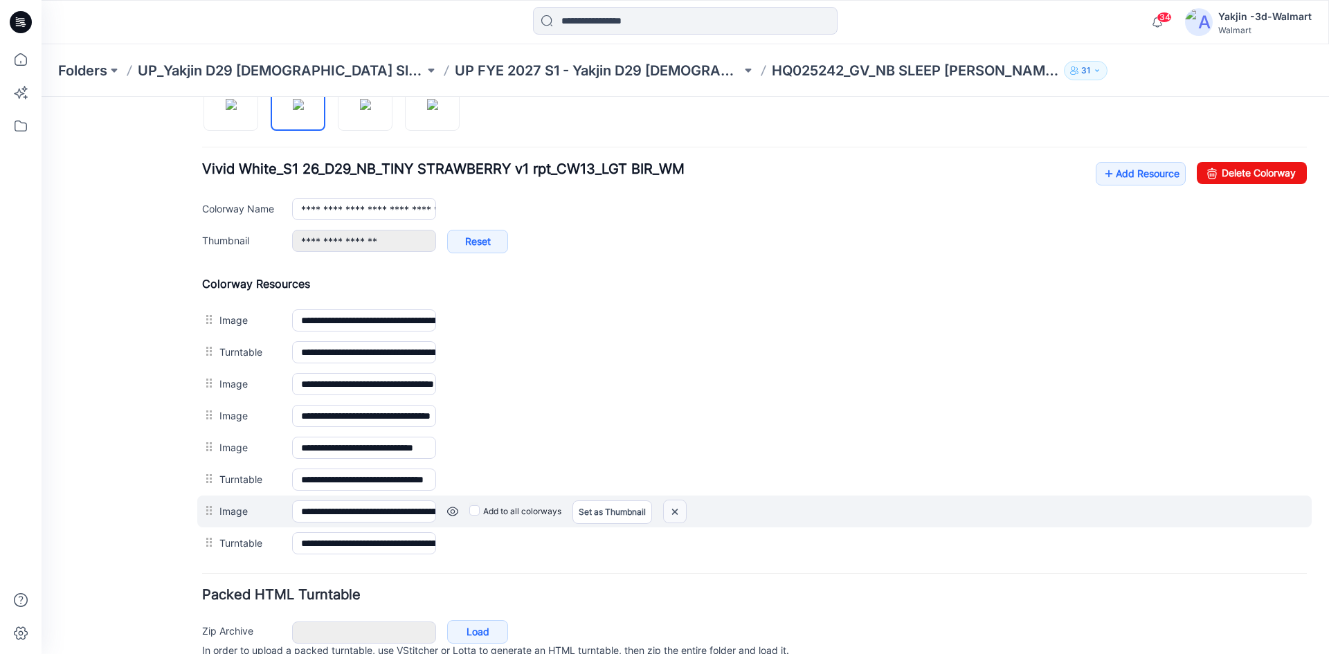
click at [672, 515] on img at bounding box center [675, 512] width 22 height 23
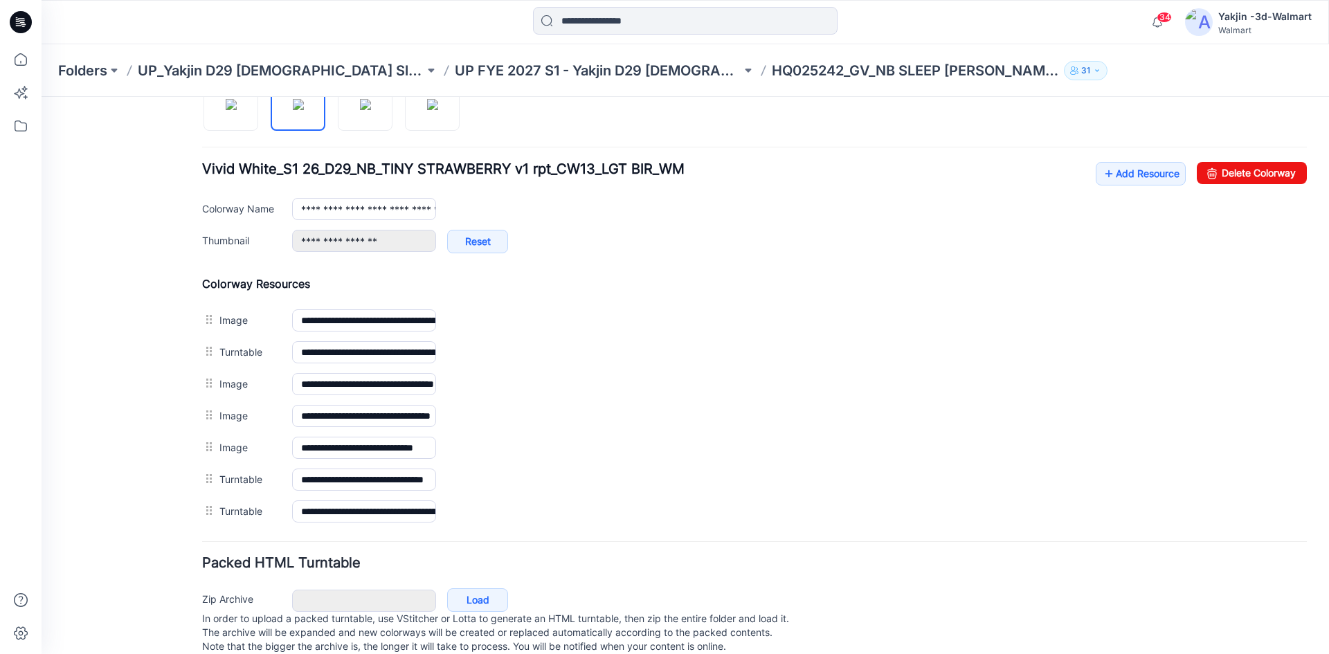
click at [42, 97] on img at bounding box center [42, 97] width 0 height 0
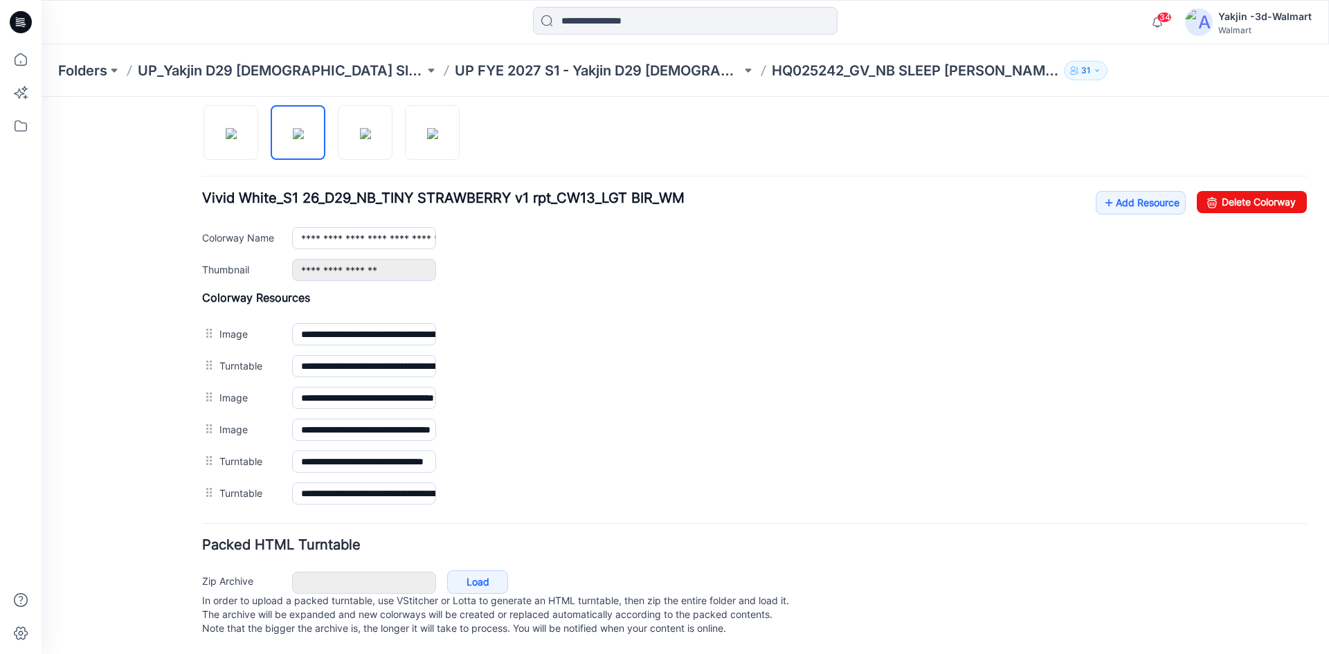
scroll to position [474, 0]
click at [371, 139] on img at bounding box center [365, 133] width 11 height 11
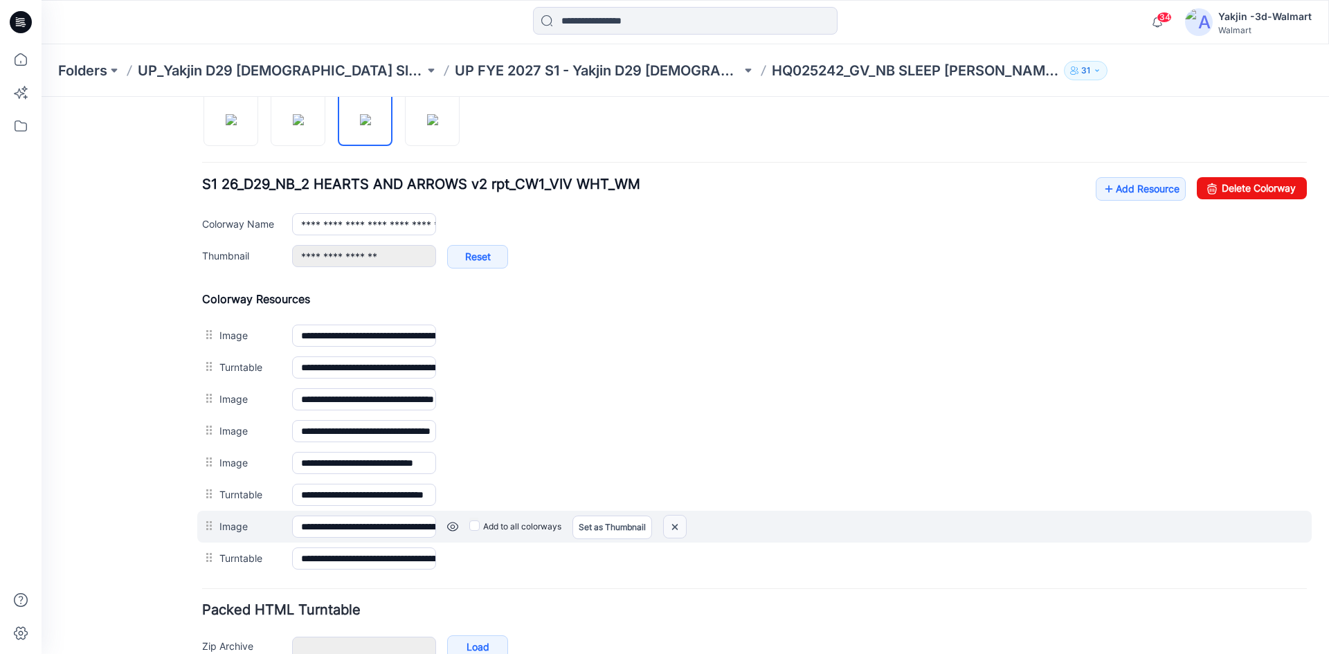
click at [673, 532] on img at bounding box center [675, 527] width 22 height 23
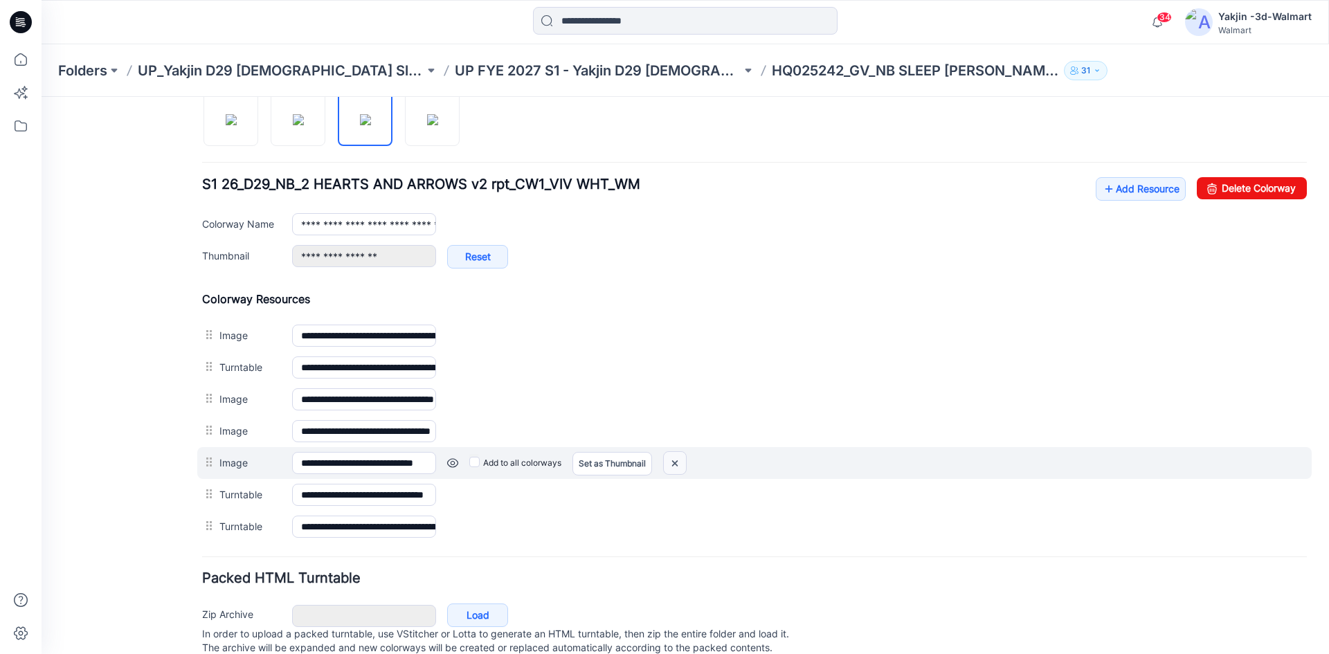
drag, startPoint x: 676, startPoint y: 460, endPoint x: 781, endPoint y: 182, distance: 297.3
click at [676, 460] on img at bounding box center [675, 463] width 22 height 23
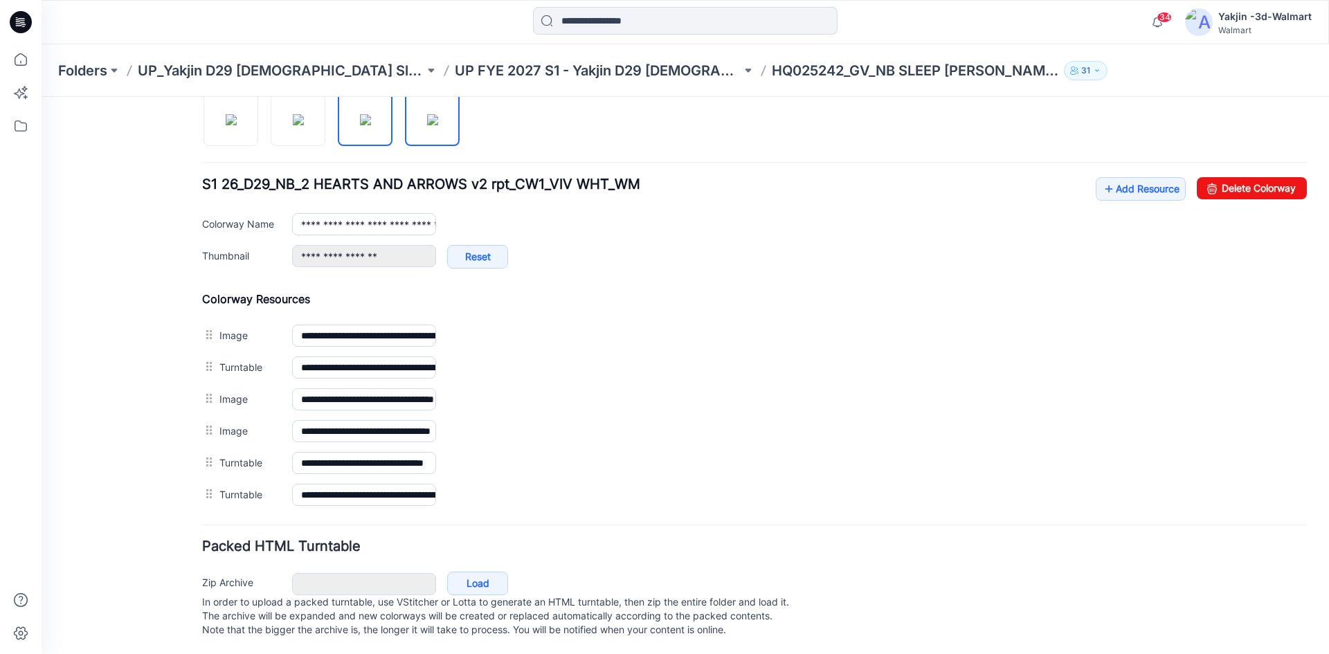
click at [427, 125] on img at bounding box center [432, 119] width 11 height 11
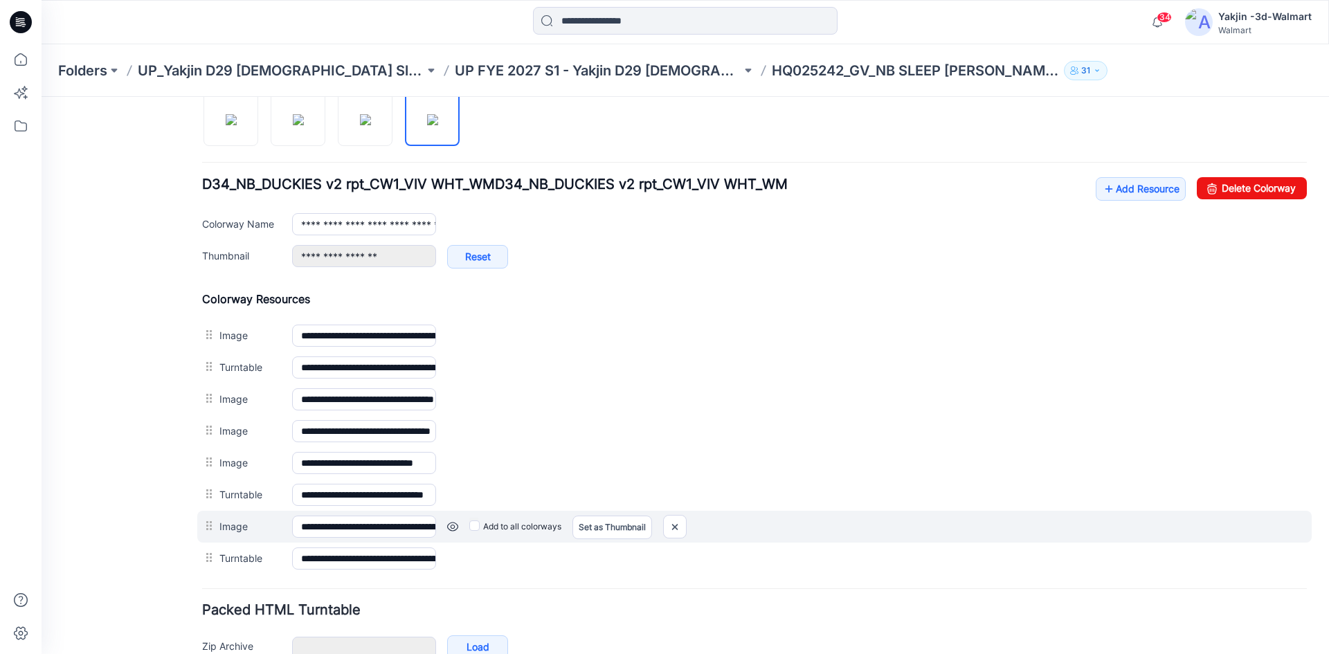
click at [689, 532] on div "Add to all colorways Set as Thumbnail Unset as Thumbnail" at bounding box center [871, 527] width 871 height 22
drag, startPoint x: 685, startPoint y: 529, endPoint x: 773, endPoint y: 188, distance: 352.3
click at [685, 529] on img at bounding box center [675, 527] width 22 height 23
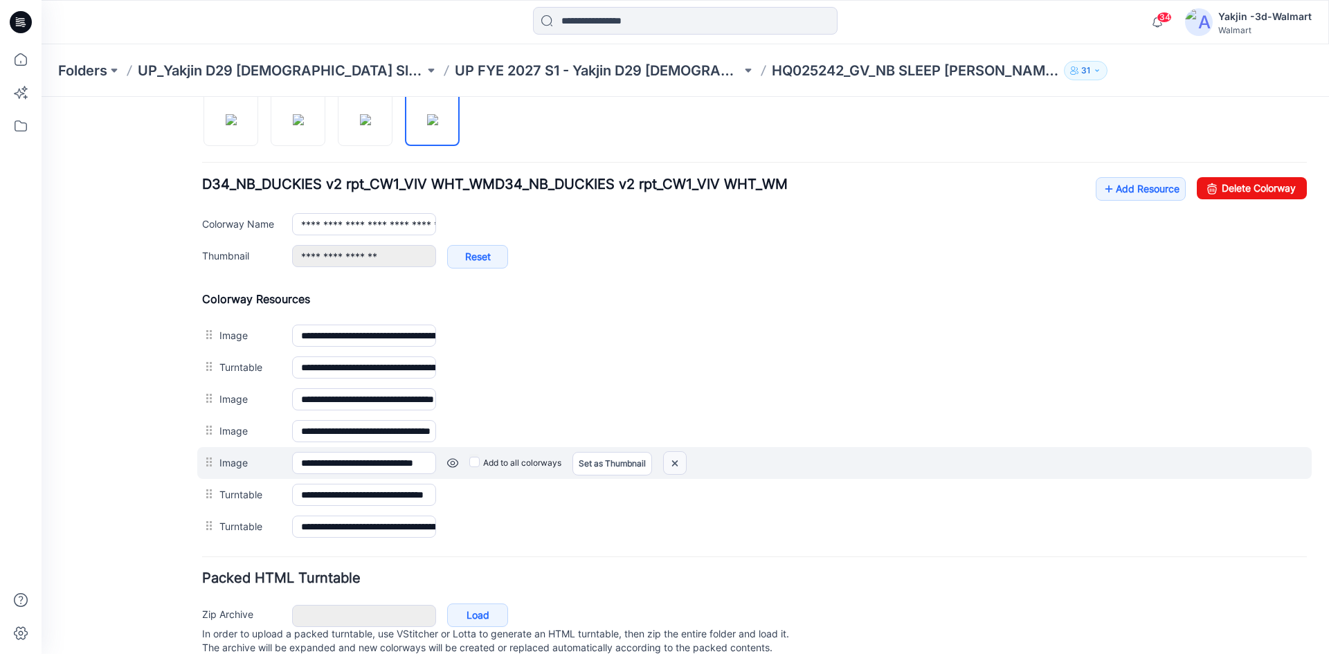
click at [674, 466] on img at bounding box center [675, 463] width 22 height 23
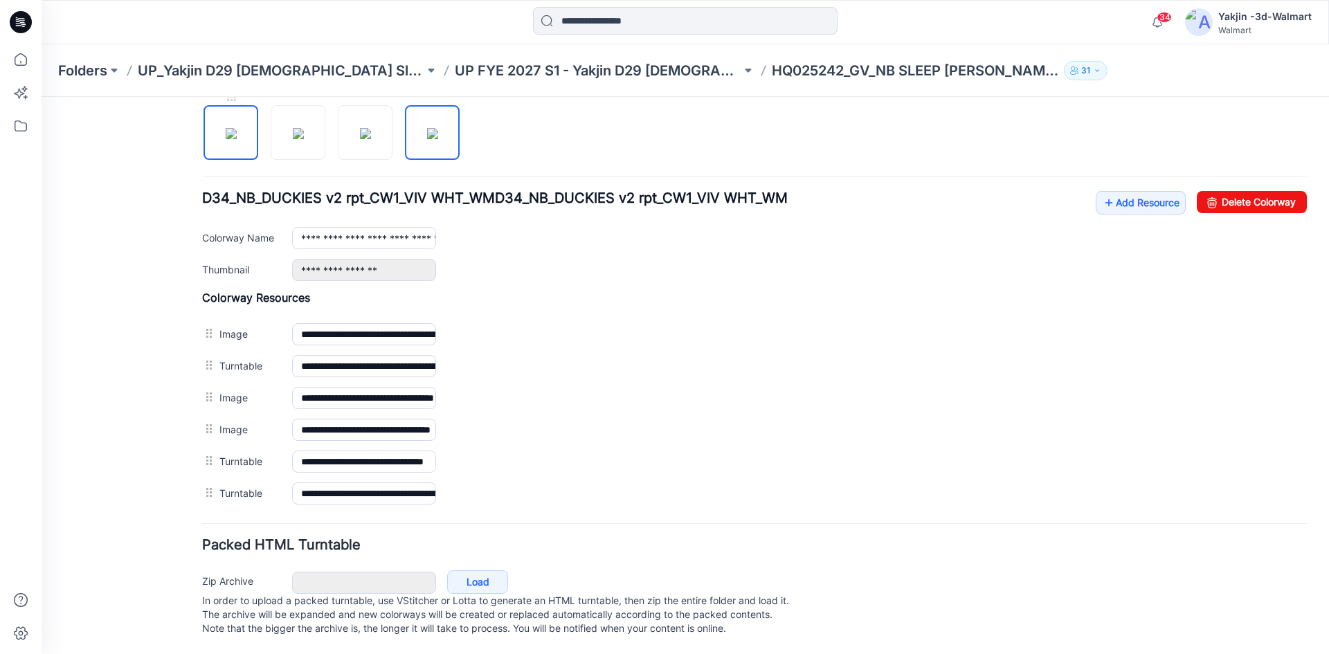
click at [232, 128] on img at bounding box center [231, 133] width 11 height 11
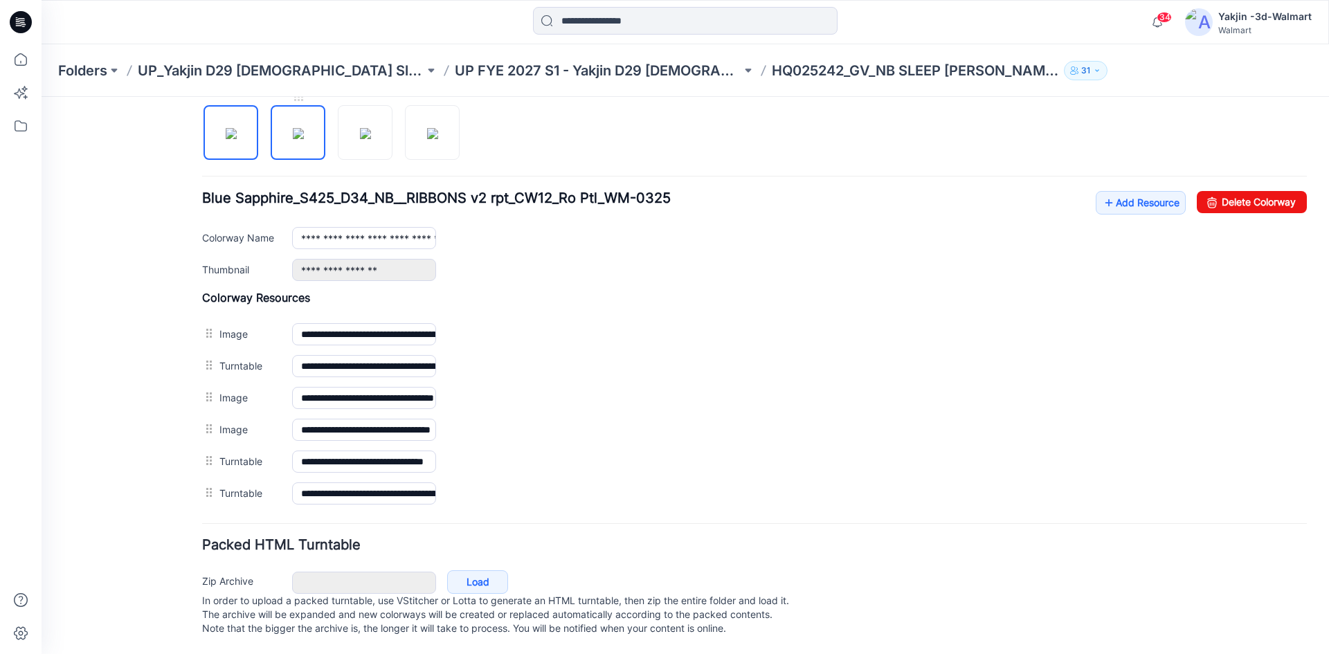
click at [304, 128] on img at bounding box center [298, 133] width 11 height 11
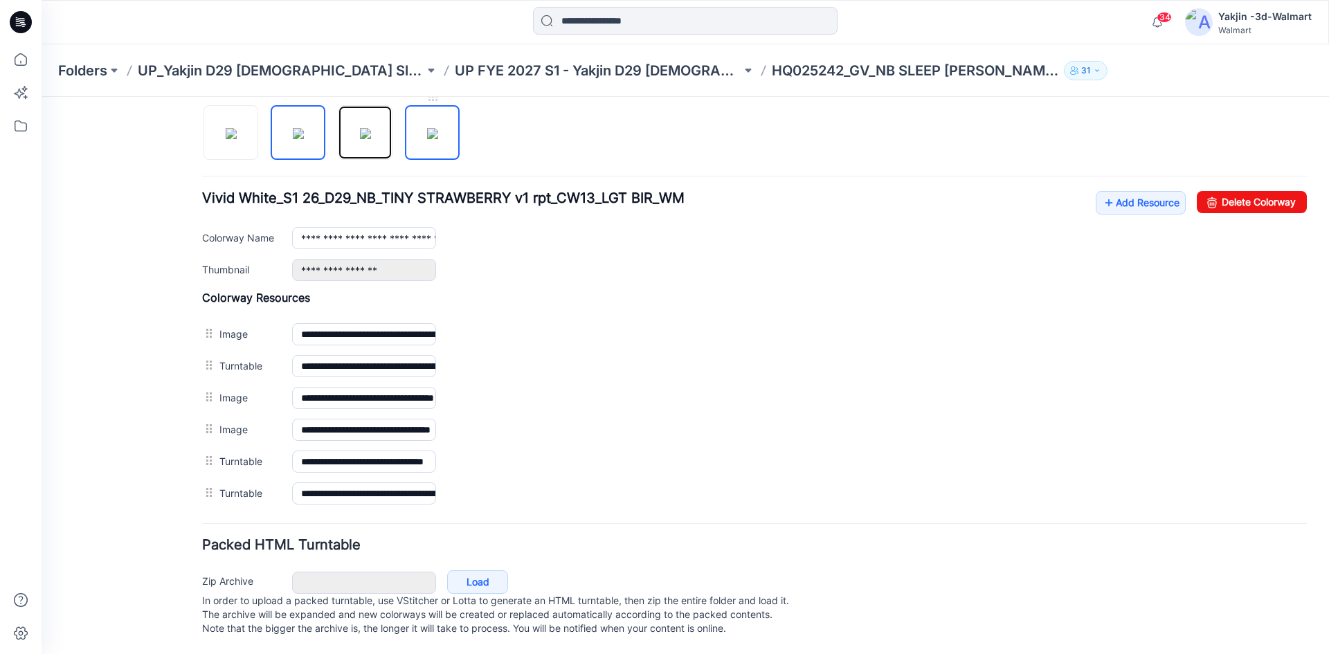
drag, startPoint x: 386, startPoint y: 125, endPoint x: 420, endPoint y: 124, distance: 33.9
click at [371, 128] on img at bounding box center [365, 133] width 11 height 11
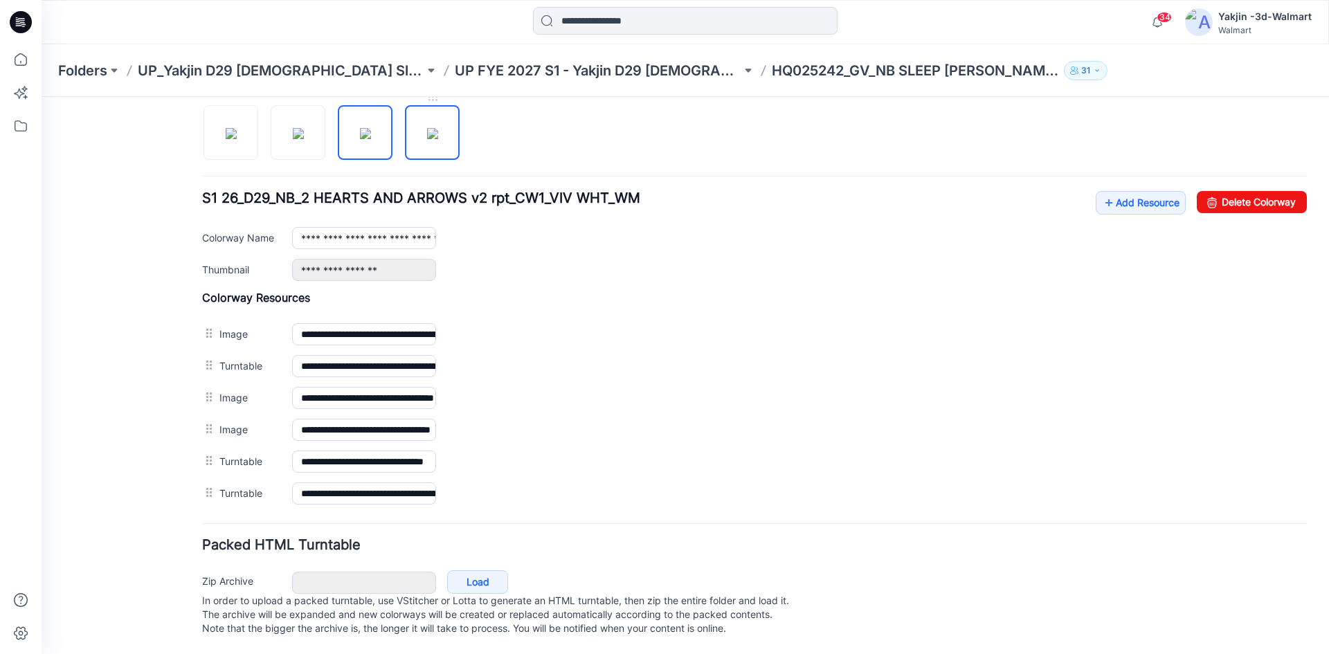
click at [433, 128] on img at bounding box center [432, 133] width 11 height 11
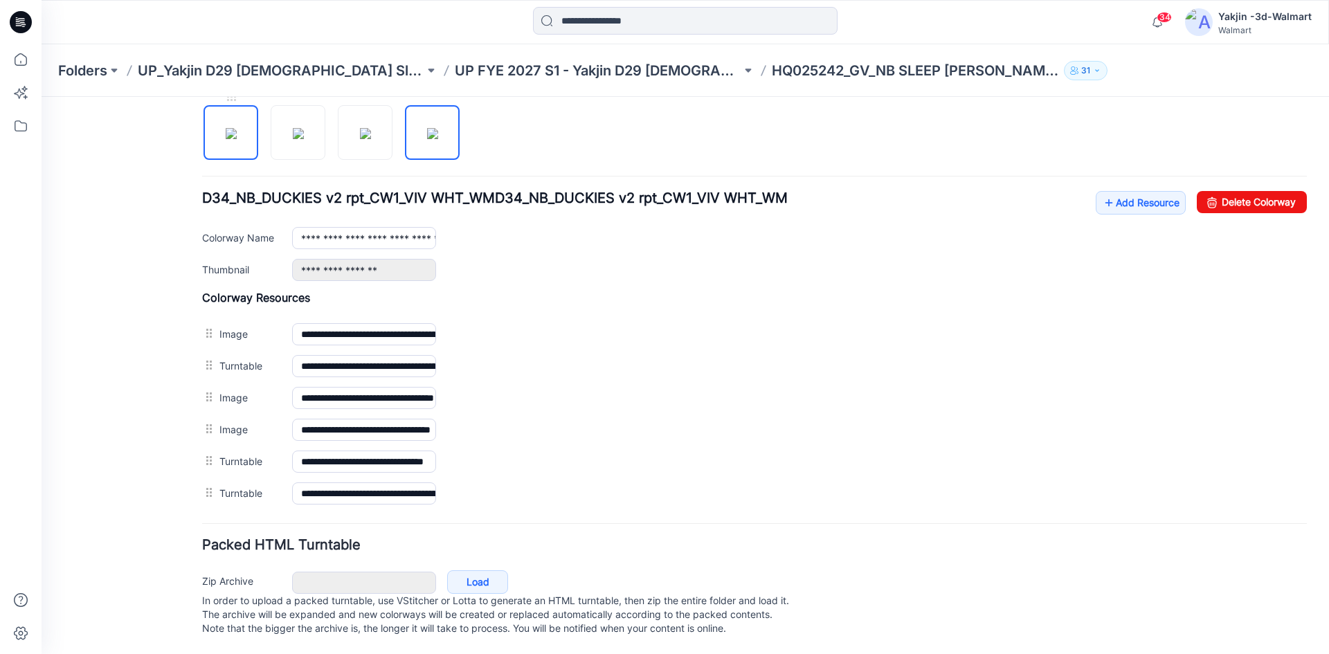
click at [237, 128] on img at bounding box center [231, 133] width 11 height 11
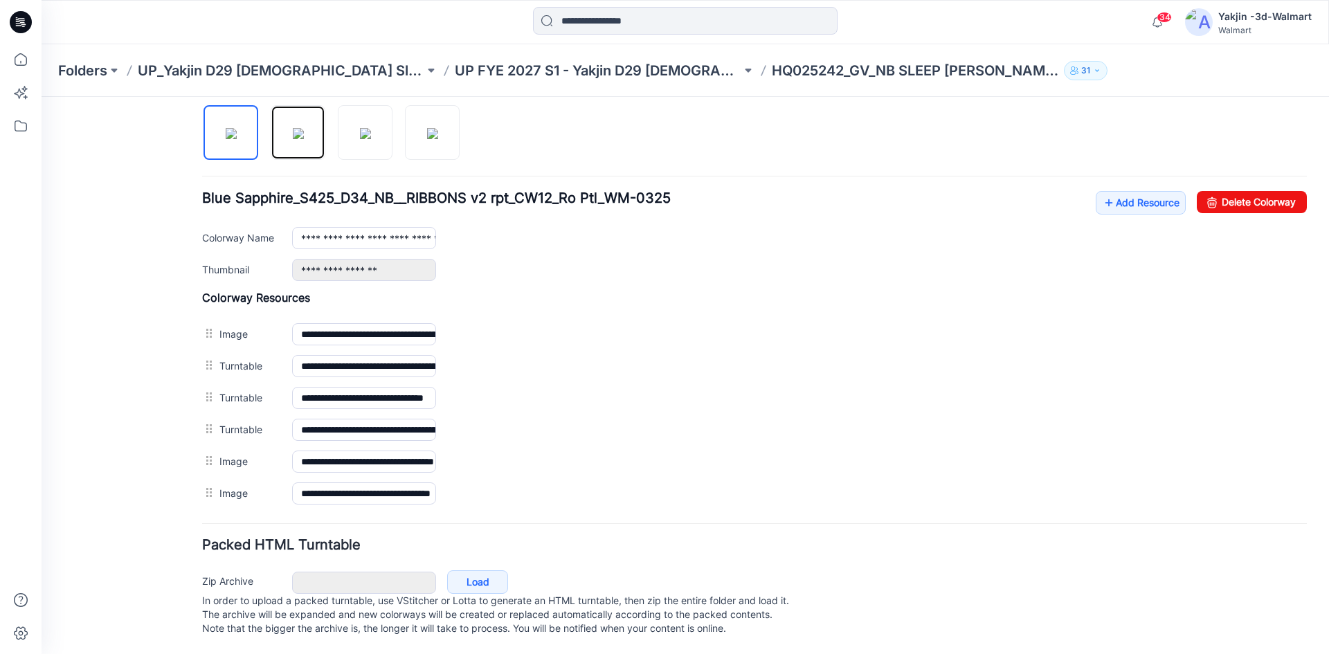
drag, startPoint x: 285, startPoint y: 130, endPoint x: 284, endPoint y: 160, distance: 29.8
click at [293, 130] on img at bounding box center [298, 133] width 11 height 11
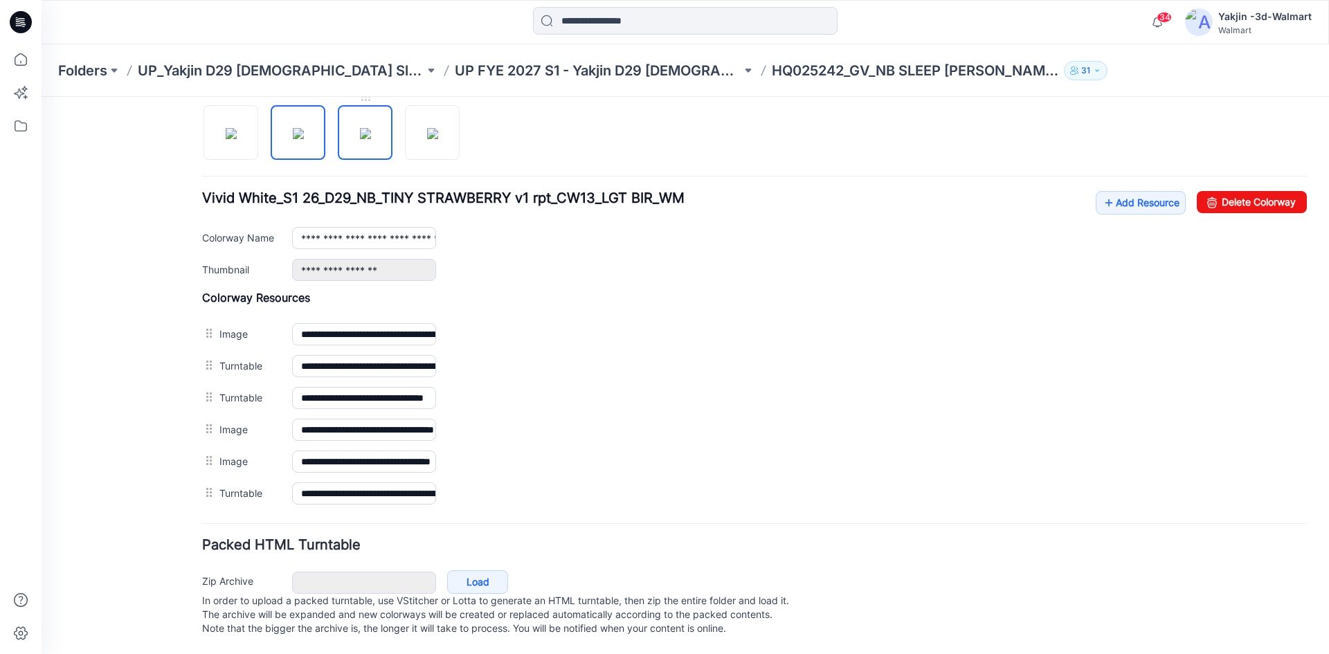
click at [360, 139] on img at bounding box center [365, 133] width 11 height 11
click at [427, 138] on img at bounding box center [432, 133] width 11 height 11
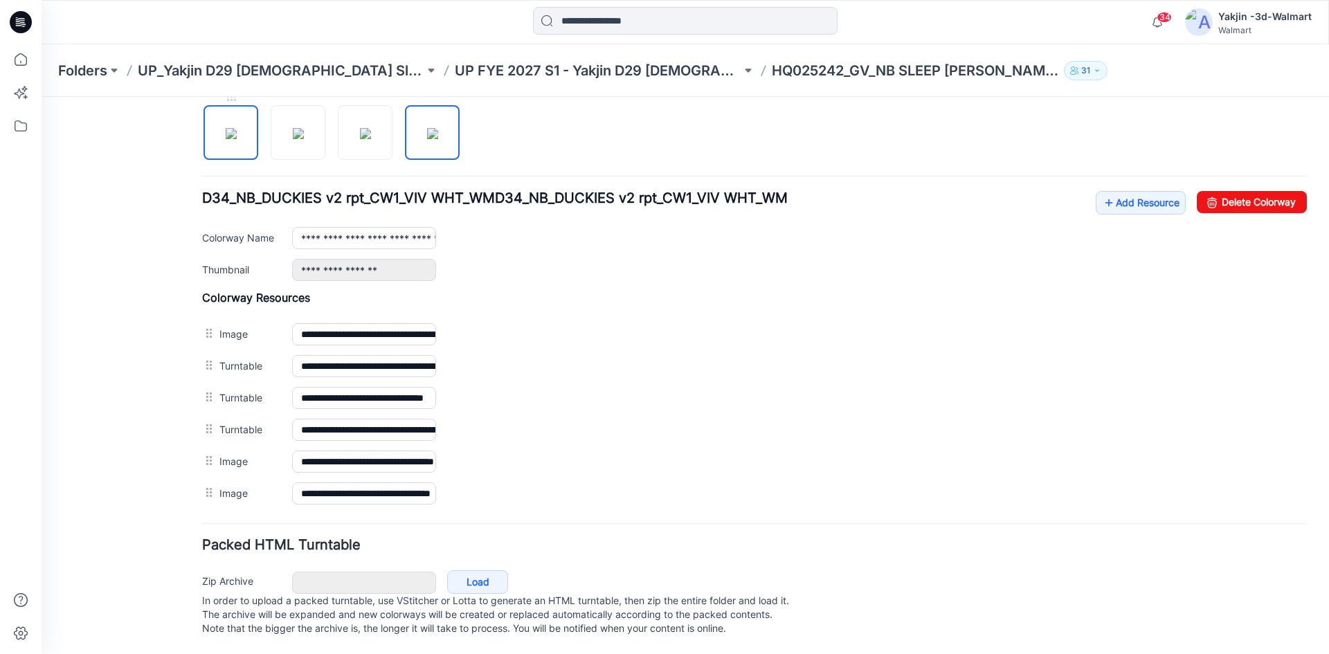
click at [237, 128] on img at bounding box center [231, 133] width 11 height 11
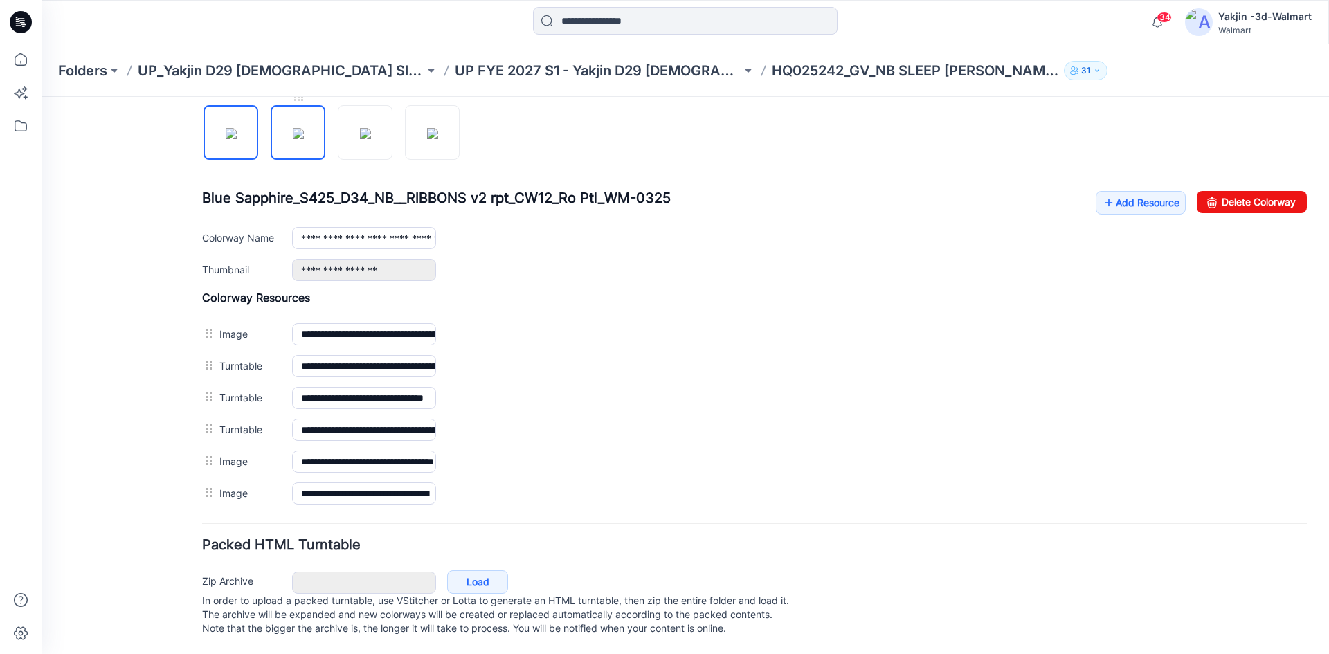
click at [296, 128] on img at bounding box center [298, 133] width 11 height 11
click at [337, 125] on div at bounding box center [336, 125] width 269 height 71
click at [360, 128] on img at bounding box center [365, 133] width 11 height 11
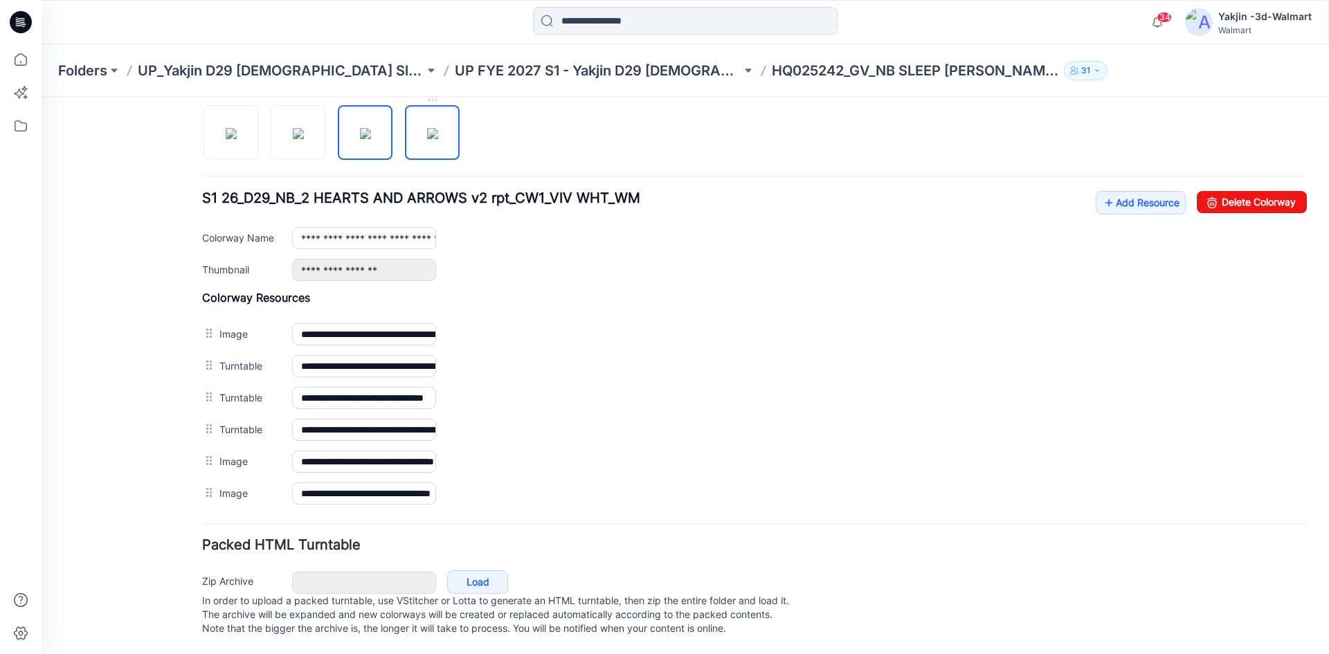
click at [406, 124] on link at bounding box center [432, 132] width 55 height 55
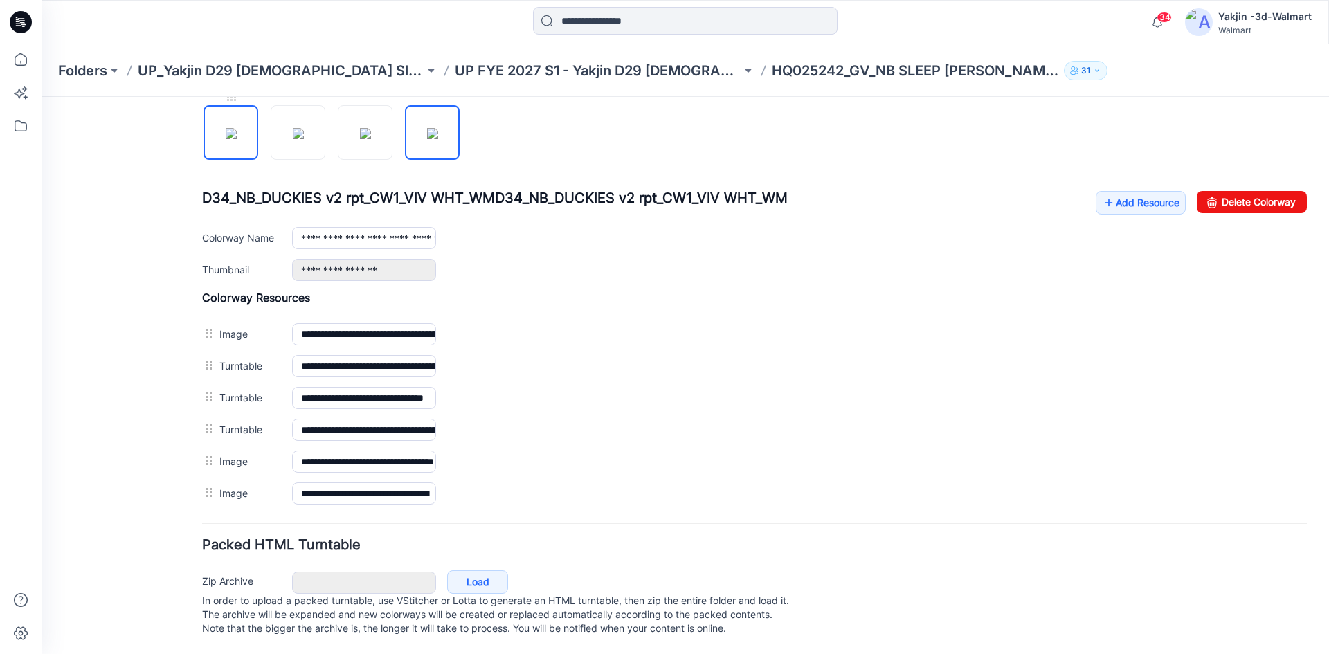
click at [237, 128] on img at bounding box center [231, 133] width 11 height 11
click at [1102, 192] on icon at bounding box center [1109, 203] width 14 height 22
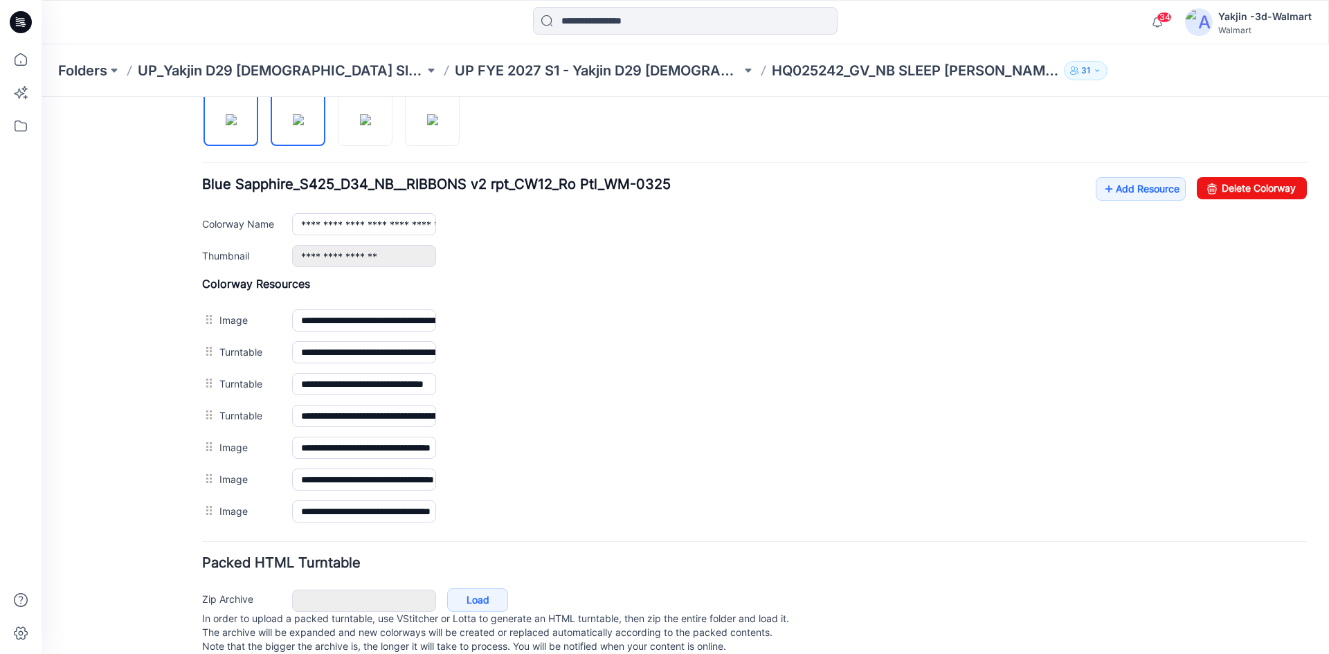
click at [293, 125] on img at bounding box center [298, 119] width 11 height 11
click at [360, 125] on img at bounding box center [365, 119] width 11 height 11
drag, startPoint x: 412, startPoint y: 120, endPoint x: 407, endPoint y: 152, distance: 32.2
click at [427, 121] on img at bounding box center [432, 119] width 11 height 11
click at [233, 125] on img at bounding box center [231, 119] width 11 height 11
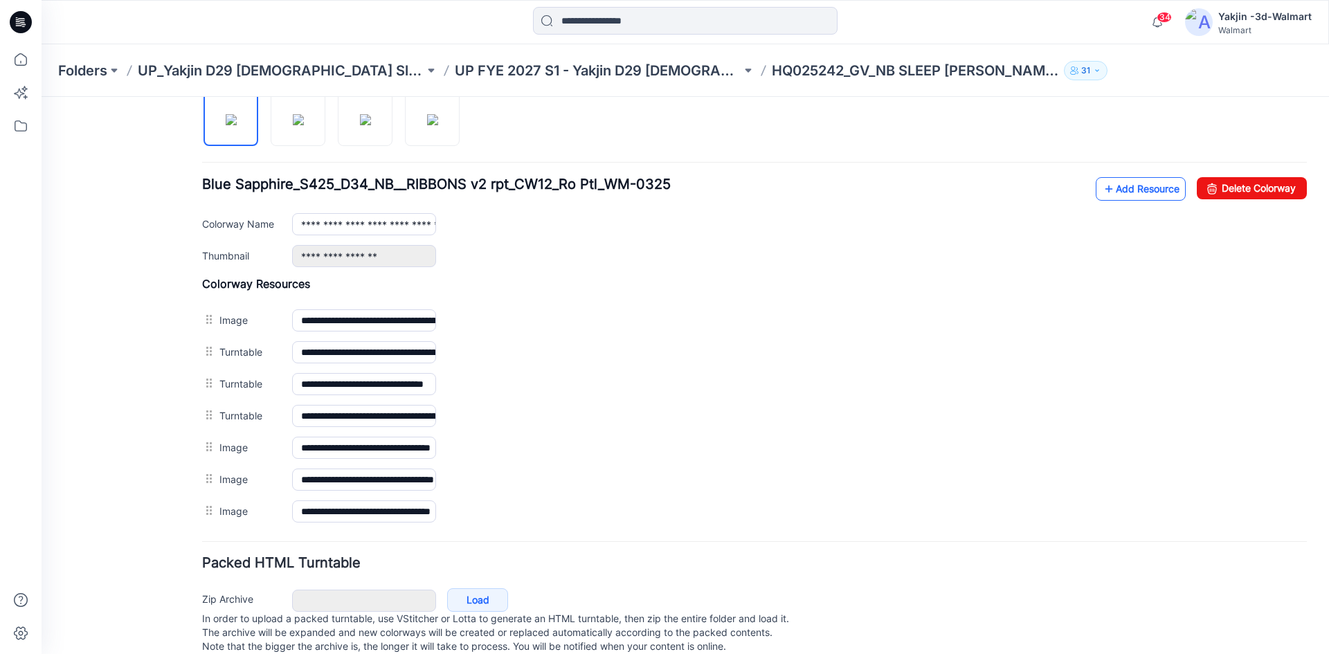
click at [1148, 193] on link "Add Resource" at bounding box center [1141, 189] width 90 height 24
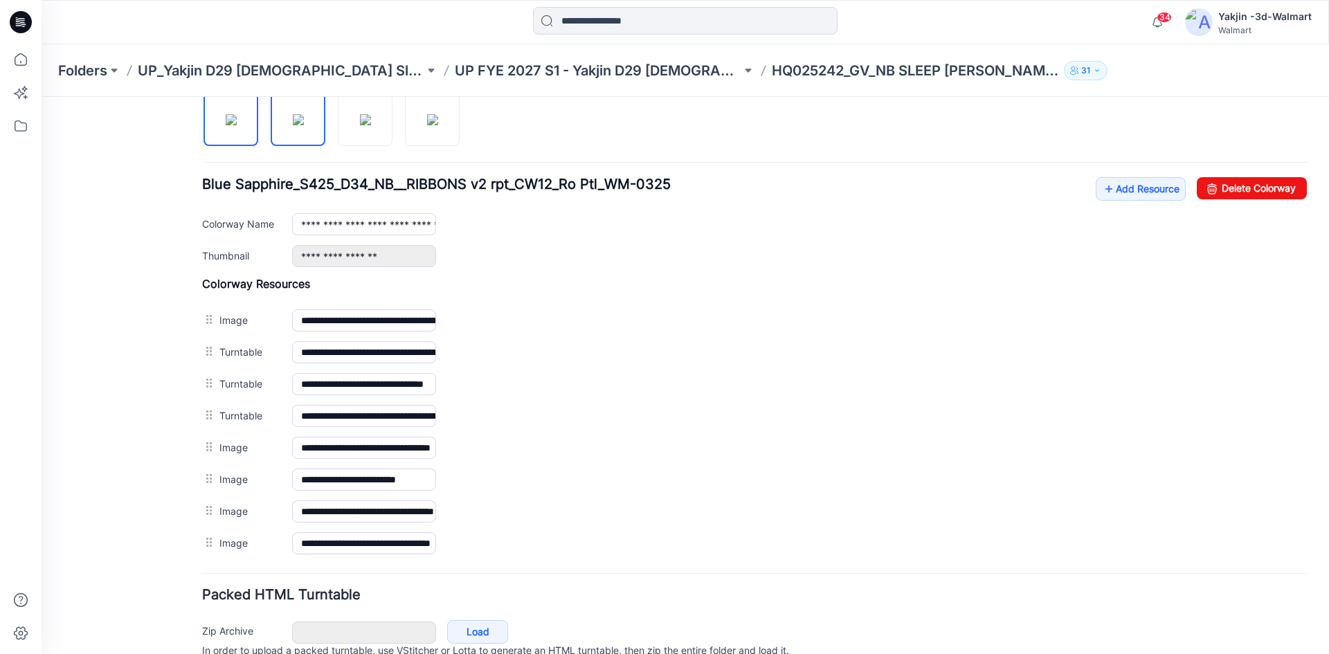
click at [293, 125] on img at bounding box center [298, 119] width 11 height 11
click at [366, 120] on img at bounding box center [365, 119] width 11 height 11
click at [438, 125] on img at bounding box center [432, 119] width 11 height 11
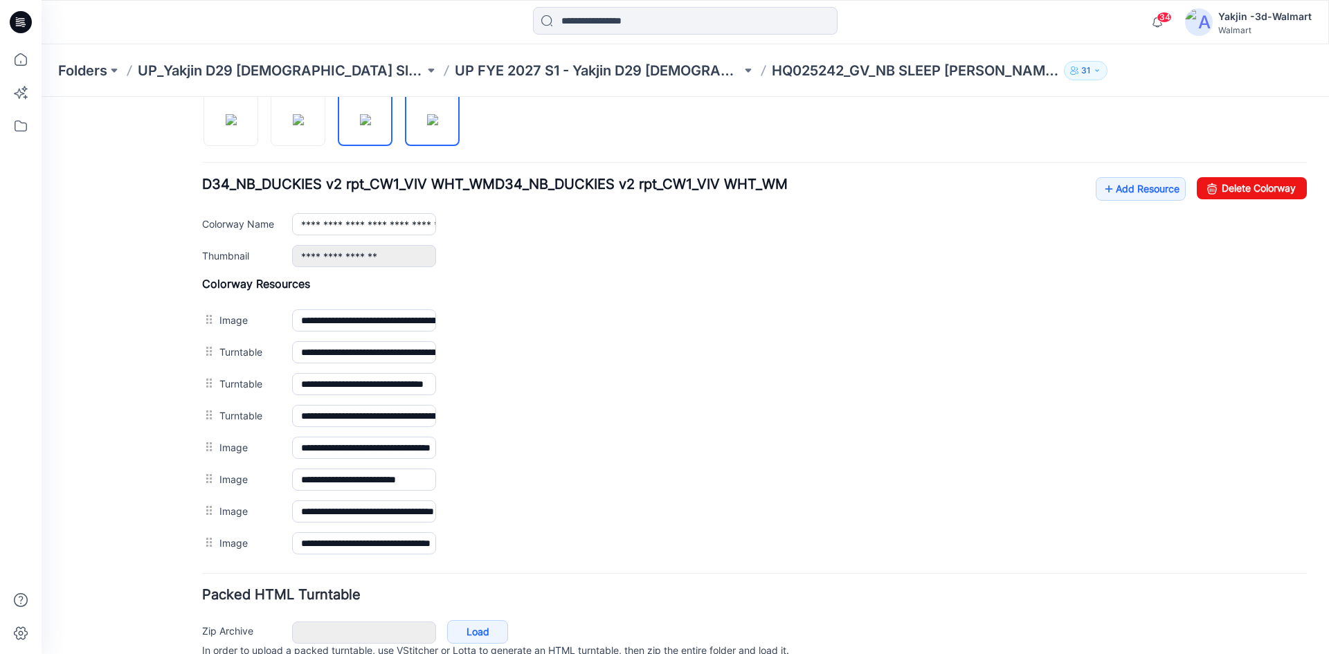
click at [367, 116] on img at bounding box center [365, 119] width 11 height 11
click at [304, 125] on img at bounding box center [298, 119] width 11 height 11
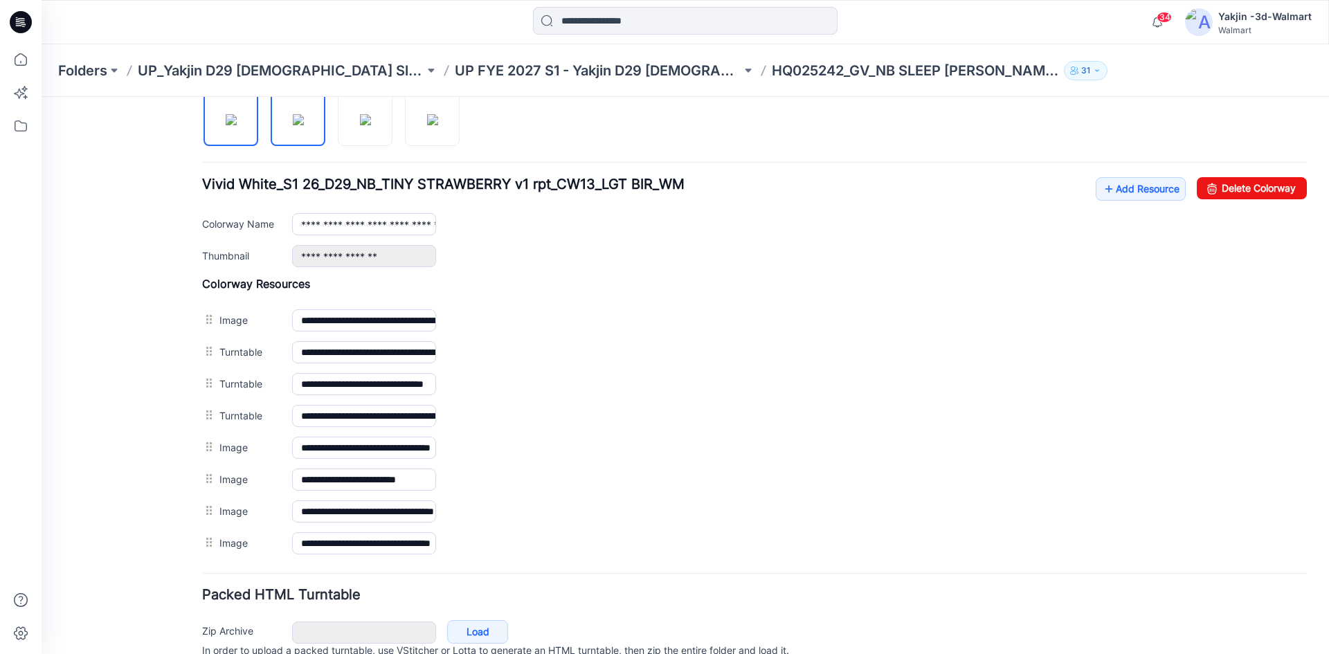
click at [237, 125] on img at bounding box center [231, 119] width 11 height 11
click at [1123, 188] on link "Add Resource" at bounding box center [1141, 189] width 90 height 24
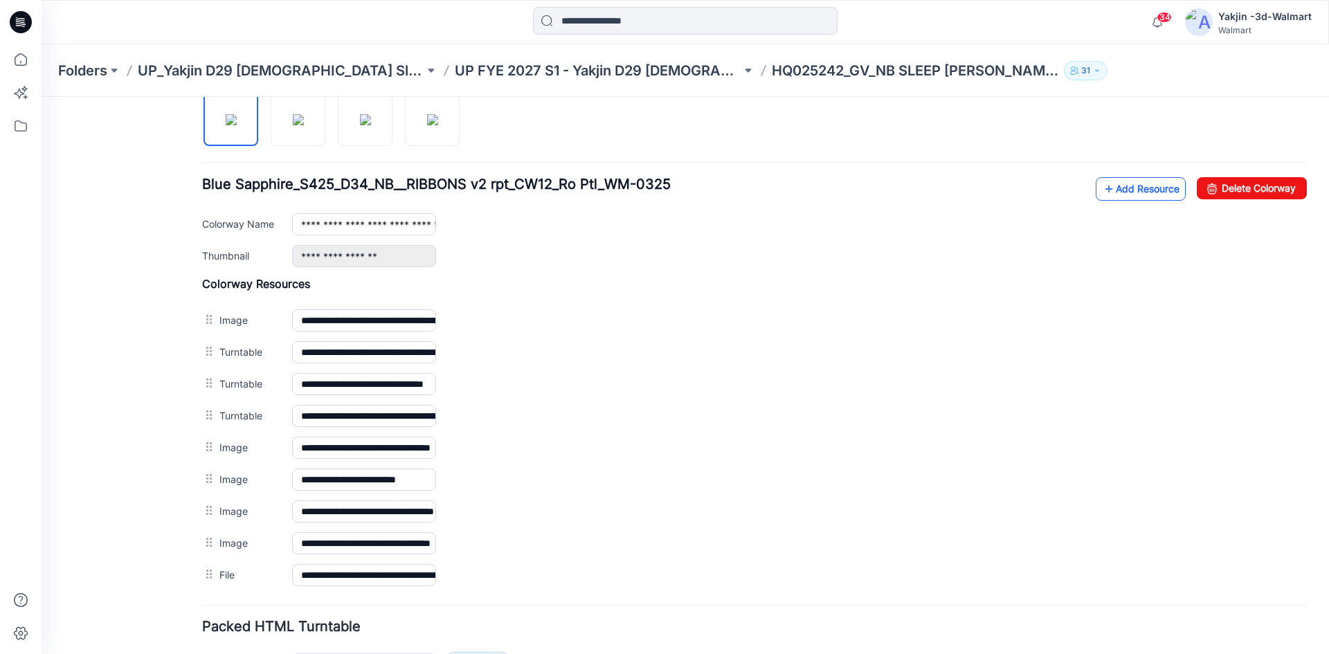
click at [1106, 189] on link "Add Resource" at bounding box center [1141, 189] width 90 height 24
click at [304, 125] on img at bounding box center [298, 119] width 11 height 11
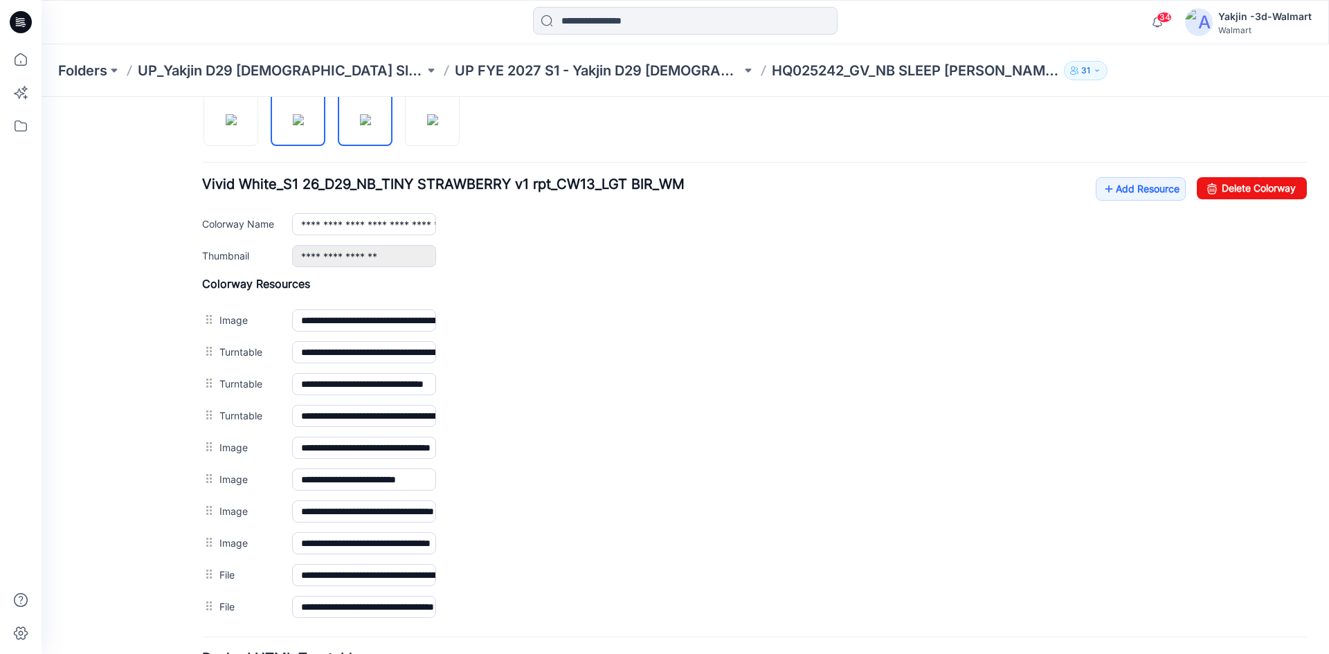
click at [368, 123] on img at bounding box center [365, 119] width 11 height 11
click at [427, 121] on img at bounding box center [432, 119] width 11 height 11
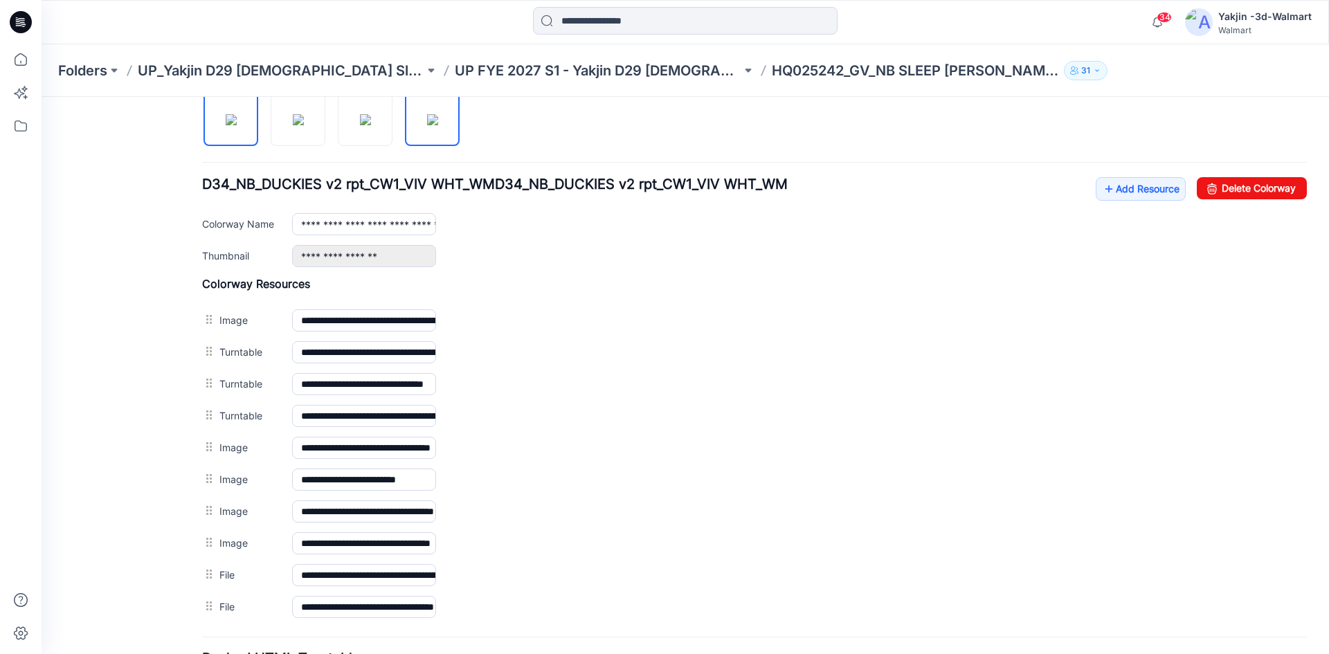
click at [226, 125] on img at bounding box center [231, 119] width 11 height 11
type input "**********"
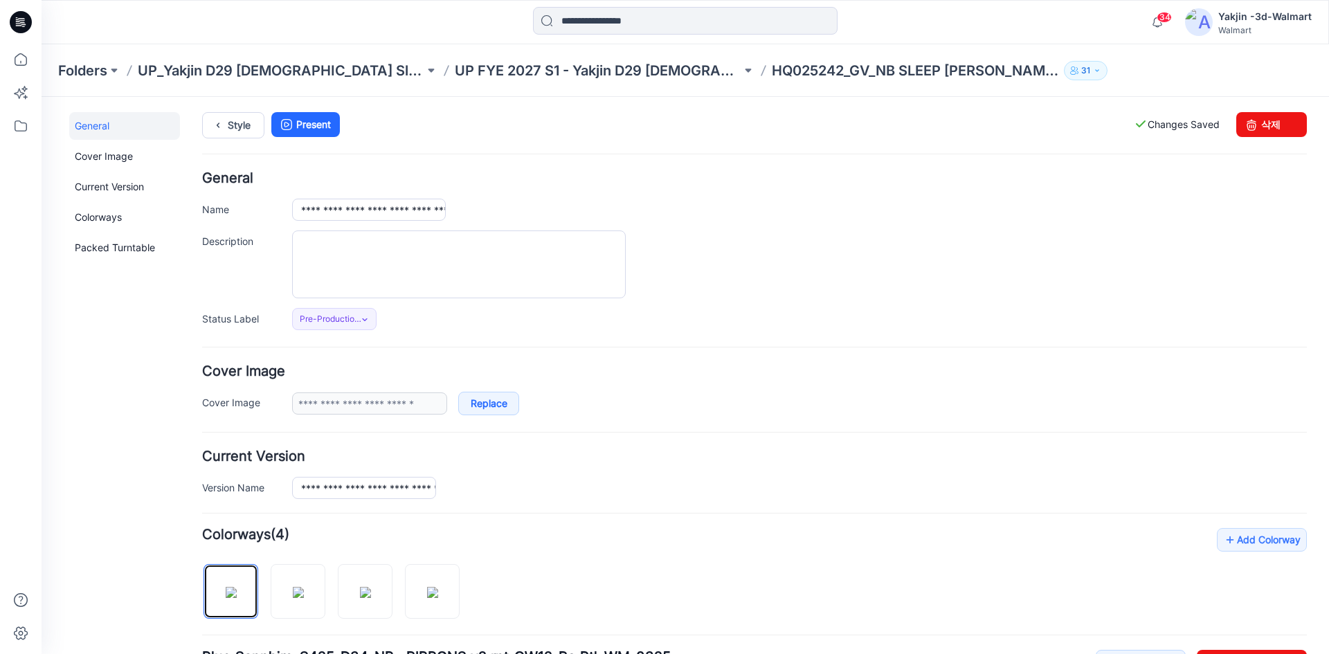
scroll to position [0, 0]
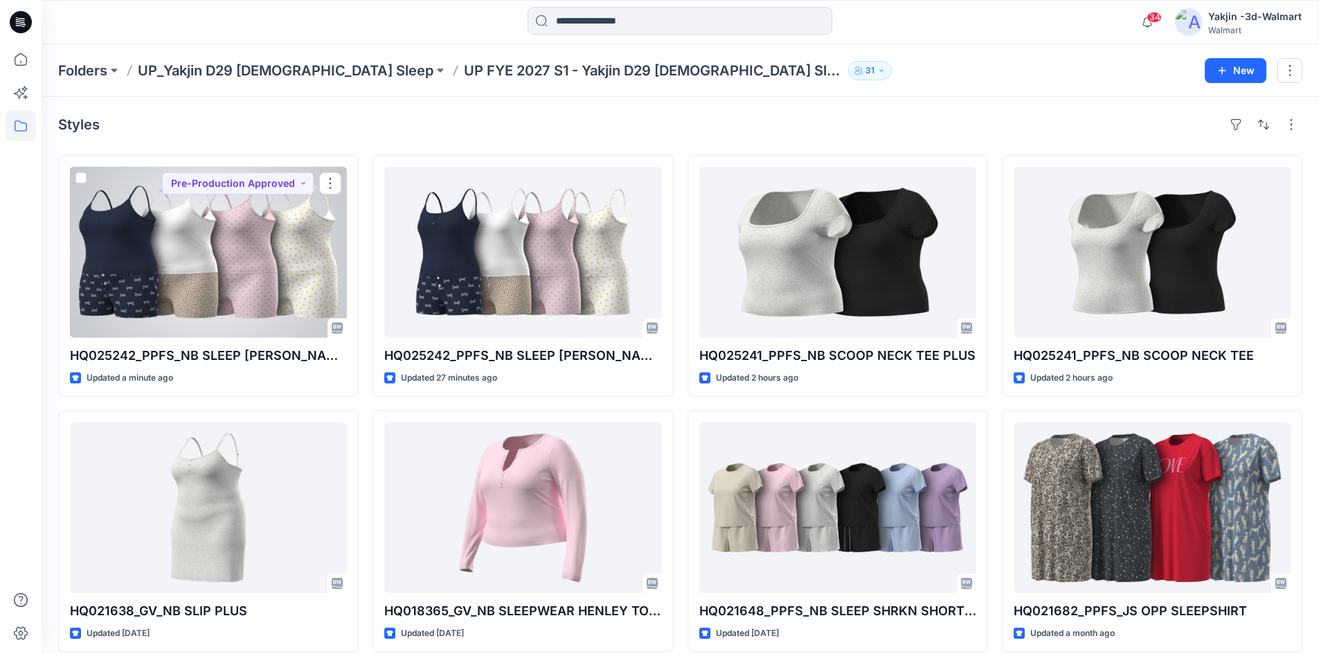
click at [182, 313] on div at bounding box center [208, 252] width 277 height 171
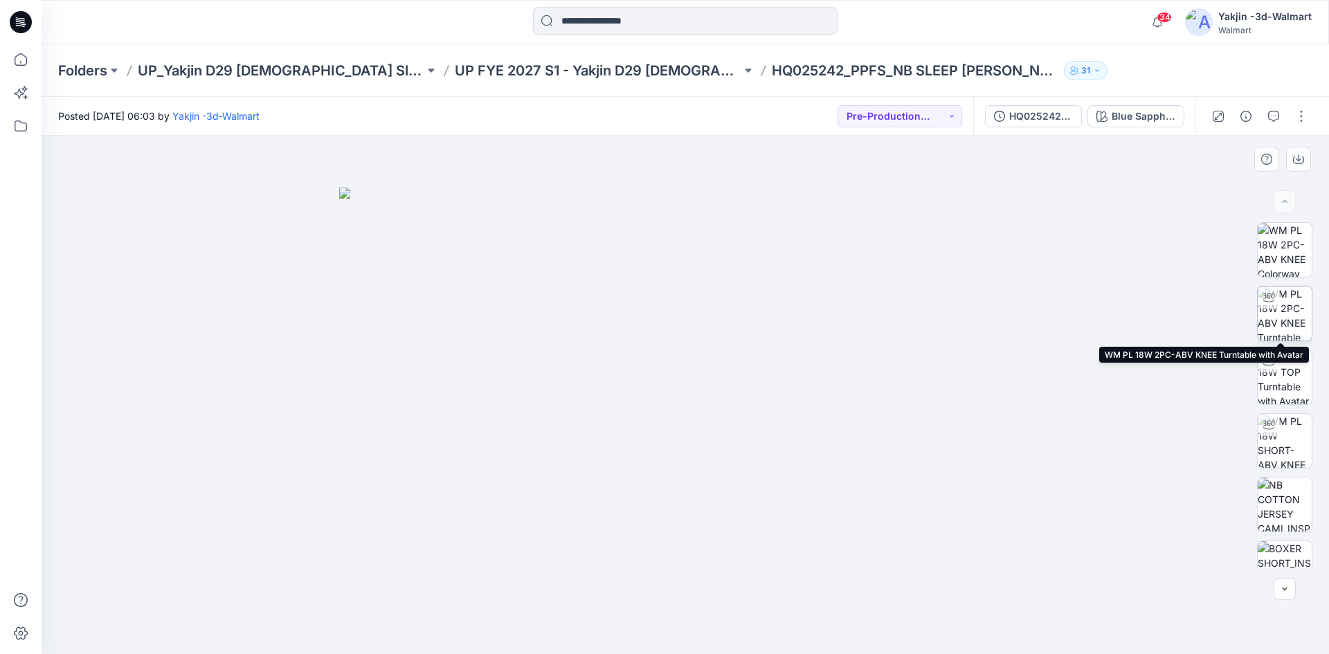
click at [1278, 307] on img at bounding box center [1285, 314] width 54 height 54
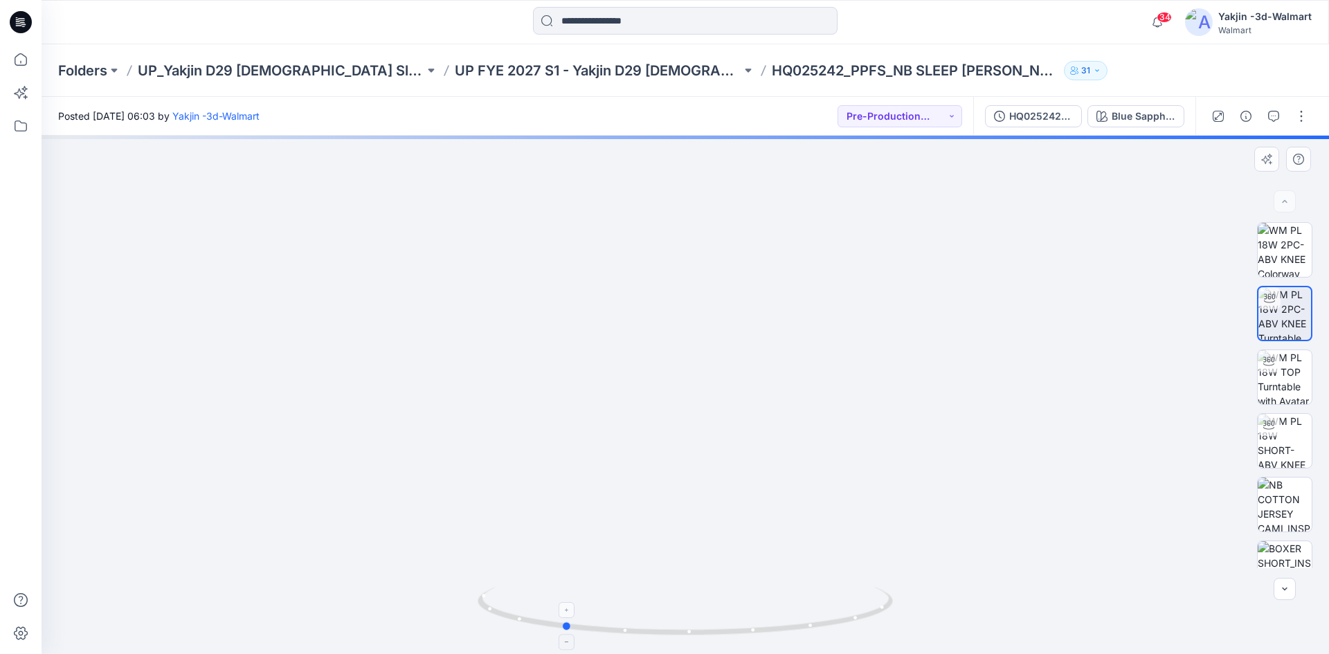
drag, startPoint x: 842, startPoint y: 622, endPoint x: 720, endPoint y: 628, distance: 122.0
click at [720, 628] on icon at bounding box center [687, 613] width 419 height 52
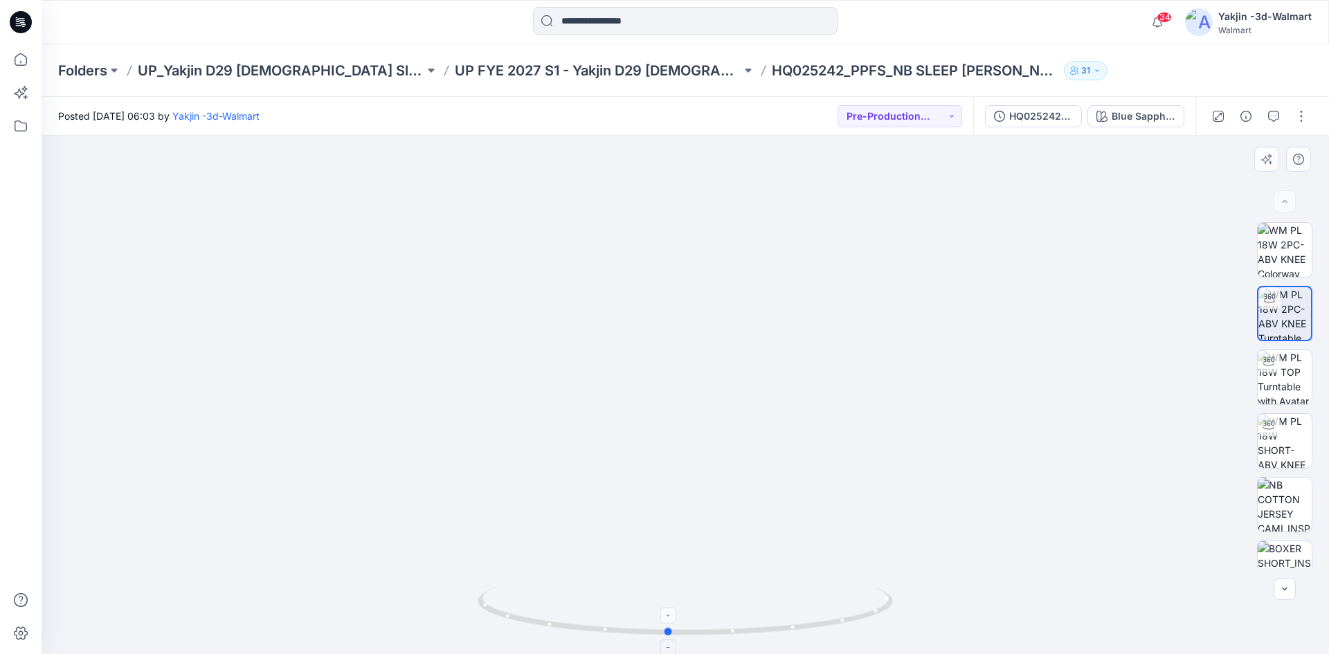
drag, startPoint x: 825, startPoint y: 621, endPoint x: 523, endPoint y: 622, distance: 301.8
click at [523, 622] on icon at bounding box center [687, 613] width 419 height 52
click at [543, 73] on p "UP FYE 2027 S1 - Yakjin D29 [DEMOGRAPHIC_DATA] Sleepwear" at bounding box center [598, 70] width 287 height 19
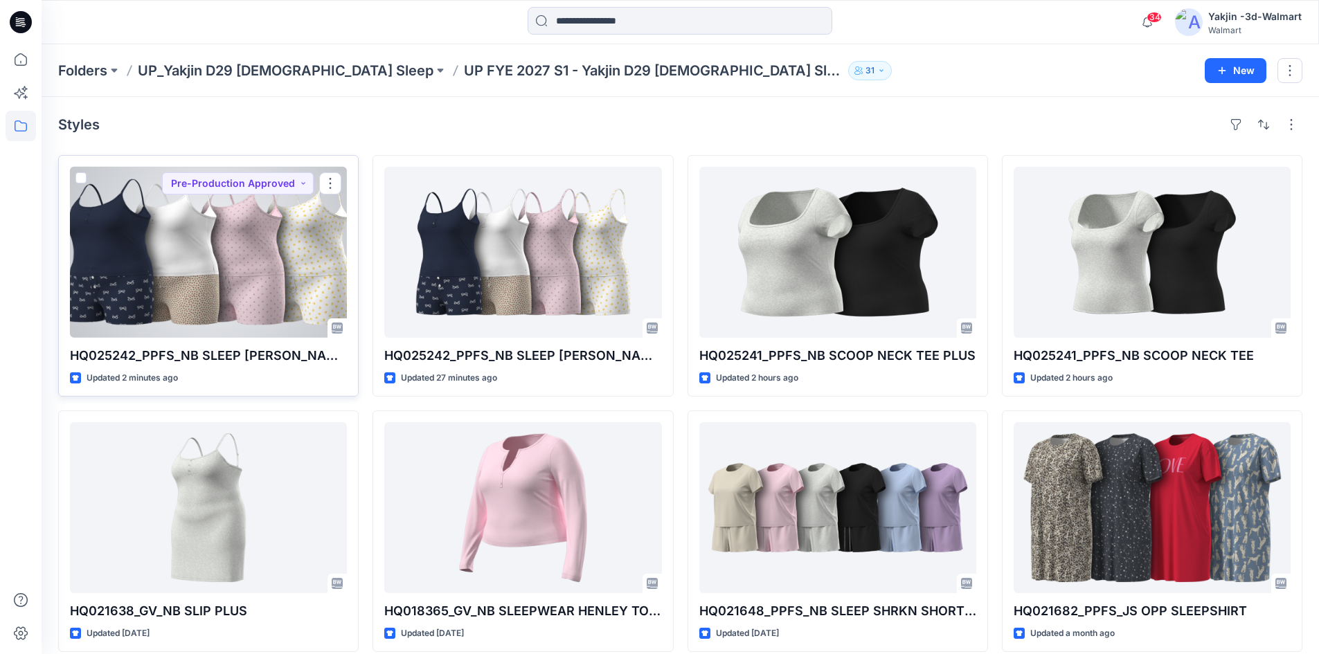
click at [303, 287] on div at bounding box center [208, 252] width 277 height 171
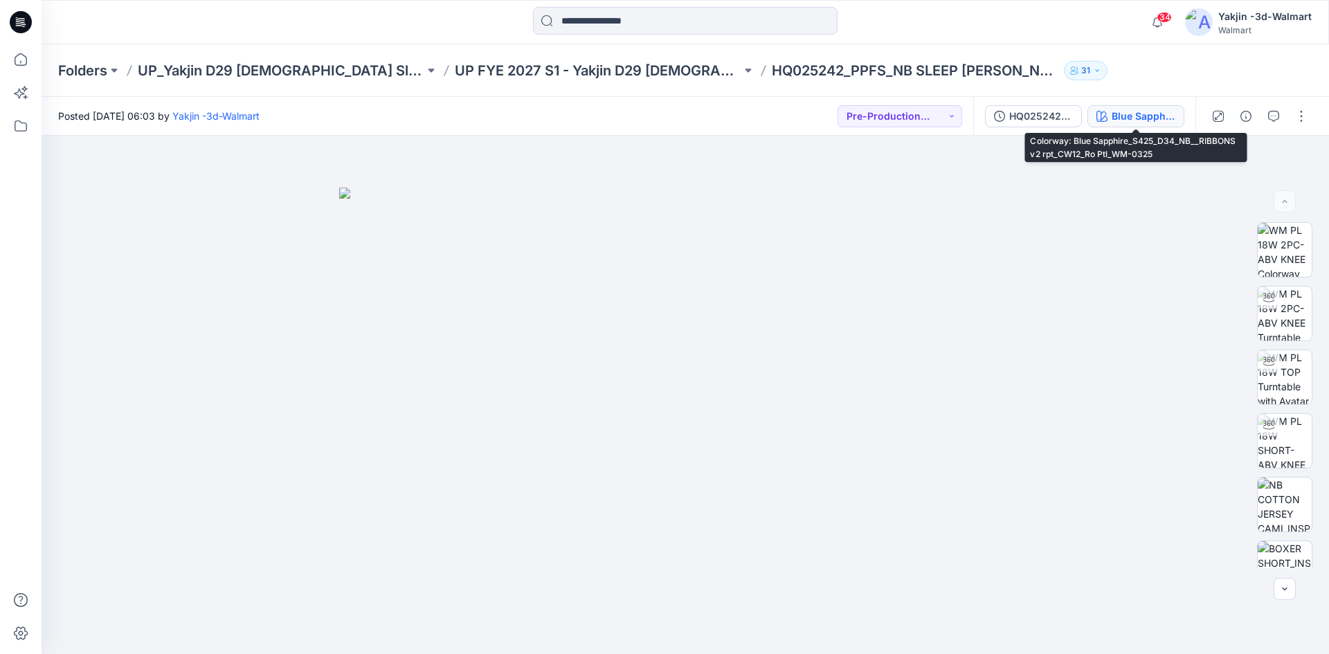
click at [1119, 113] on div "Blue Sapphire_S425_D34_NB__RIBBONS v2 rpt_CW12_Ro Ptl_WM-0325" at bounding box center [1144, 116] width 64 height 15
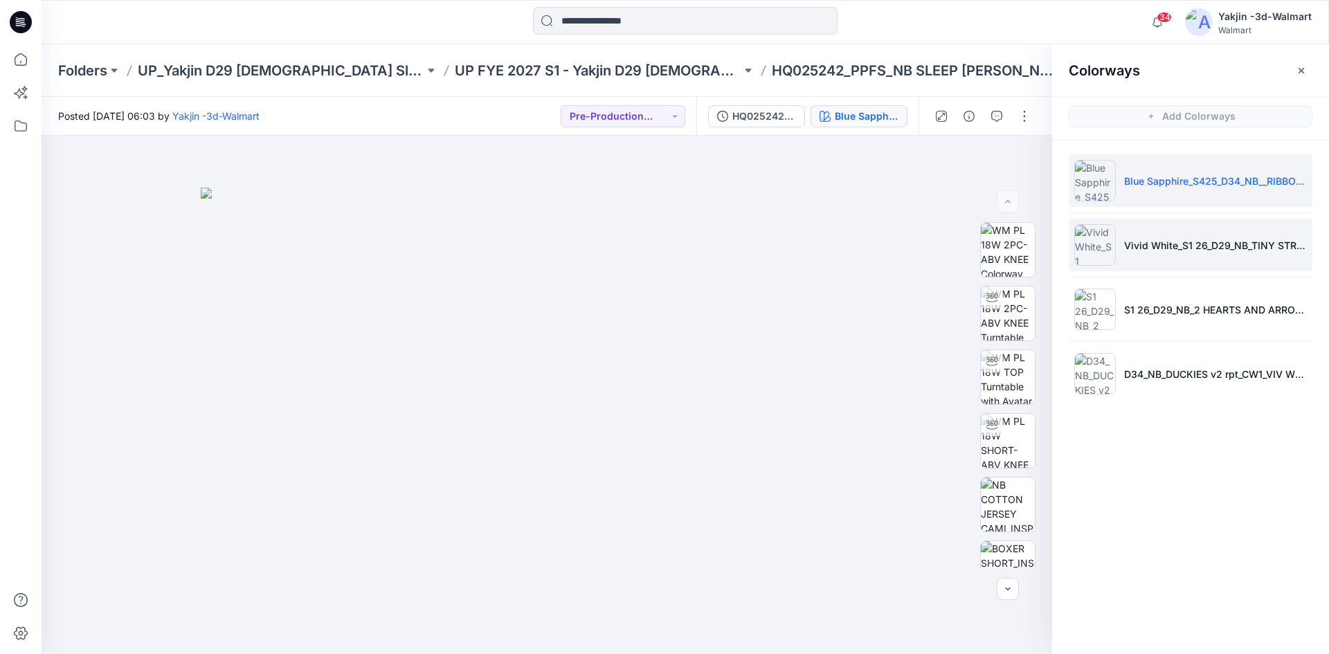
click at [1162, 268] on li "Vivid White_S1 26_D29_NB_TINY STRAWBERRY v1 rpt_CW13_LGT BIR_WM" at bounding box center [1191, 245] width 244 height 53
click at [1164, 260] on li "Vivid White_S1 26_D29_NB_TINY STRAWBERRY v1 rpt_CW13_LGT BIR_WM" at bounding box center [1191, 245] width 244 height 53
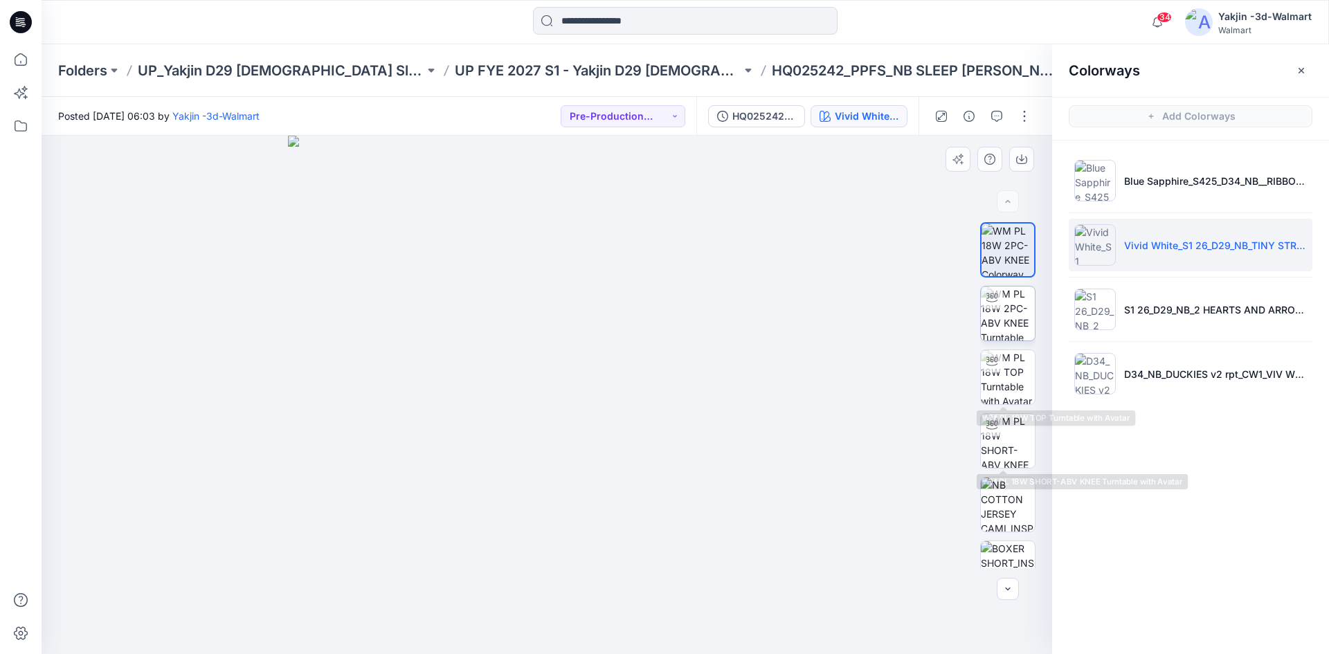
click at [1010, 321] on img at bounding box center [1008, 314] width 54 height 54
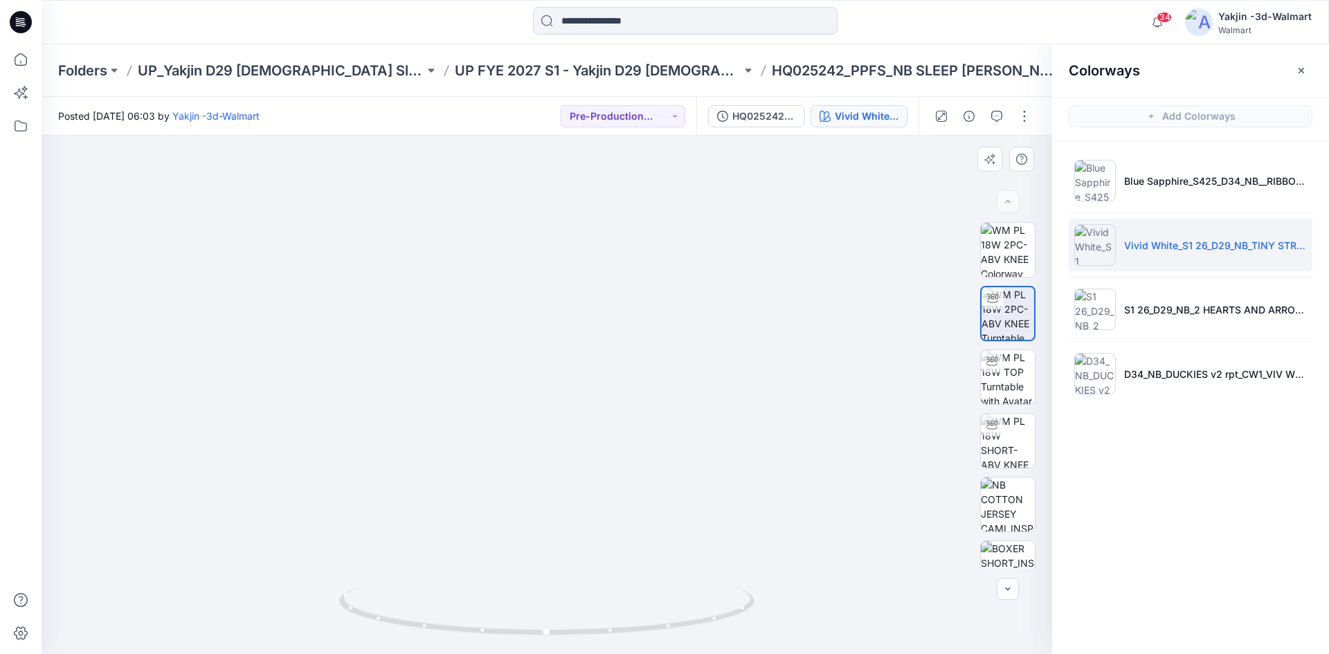
click at [887, 388] on img at bounding box center [547, 2] width 2087 height 1303
click at [603, 80] on div "Folders UP_Yakjin D29 Ladies Sleep UP FYE 2027 S1 - Yakjin D29 Ladies Sleepwear…" at bounding box center [686, 70] width 1288 height 53
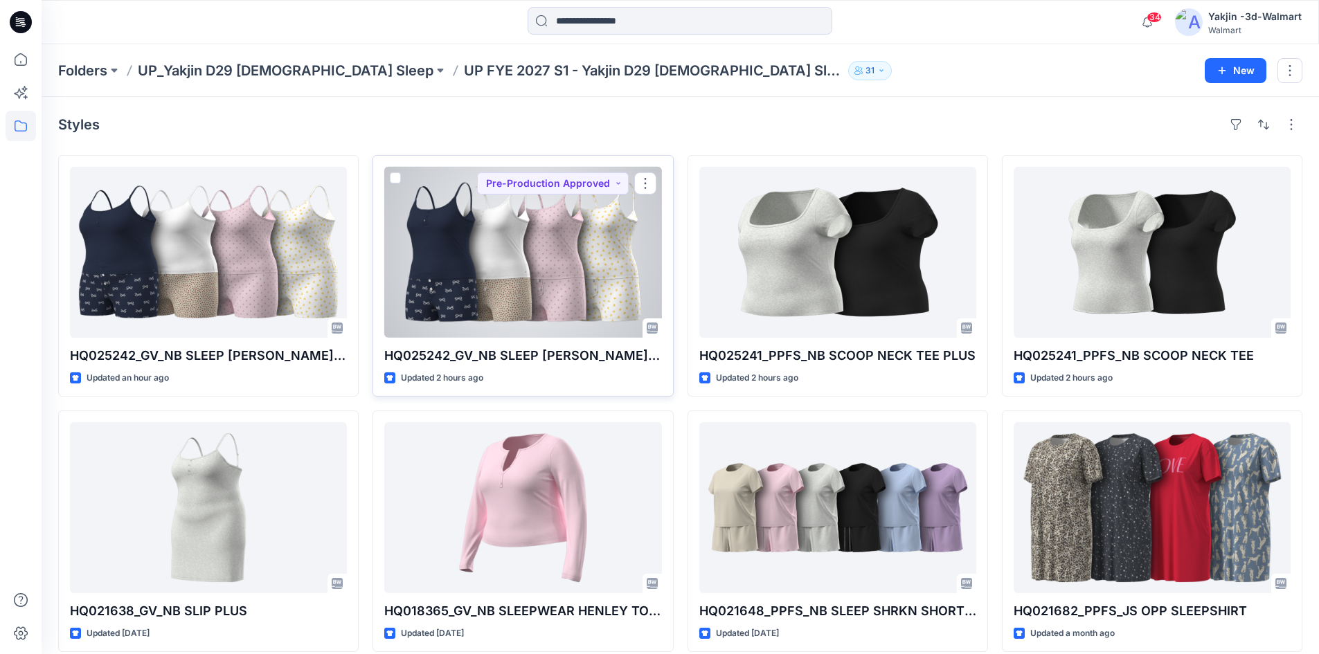
drag, startPoint x: 0, startPoint y: 0, endPoint x: 558, endPoint y: 229, distance: 603.2
click at [558, 229] on div at bounding box center [522, 252] width 277 height 171
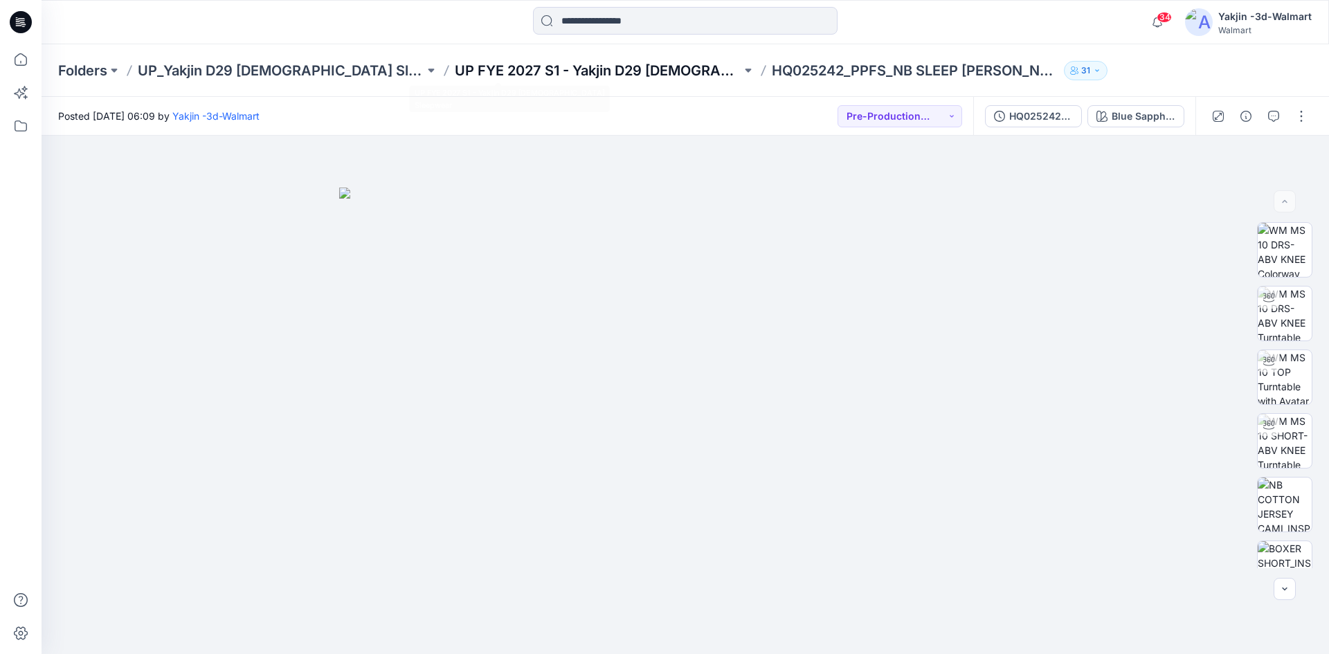
click at [512, 77] on p "UP FYE 2027 S1 - Yakjin D29 [DEMOGRAPHIC_DATA] Sleepwear" at bounding box center [598, 70] width 287 height 19
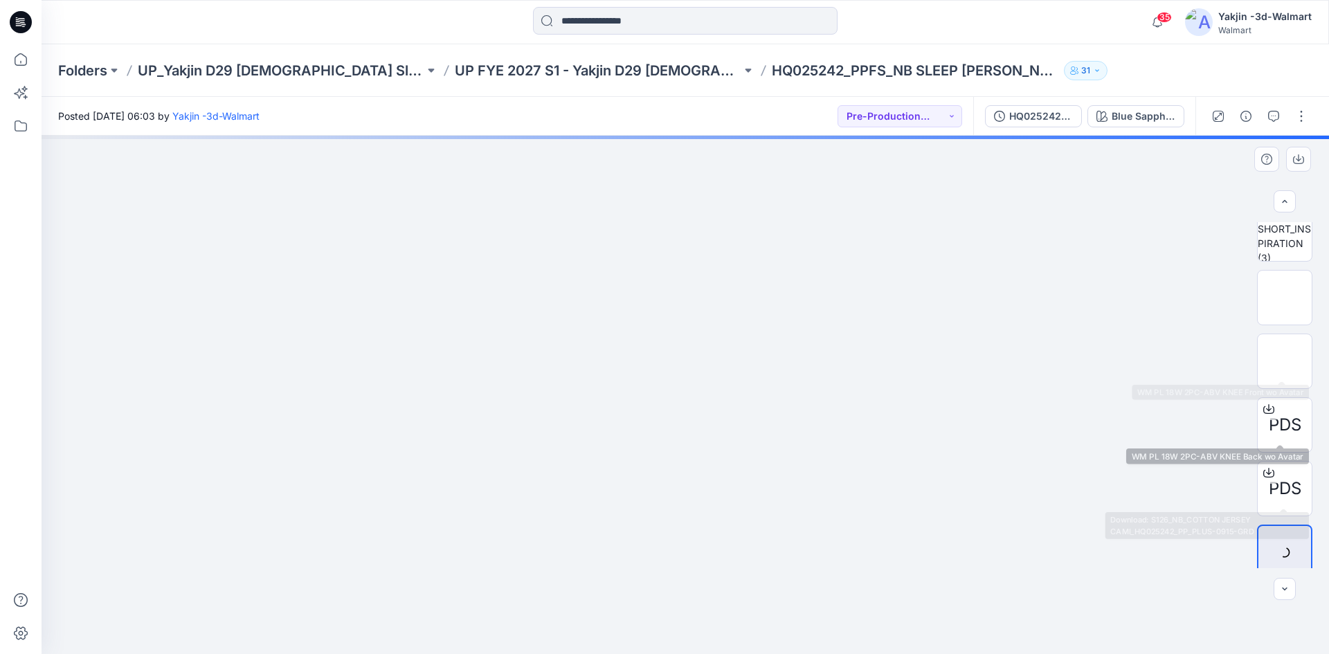
scroll to position [277, 0]
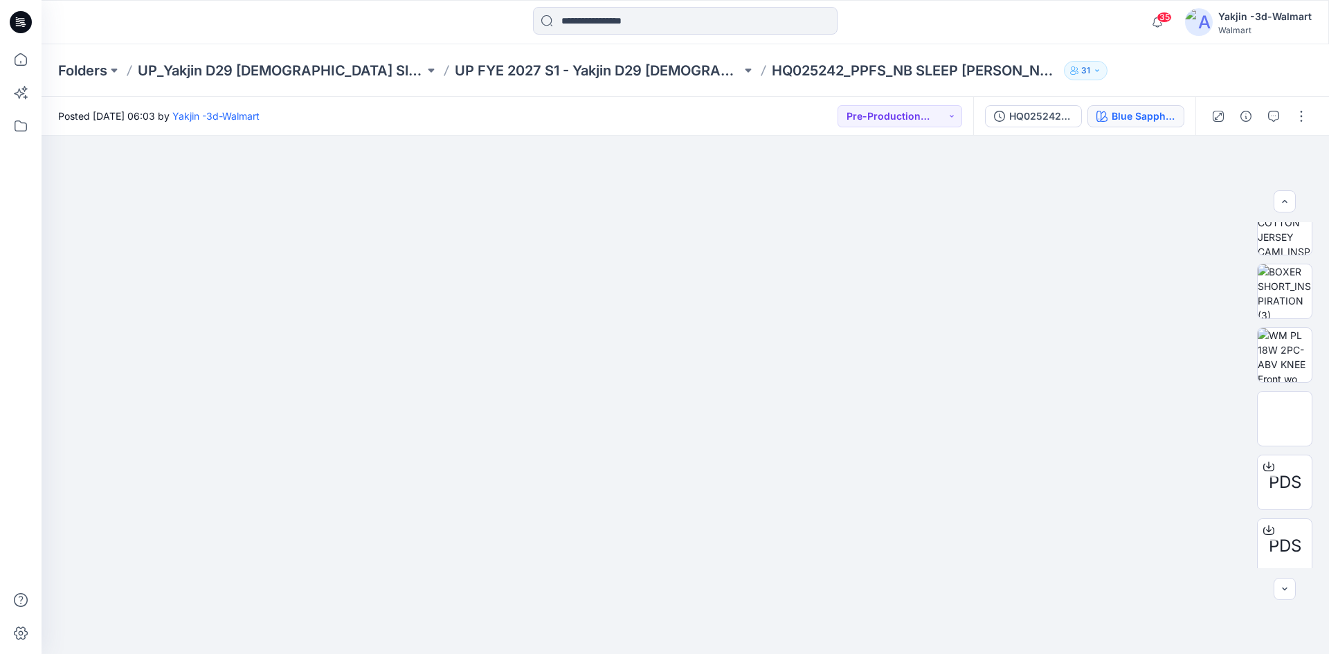
click at [1107, 123] on button "Blue Sapphire_S425_D34_NB__RIBBONS v2 rpt_CW12_Ro Ptl_WM-0325" at bounding box center [1136, 116] width 97 height 22
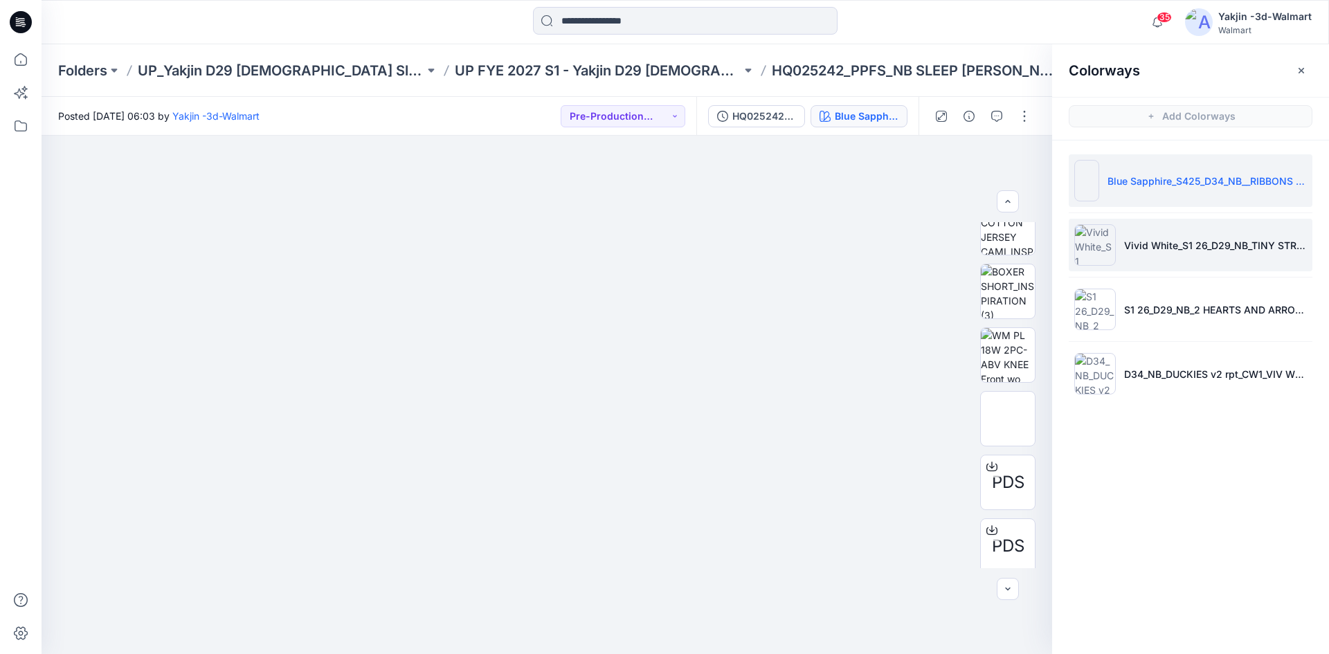
click at [1151, 255] on li "Vivid White_S1 26_D29_NB_TINY STRAWBERRY v1 rpt_CW13_LGT BIR_WM" at bounding box center [1191, 245] width 244 height 53
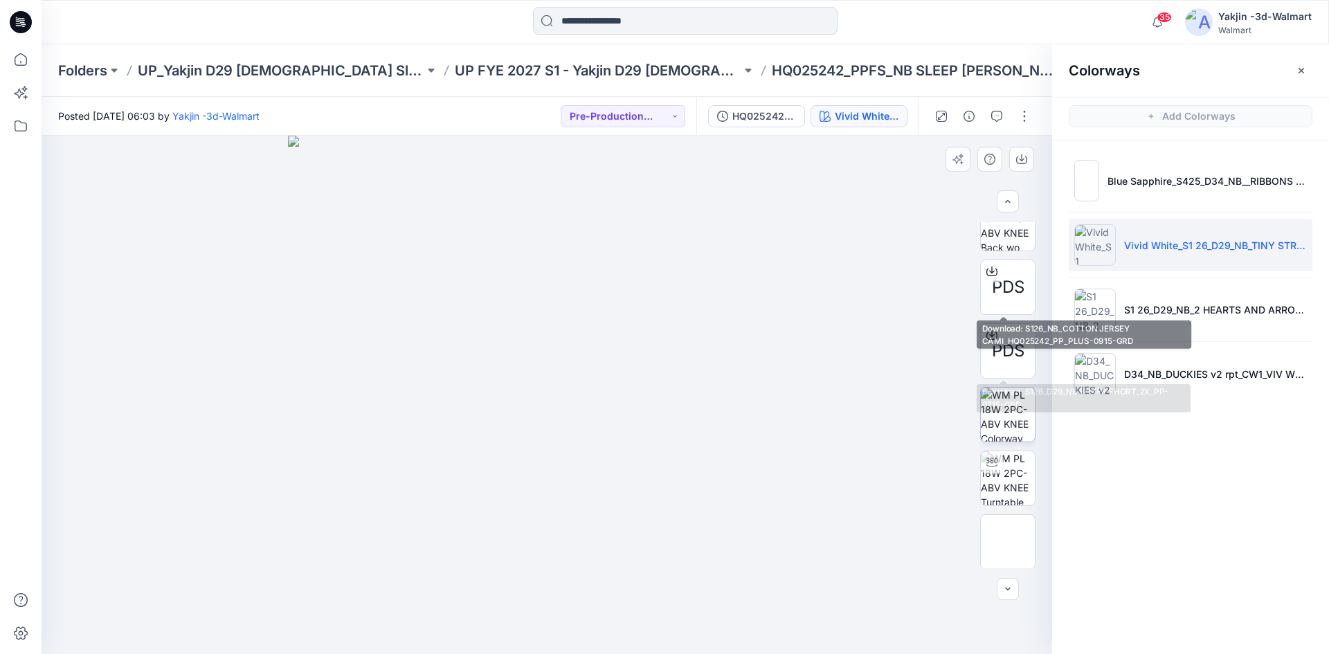
scroll to position [474, 0]
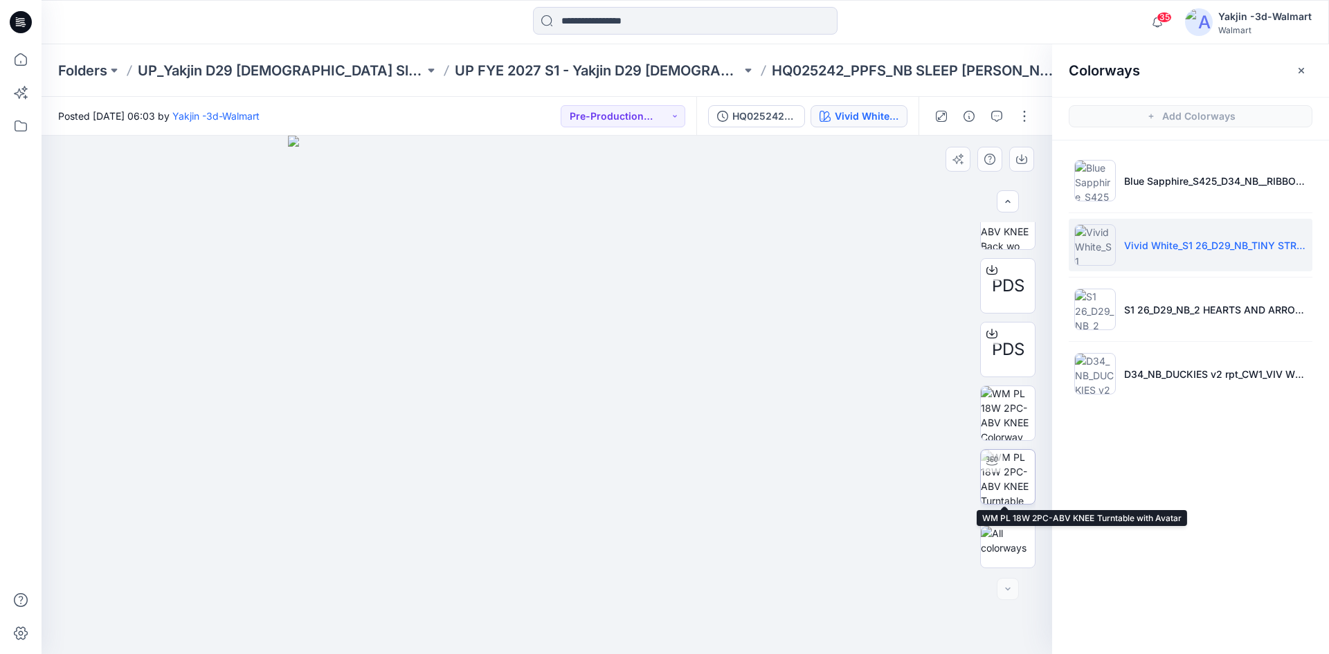
click at [1002, 459] on img at bounding box center [1008, 477] width 54 height 54
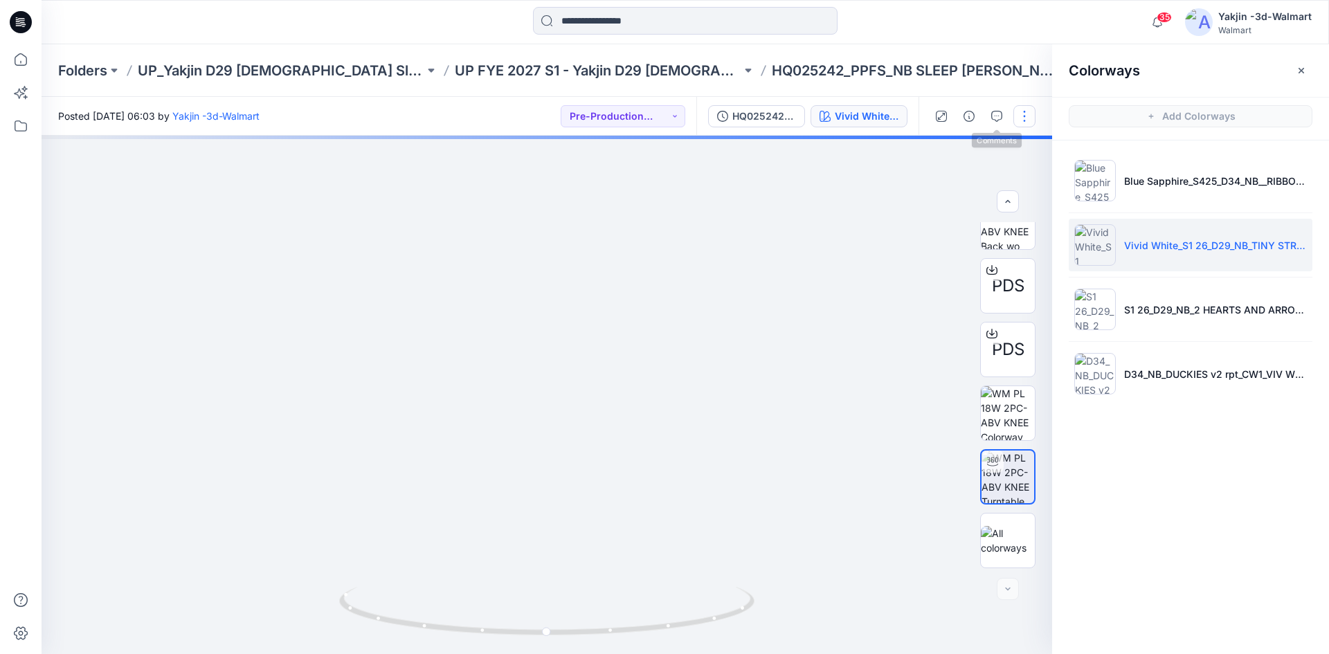
click at [1026, 120] on button "button" at bounding box center [1024, 116] width 22 height 22
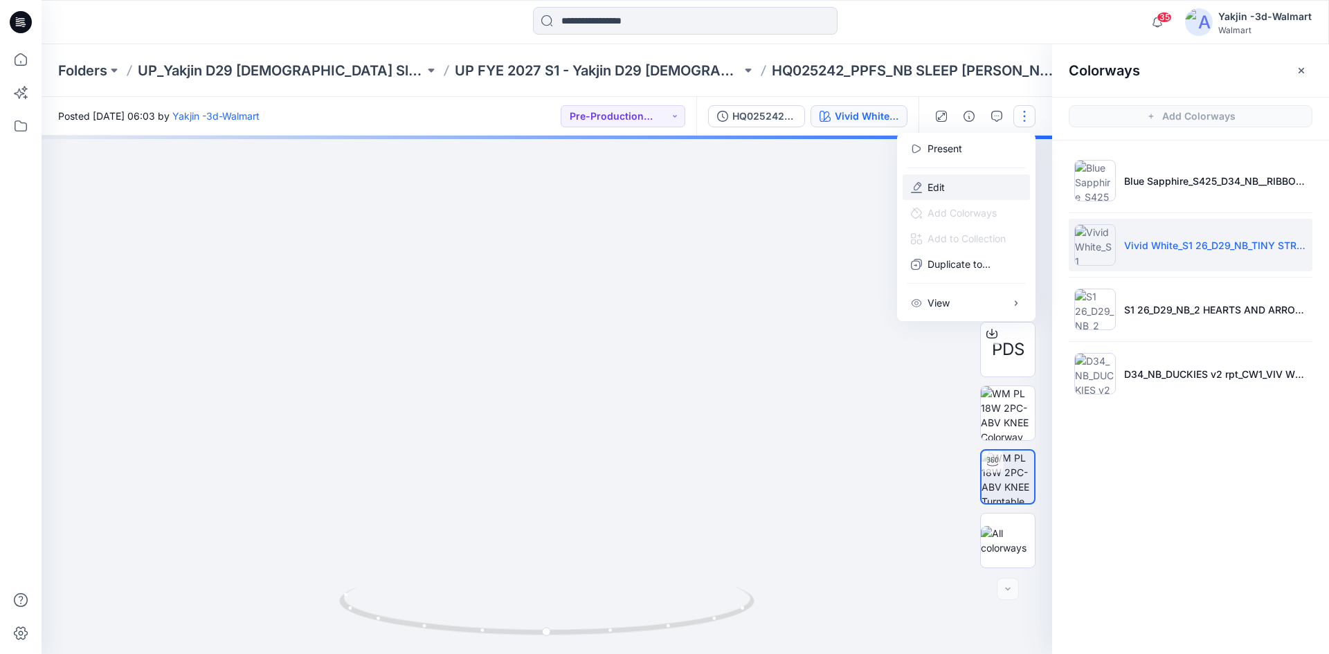
click at [991, 187] on button "Edit" at bounding box center [966, 187] width 127 height 26
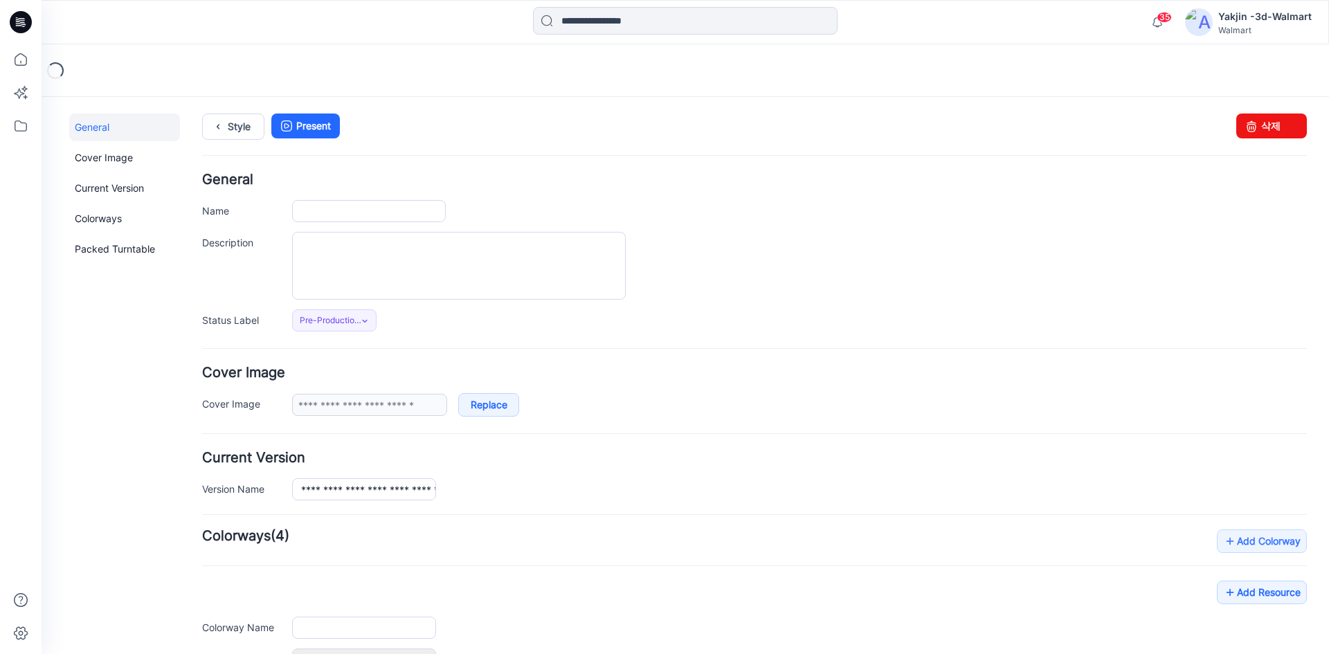
type input "**********"
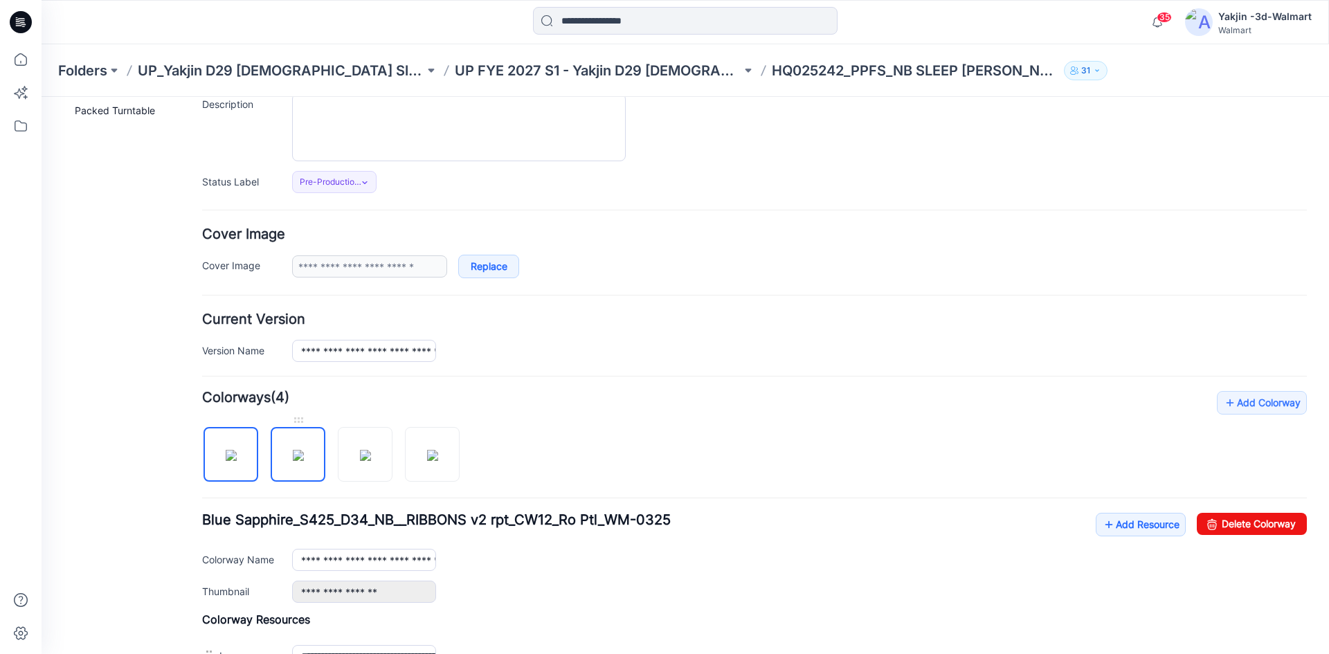
click at [304, 461] on img at bounding box center [298, 455] width 11 height 11
type input "**********"
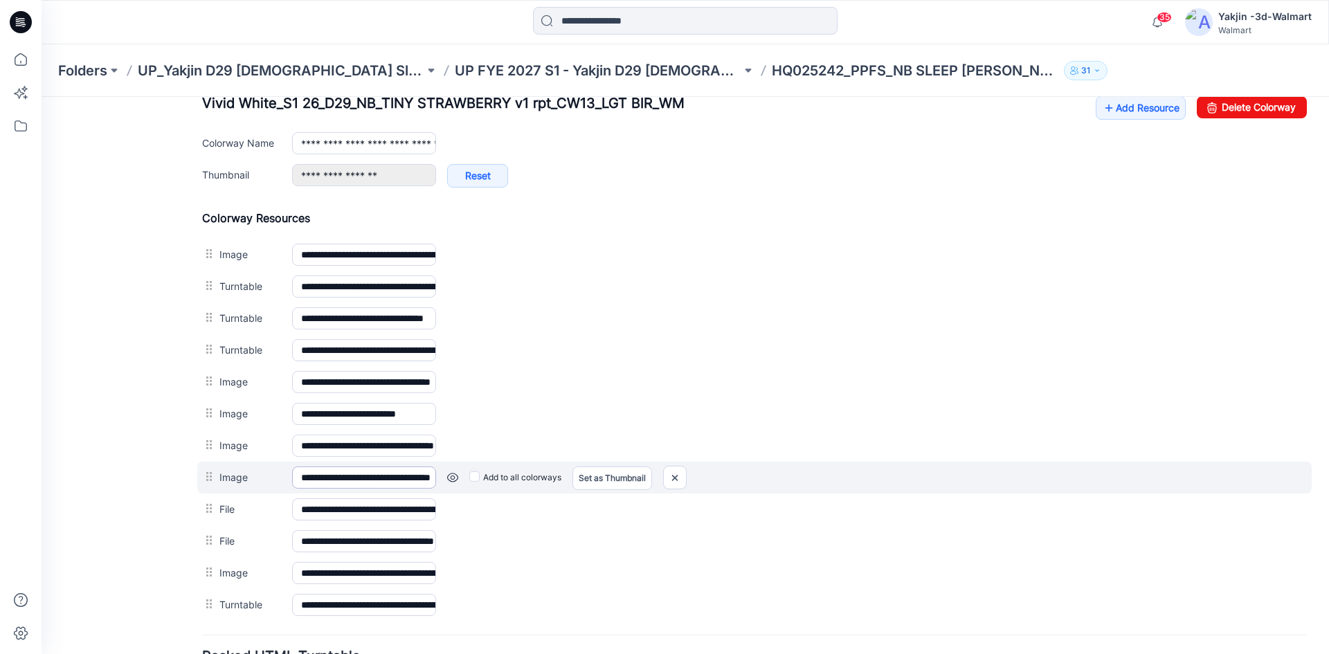
scroll to position [623, 0]
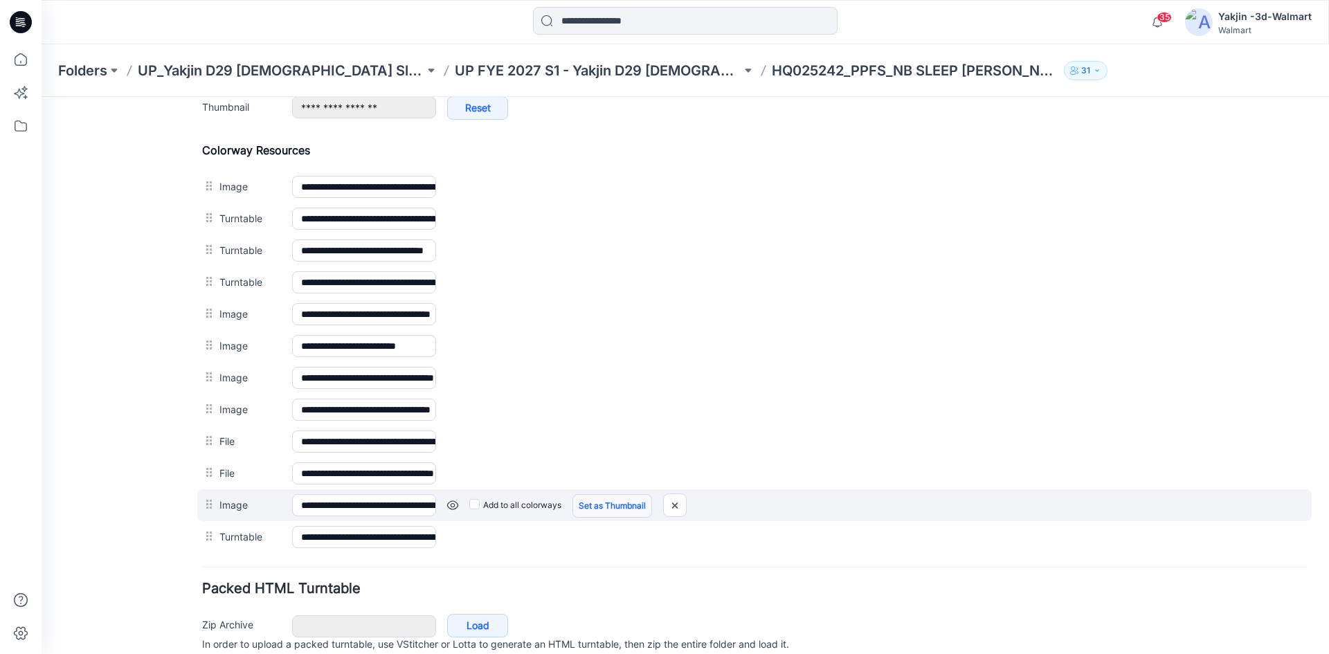
click at [599, 501] on link "Set as Thumbnail" at bounding box center [613, 506] width 80 height 24
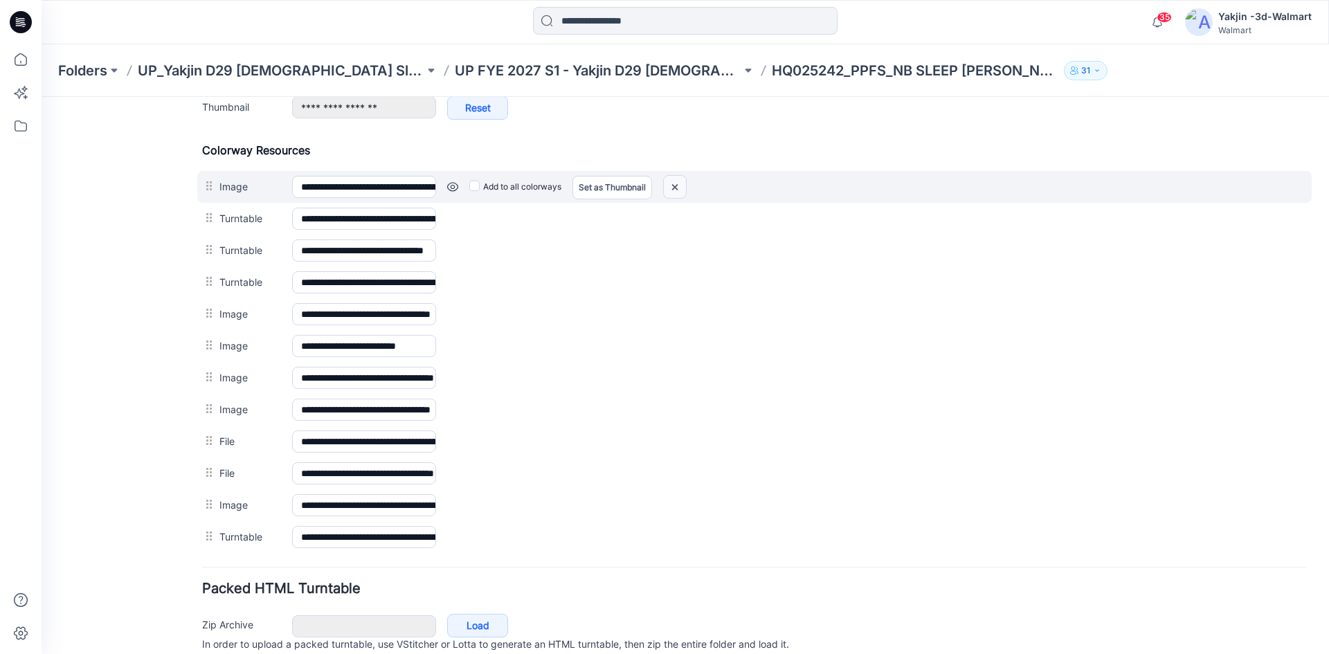
click at [674, 182] on img at bounding box center [675, 187] width 22 height 23
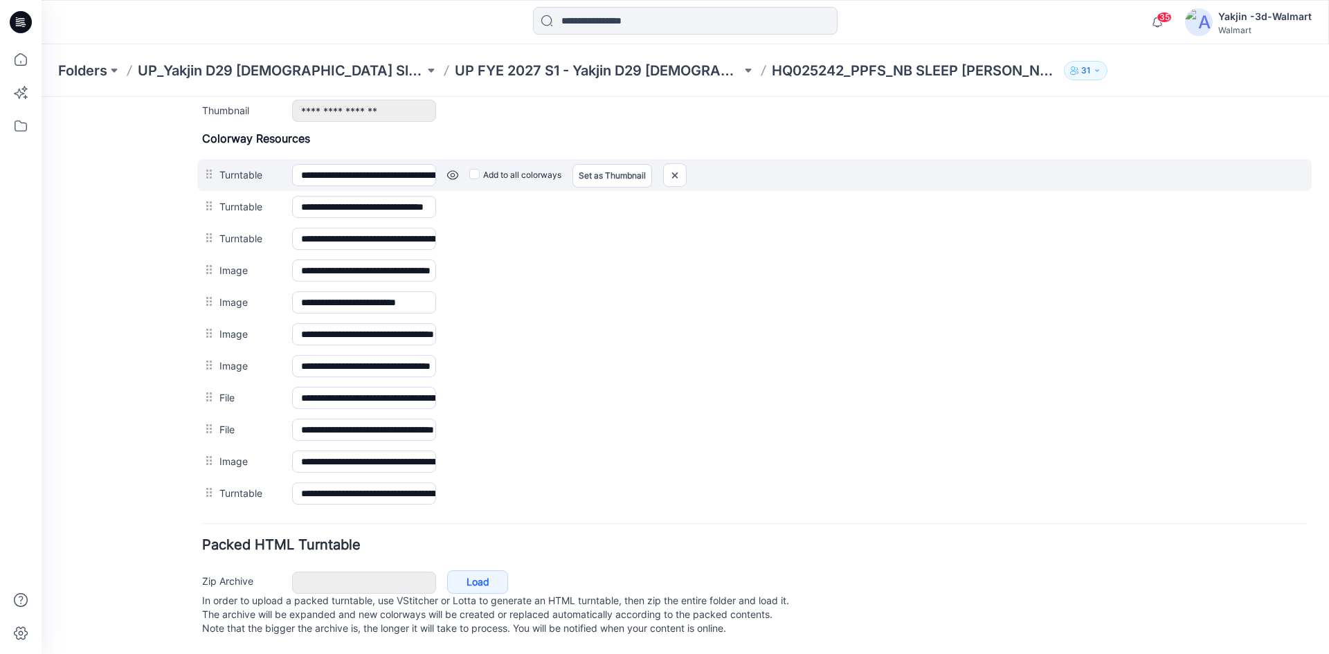
click at [677, 185] on div "**********" at bounding box center [754, 175] width 1115 height 32
drag, startPoint x: 678, startPoint y: 174, endPoint x: 761, endPoint y: 185, distance: 83.7
click at [678, 174] on img at bounding box center [675, 175] width 22 height 23
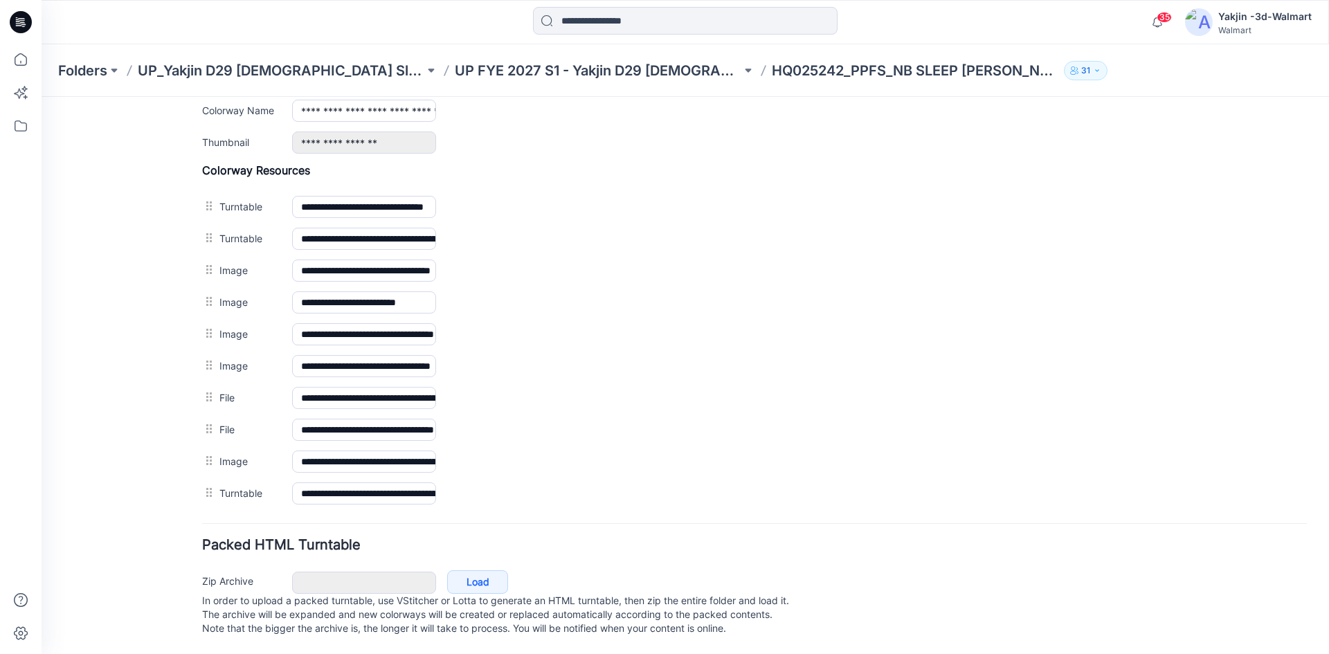
scroll to position [602, 0]
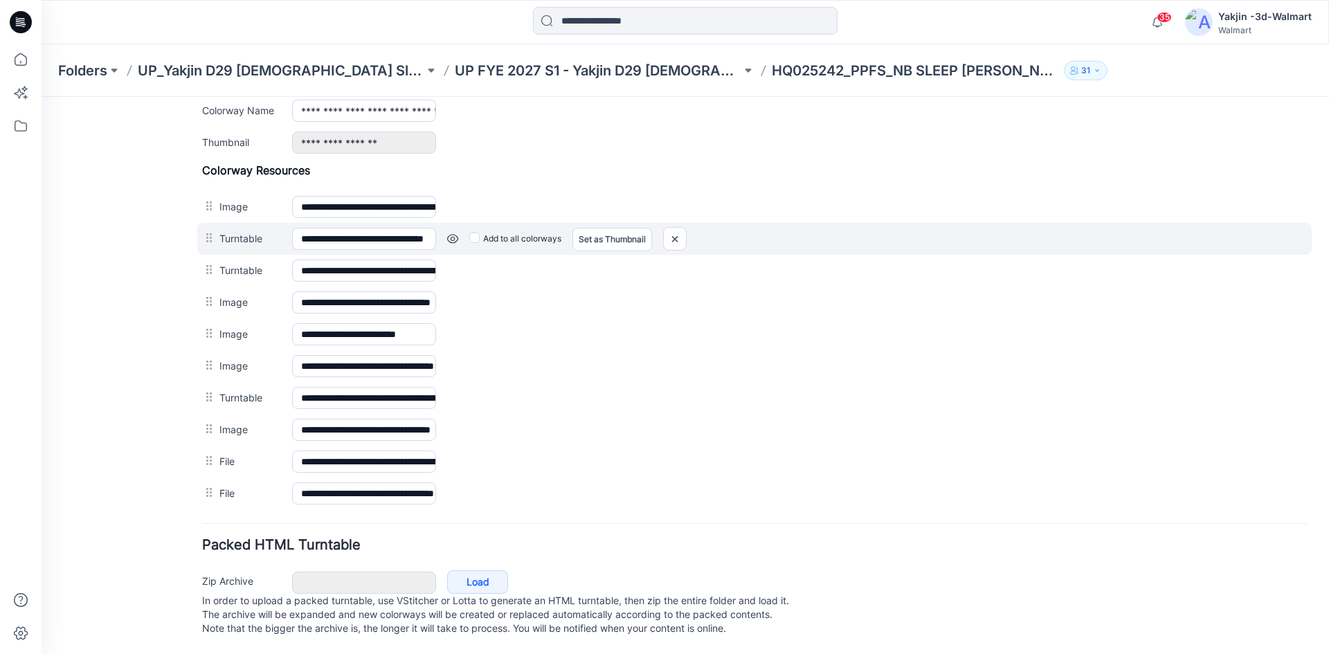
drag, startPoint x: 217, startPoint y: 330, endPoint x: 219, endPoint y: 220, distance: 109.4
click at [219, 220] on div "**********" at bounding box center [754, 336] width 1105 height 346
click at [581, 228] on link "Set as Thumbnail" at bounding box center [613, 240] width 80 height 24
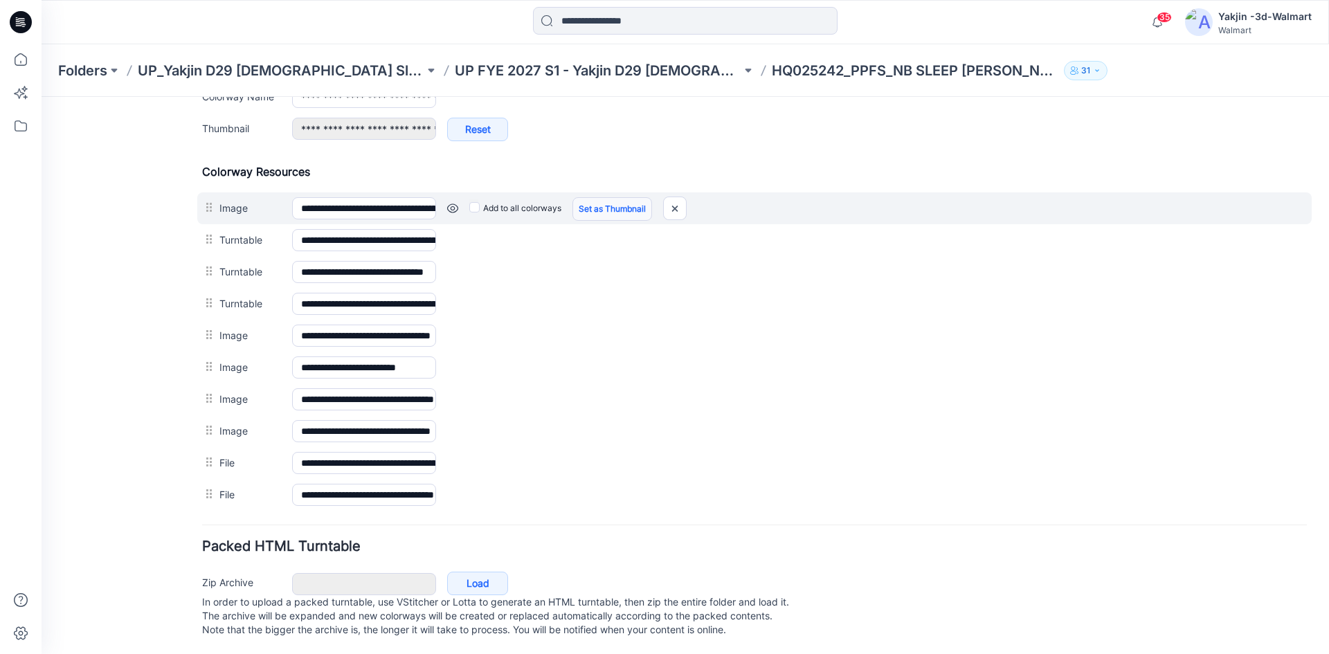
click at [586, 206] on link "Set as Thumbnail" at bounding box center [613, 209] width 80 height 24
type input "**********"
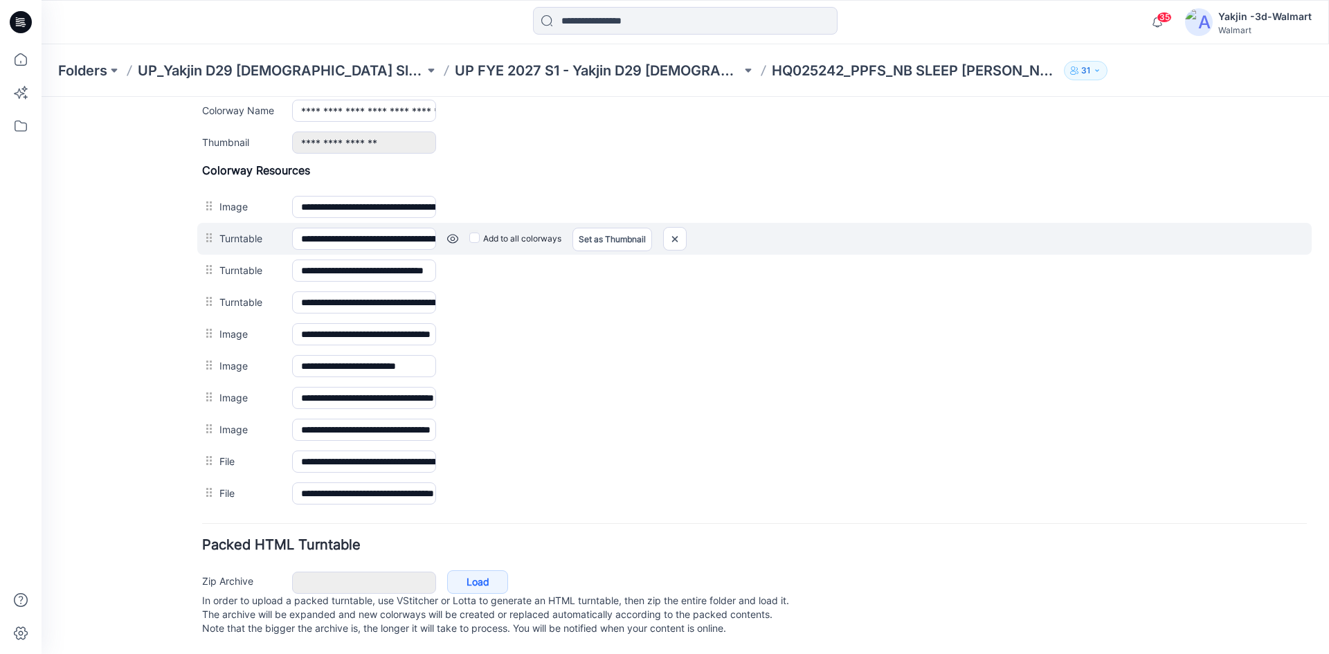
click at [449, 233] on link at bounding box center [452, 238] width 11 height 11
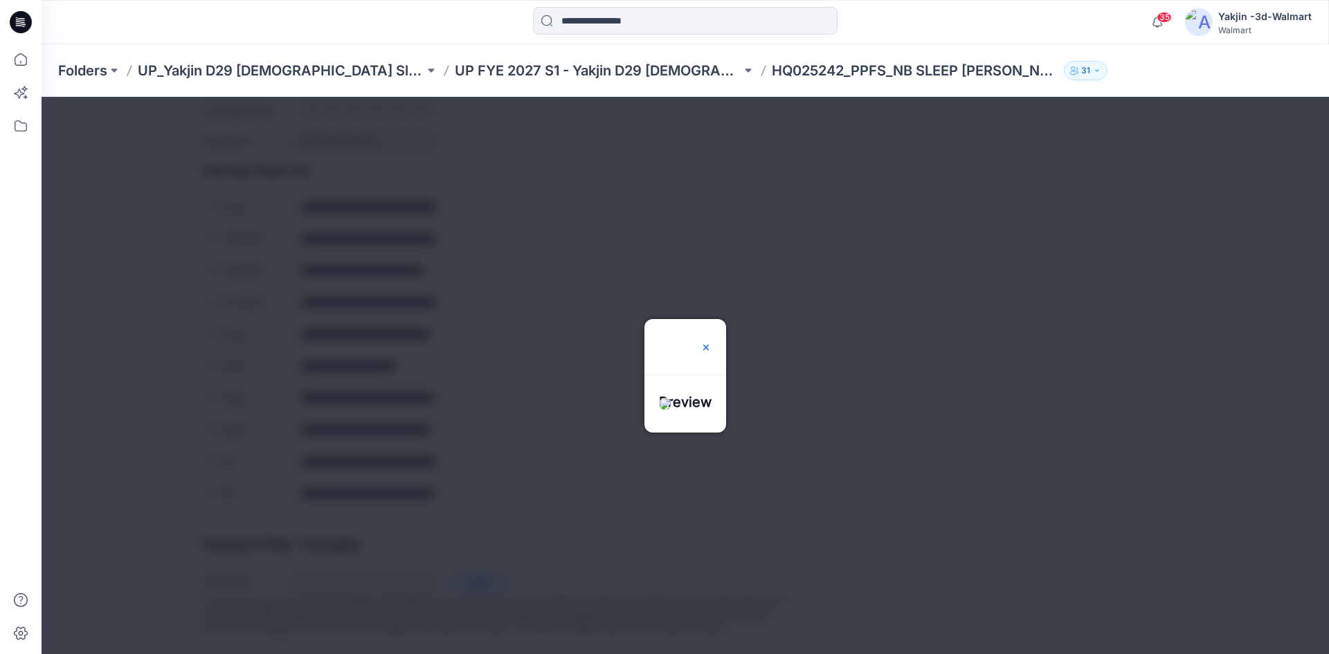
click at [712, 342] on img at bounding box center [706, 347] width 11 height 11
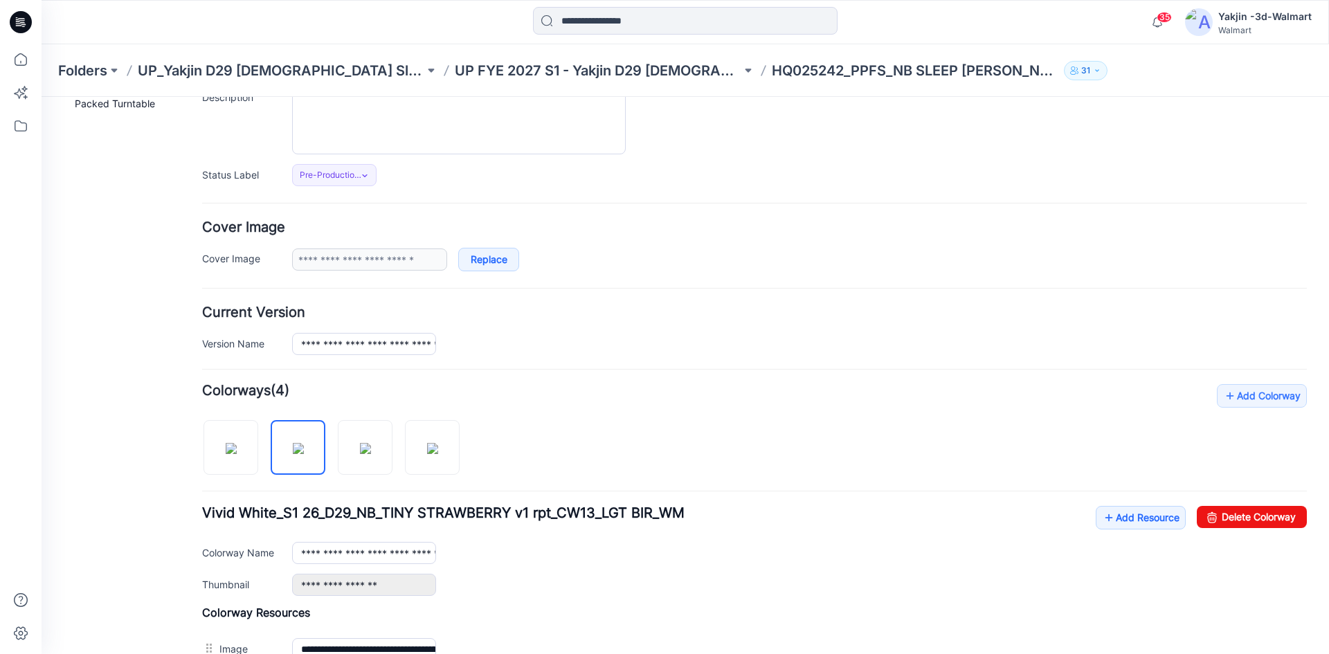
scroll to position [0, 0]
